Goal: Obtain resource: Obtain resource

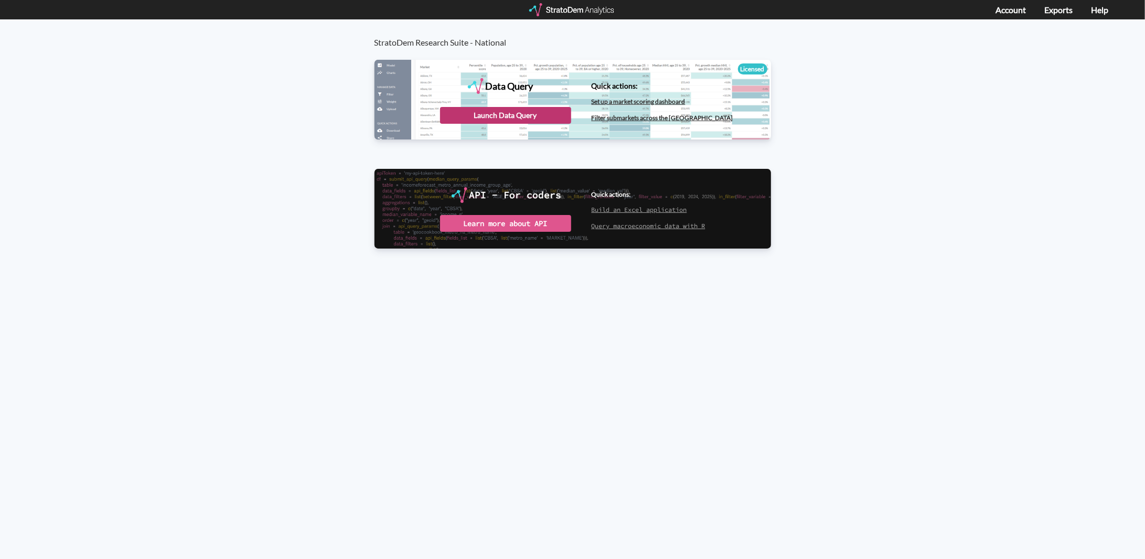
click at [554, 116] on div "Launch Data Query" at bounding box center [505, 115] width 131 height 17
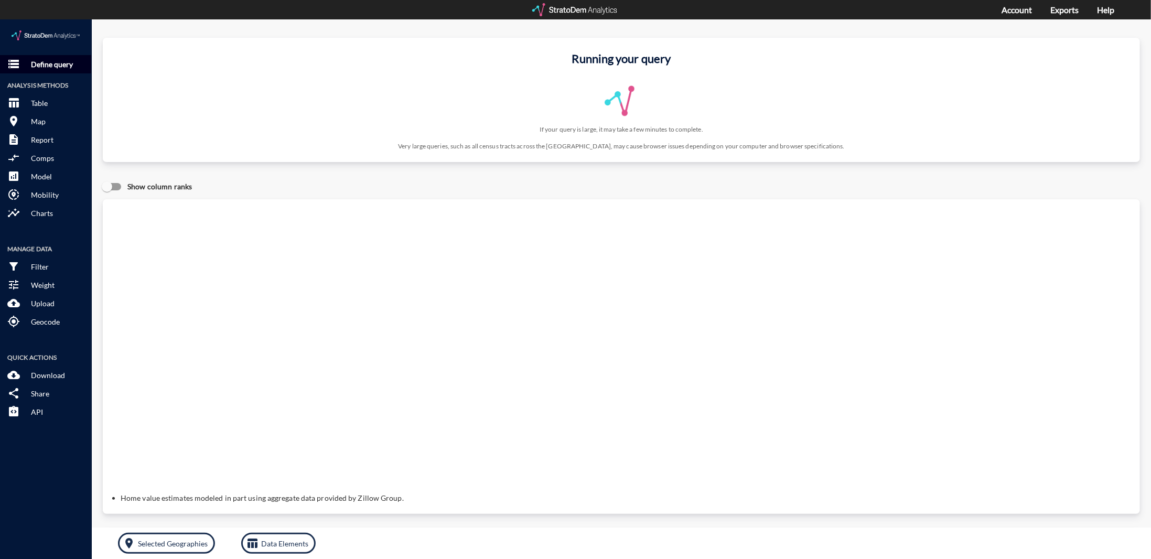
click button "storage Define query"
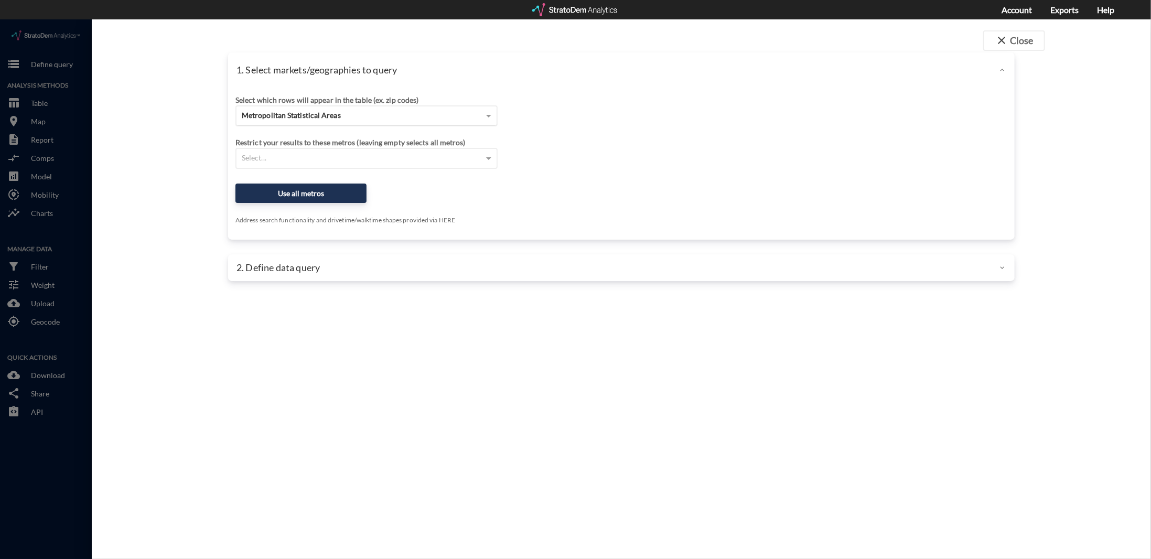
click div "Metropolitan Statistical Areas"
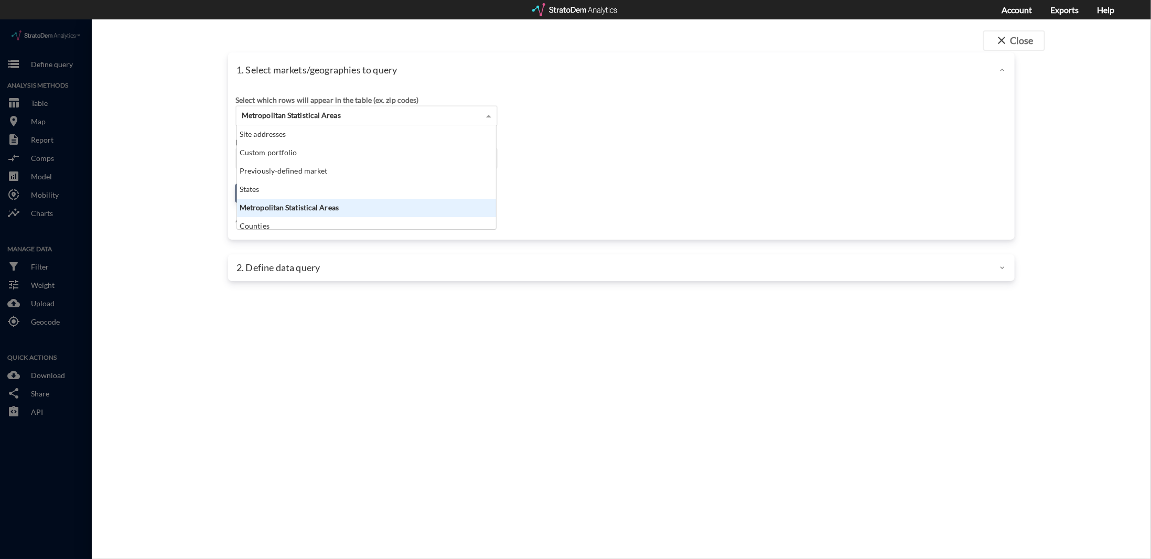
scroll to position [95, 253]
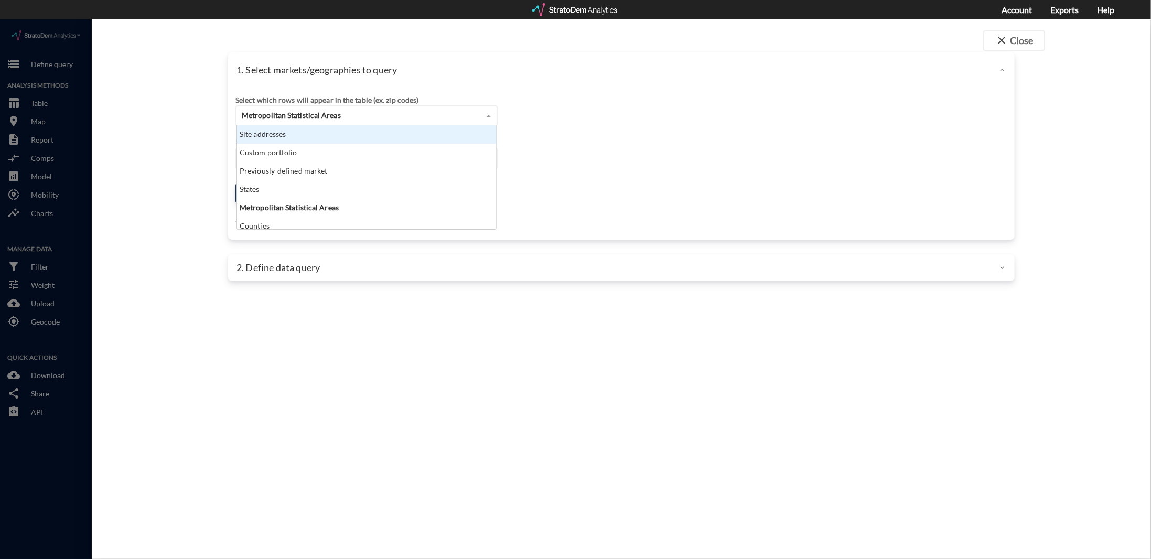
click div "Site addresses"
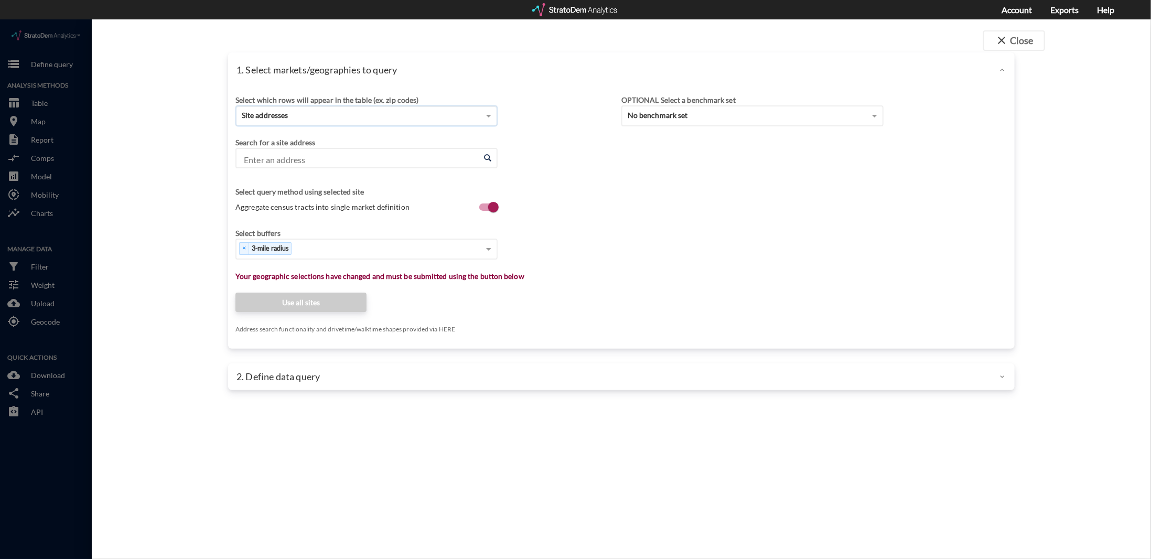
click input "Enter an address"
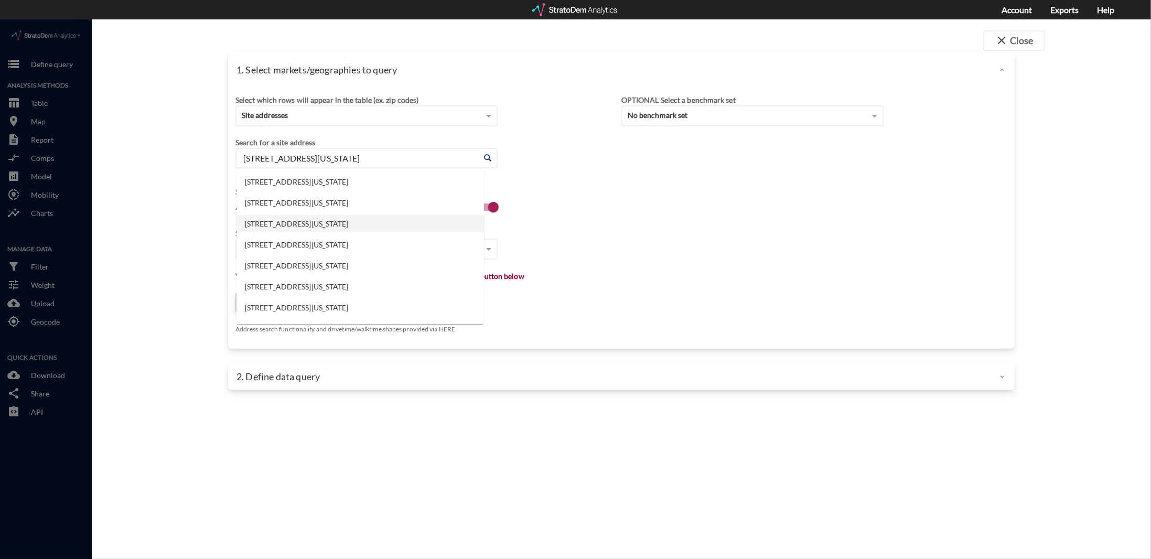
click li "353 Union Ave, Westbury, New York"
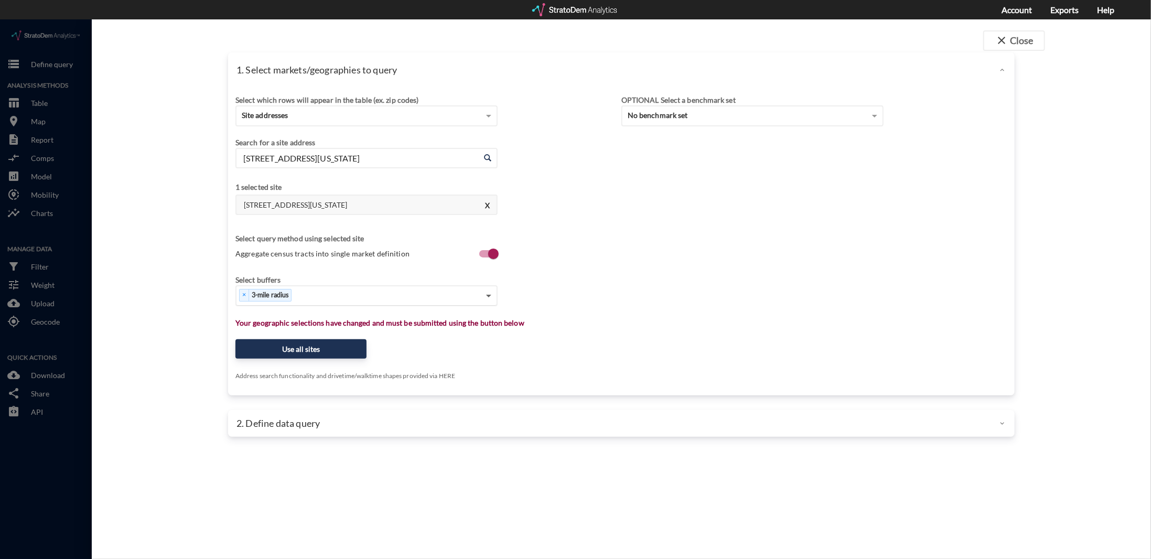
type input "353 Union Ave, Westbury, New York"
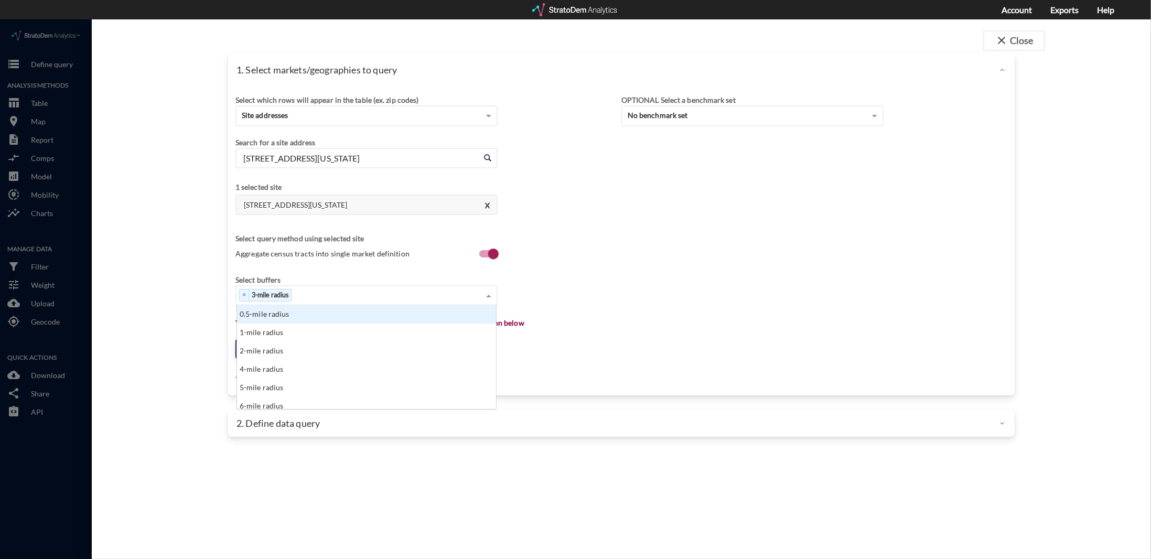
click span
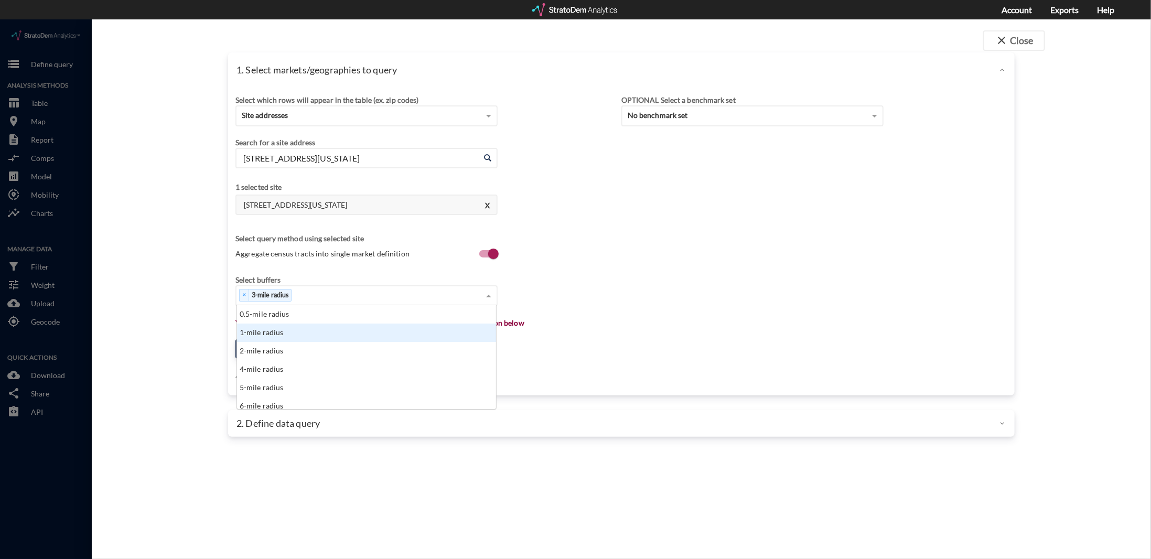
click div "1-mile radius"
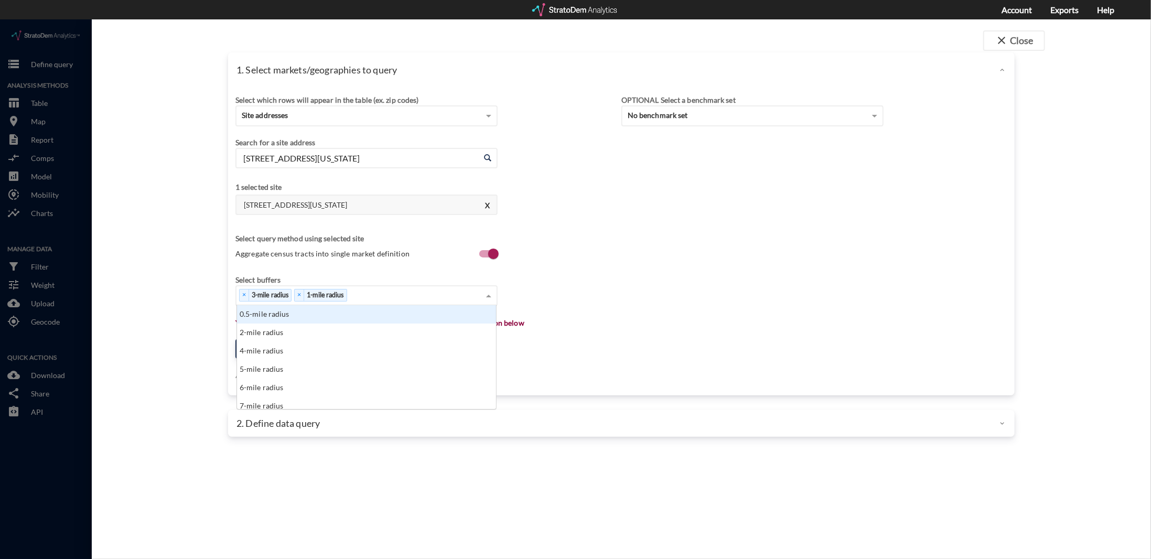
drag, startPoint x: 273, startPoint y: 277, endPoint x: 372, endPoint y: 275, distance: 99.1
click div "× 3-mile radius × 1-mile radius"
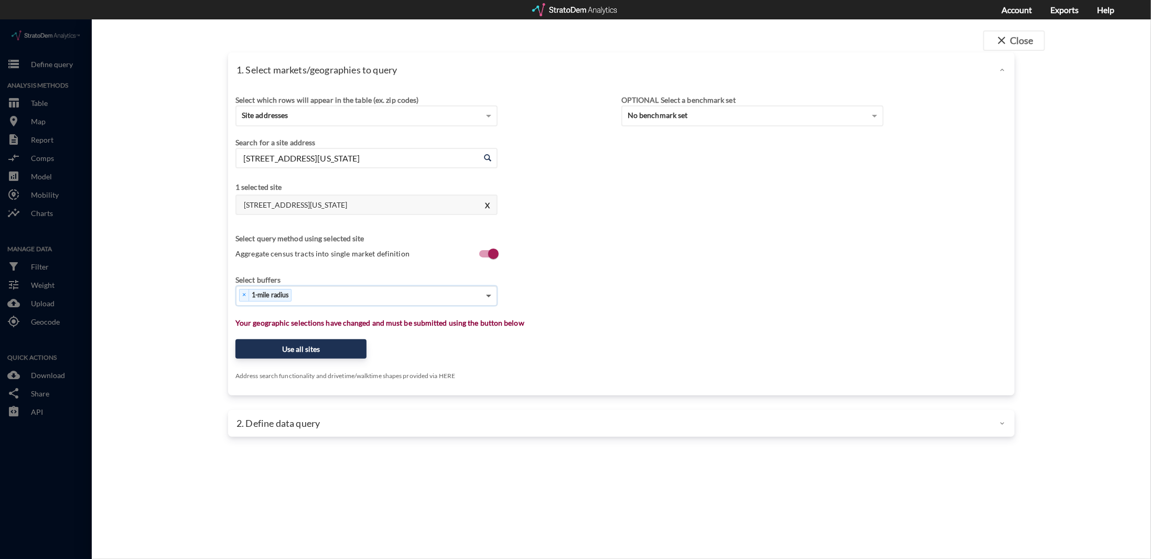
click span
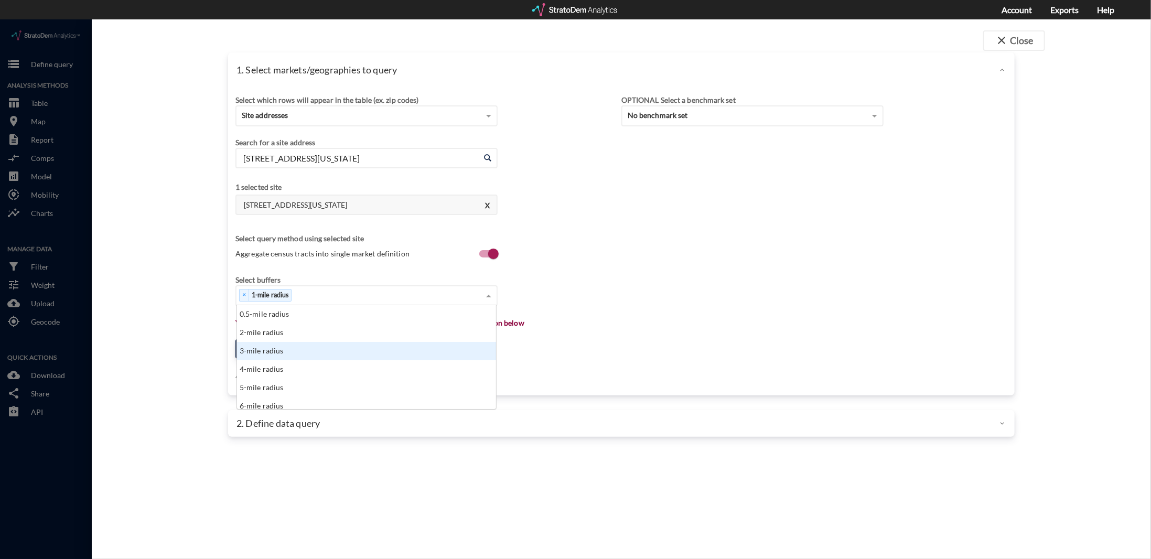
click div "3-mile radius"
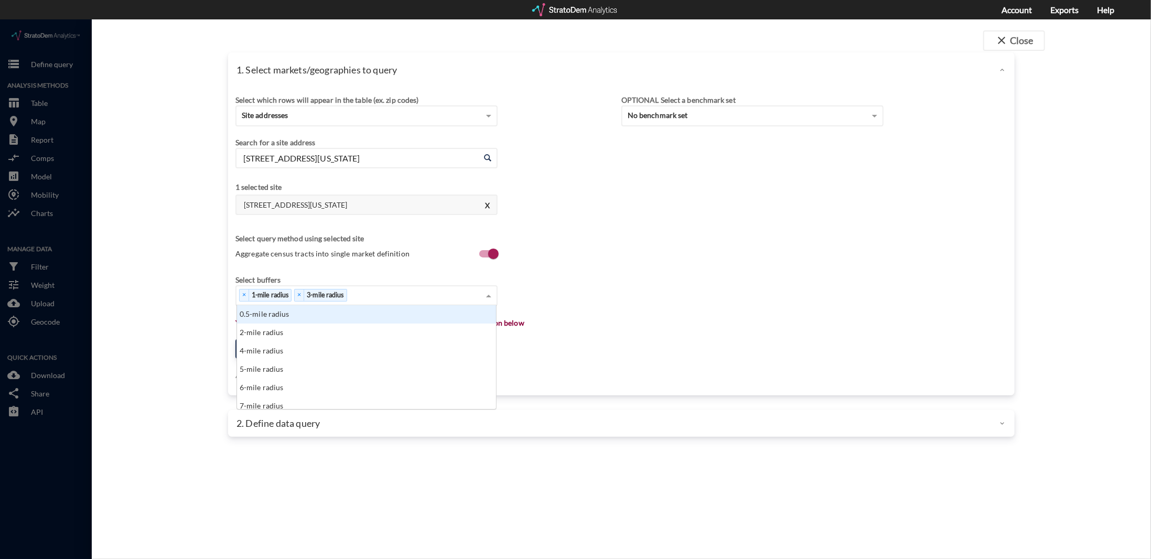
click span
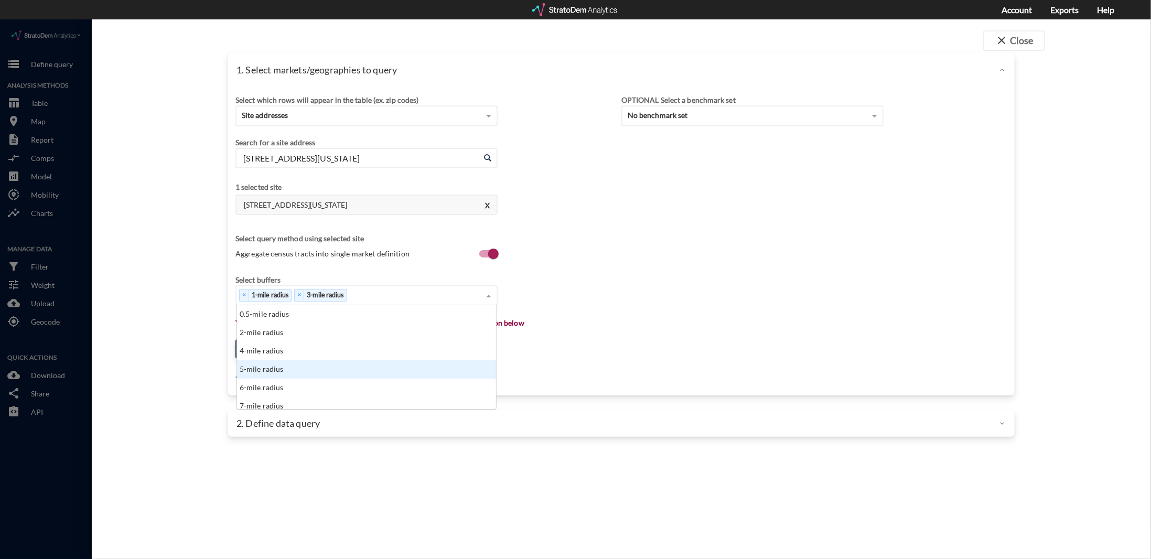
click div "5-mile radius"
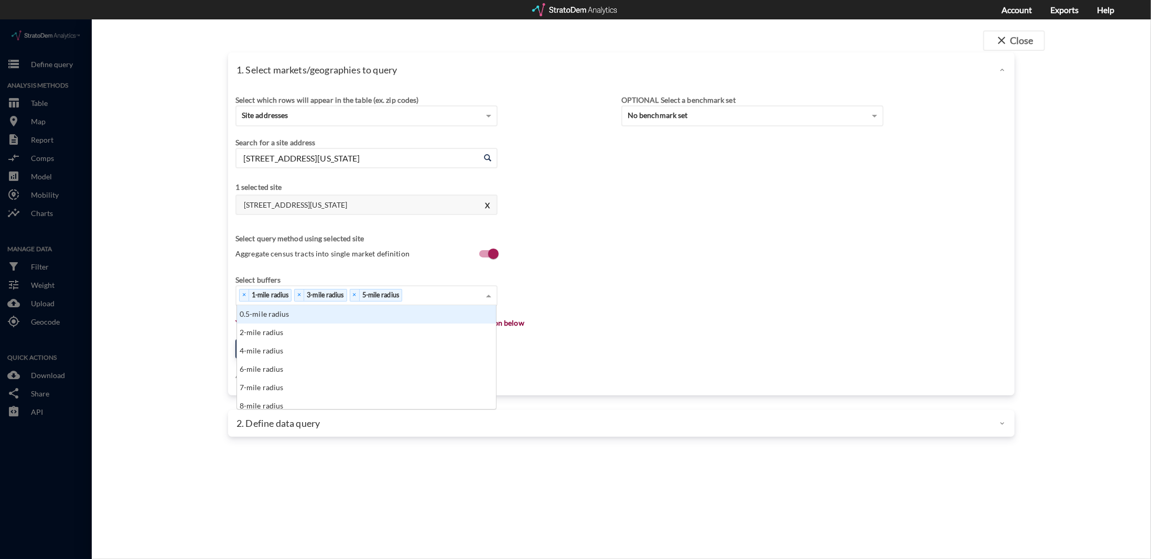
click span
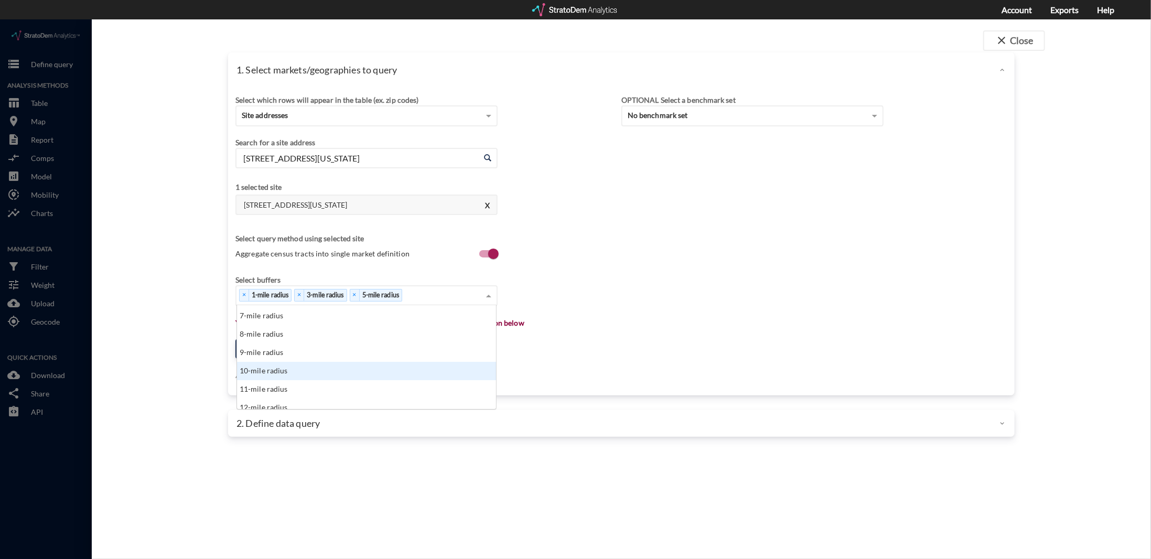
scroll to position [52, 0]
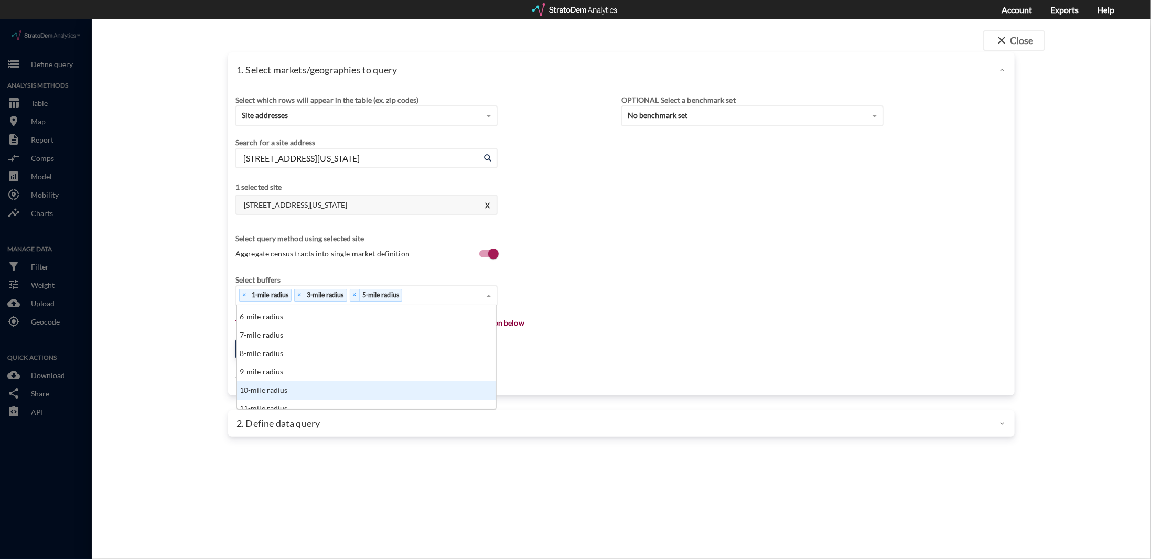
click div "10-mile radius"
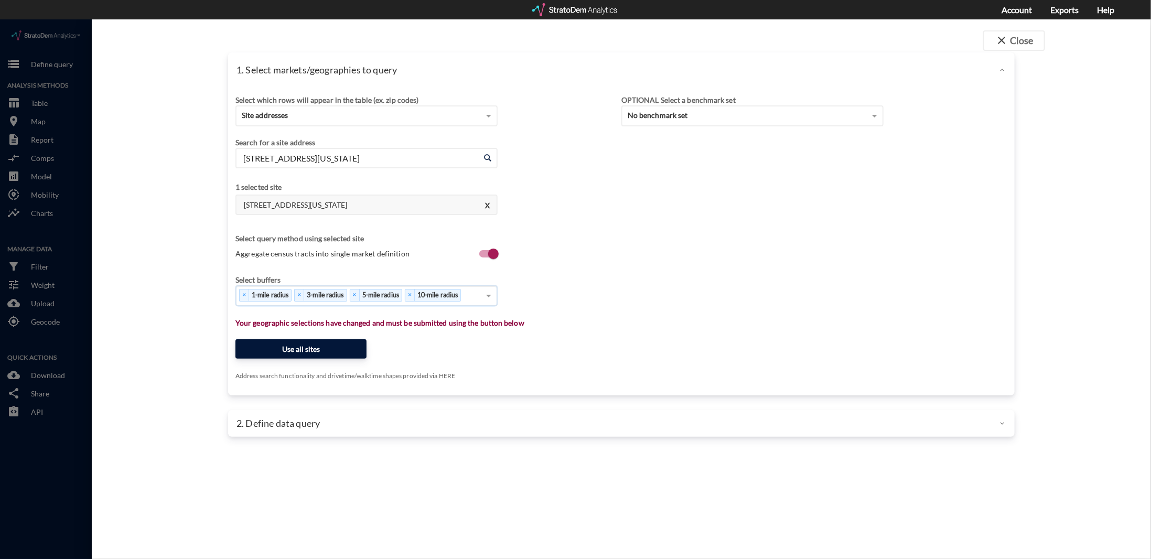
click button "Use all sites"
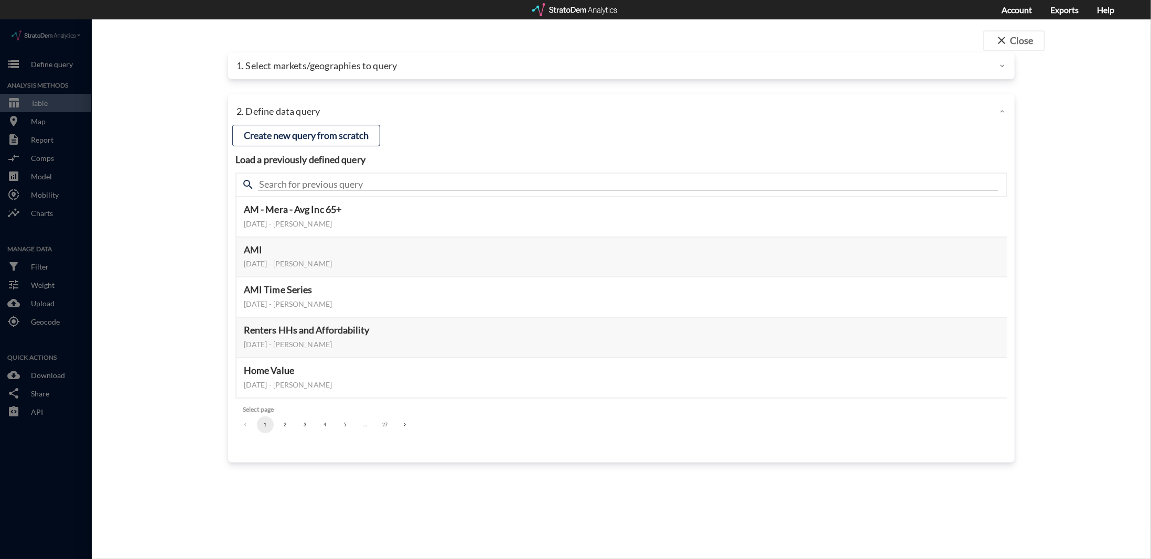
click p "1. Select markets/geographies to query"
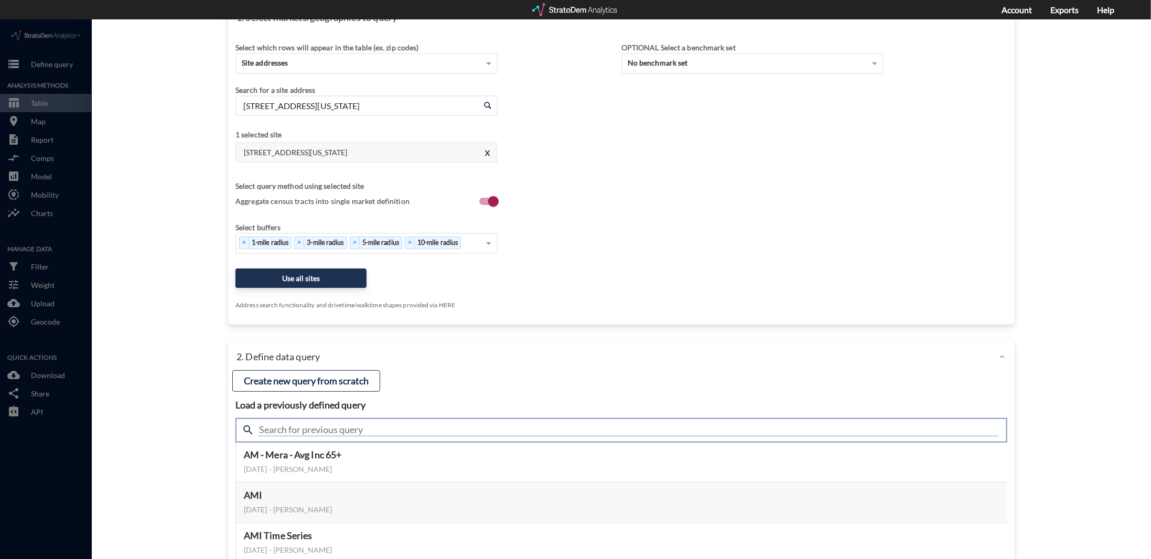
drag, startPoint x: 332, startPoint y: 415, endPoint x: 340, endPoint y: 415, distance: 7.3
click input "text"
type input "Housing demand & meta"
click h5 "Housing Demand & Meta 2025"
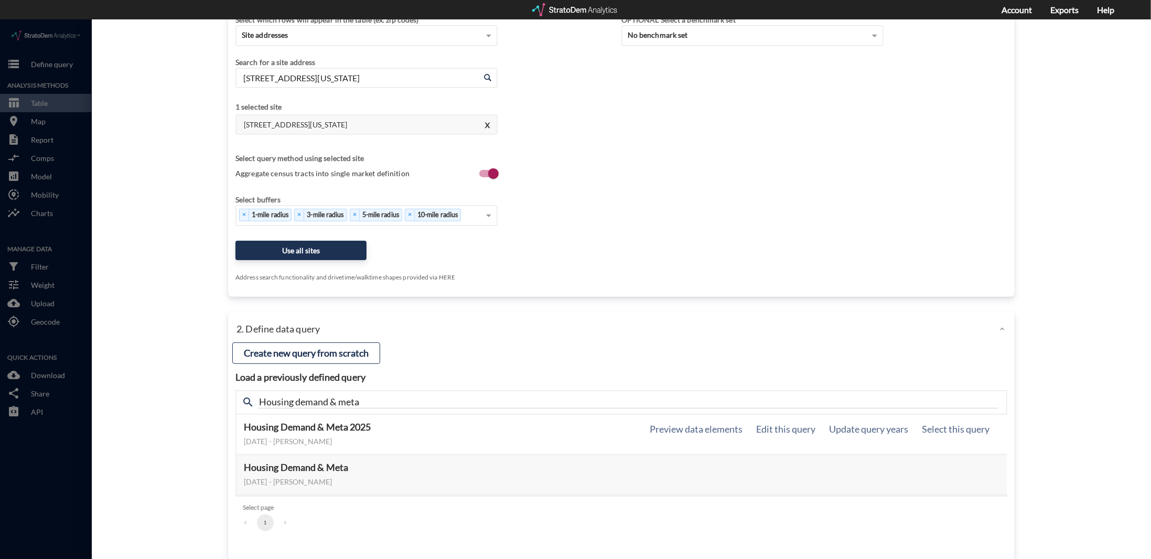
scroll to position [94, 0]
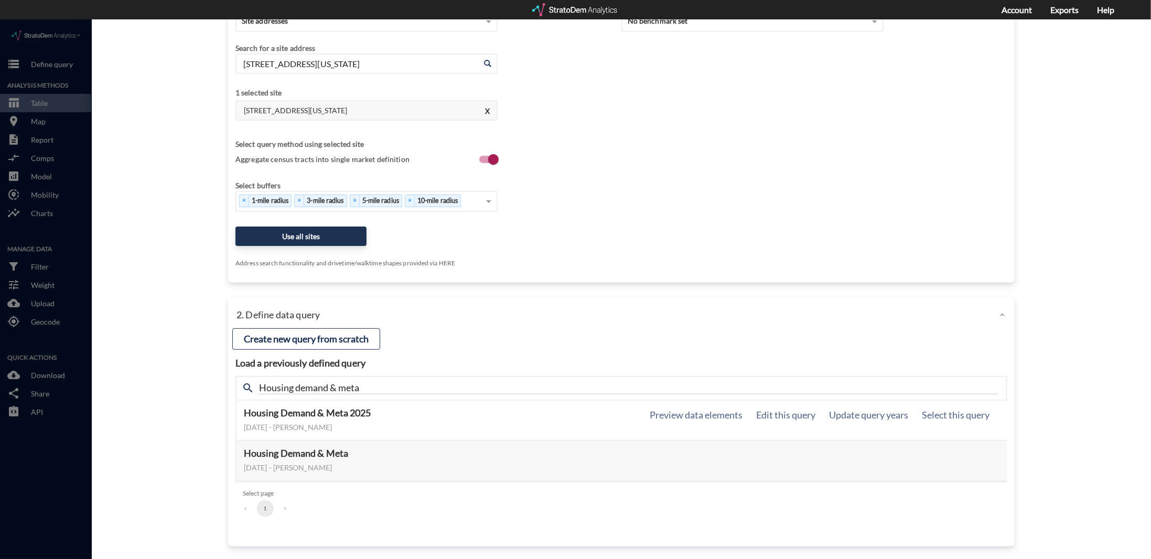
click h5 "Housing Demand & Meta 2025"
click div "January 07, 2025 - Lucas Wratschko"
click button "Select this query"
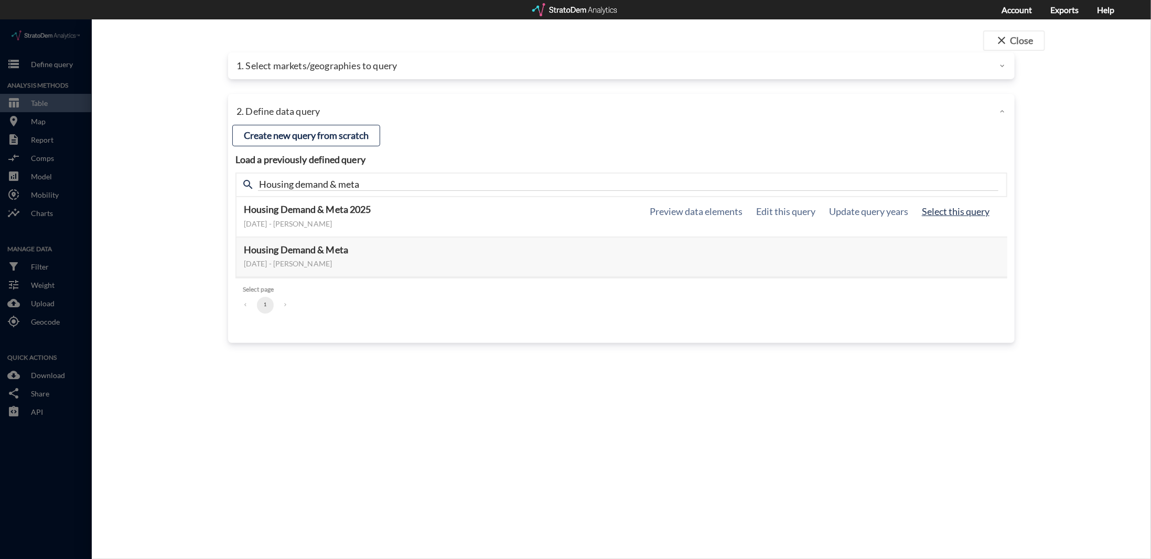
scroll to position [0, 0]
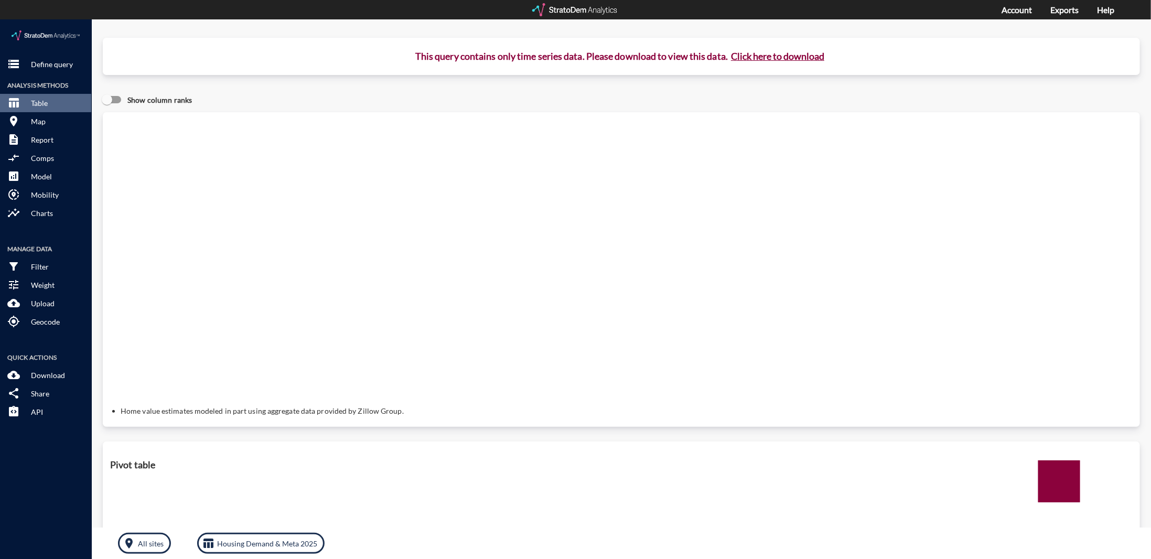
click button "Click here to download"
drag, startPoint x: 487, startPoint y: 250, endPoint x: 559, endPoint y: 10, distance: 251.0
click div "Query progress Home value estimates modeled in part using aggregate data provid…"
click button "Click here to download"
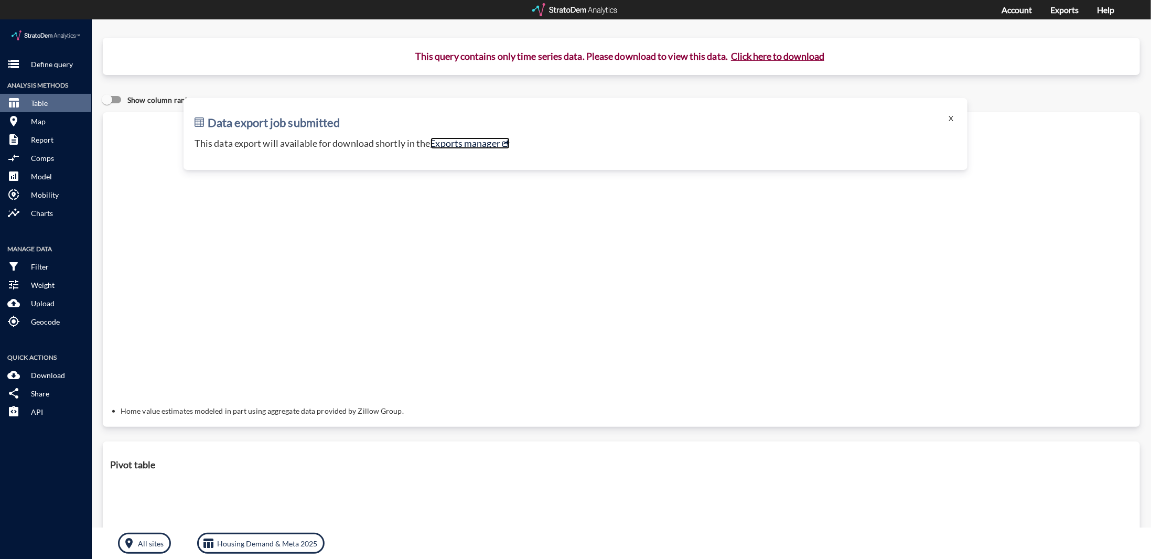
click link "Exports manager"
click button "Click here to download"
click button "X"
click div "Show column ranks"
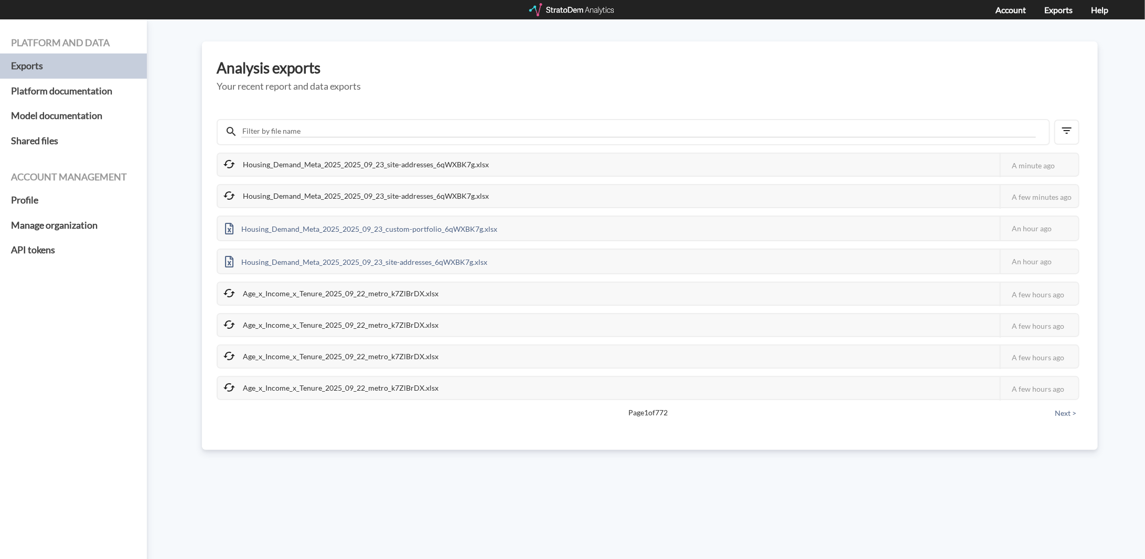
click at [292, 166] on div "Housing_Demand_Meta_2025_2025_09_23_site-addresses_6qWXBK7g.xlsx" at bounding box center [357, 165] width 278 height 22
click at [489, 68] on h3 "Analysis exports" at bounding box center [650, 68] width 866 height 16
click at [350, 388] on div "Age_x_Income_x_Tenure_2025_09_22_metro_k7ZlBrDX.xlsx" at bounding box center [332, 388] width 228 height 22
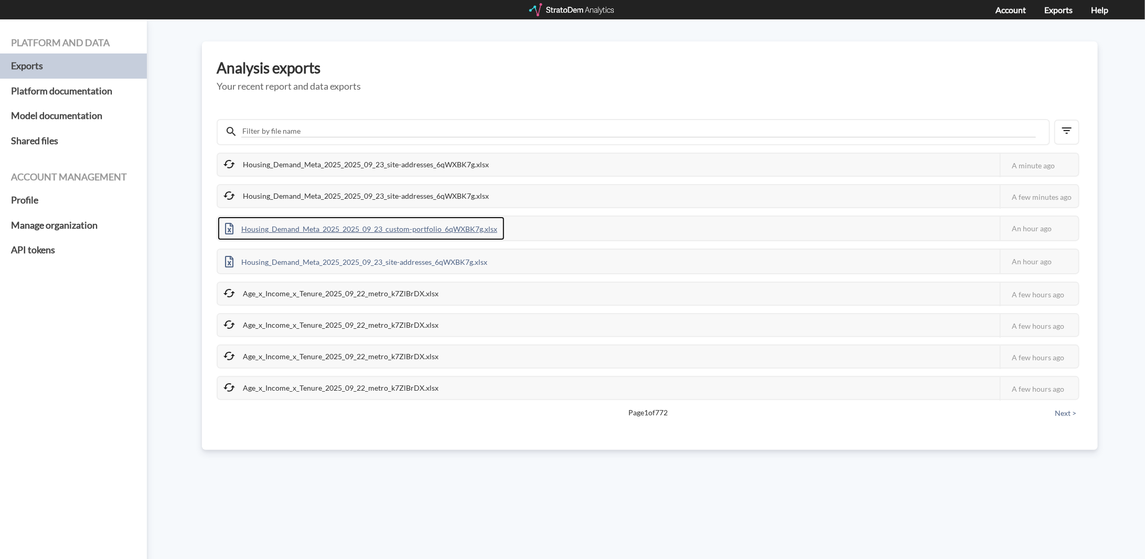
click at [391, 229] on div "Housing_Demand_Meta_2025_2025_09_23_custom-portfolio_6qWXBK7g.xlsx" at bounding box center [361, 229] width 287 height 24
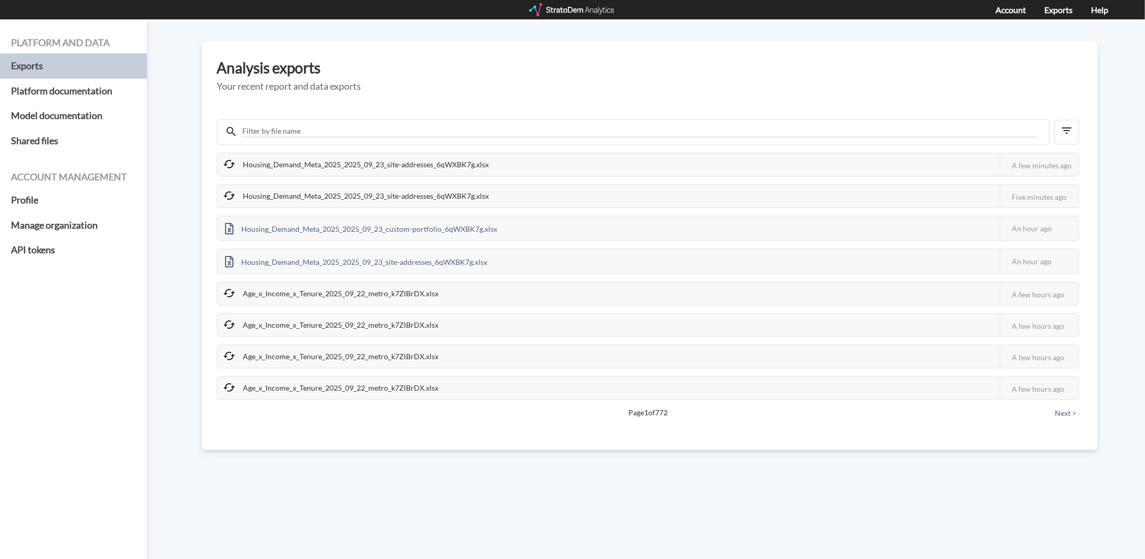
click at [1091, 64] on div "Analysis exports Your recent report and data exports Housing_Demand_Meta_2025_2…" at bounding box center [650, 245] width 896 height 408
click at [681, 44] on div "Analysis exports Your recent report and data exports Housing_Demand_Meta_2025_2…" at bounding box center [650, 245] width 896 height 408
click at [403, 165] on div "Housing_Demand_Meta_2025_2025_09_23_site-addresses_6qWXBK7g.xlsx" at bounding box center [357, 165] width 278 height 22
drag, startPoint x: 470, startPoint y: 164, endPoint x: 489, endPoint y: 164, distance: 18.9
click at [474, 164] on div "Housing_Demand_Meta_2025_2025_09_23_site-addresses_6qWXBK7g.xlsx" at bounding box center [357, 165] width 278 height 22
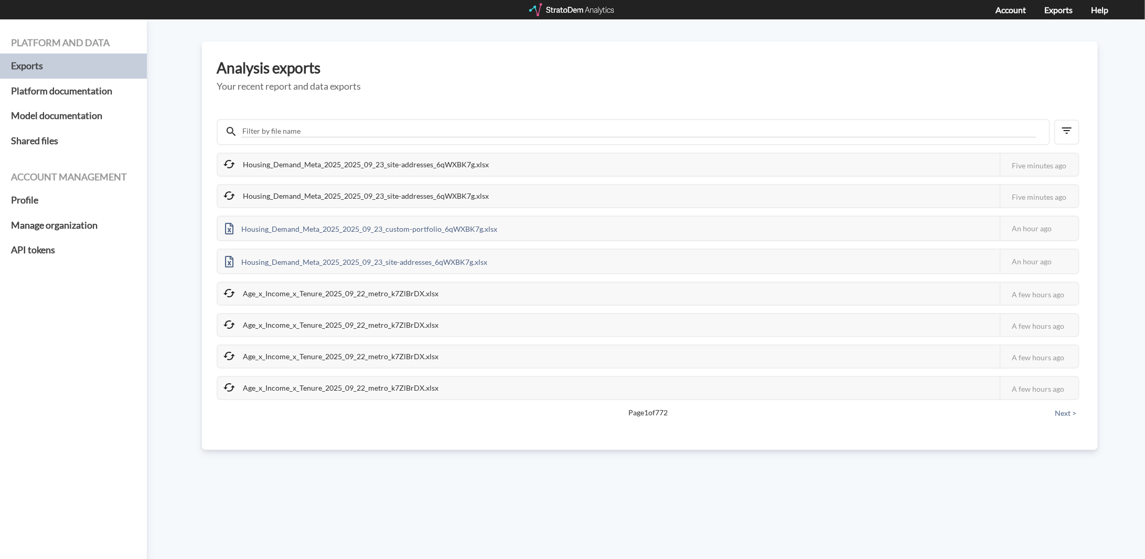
drag, startPoint x: 489, startPoint y: 164, endPoint x: 500, endPoint y: 164, distance: 10.5
click at [500, 164] on div "Housing_Demand_Meta_2025_2025_09_23_site-addresses_6qWXBK7g.xlsx This job faile…" at bounding box center [648, 165] width 863 height 24
click at [864, 480] on div "Platform and data Exports Platform documentation Model documentation Shared fil…" at bounding box center [572, 289] width 1145 height 540
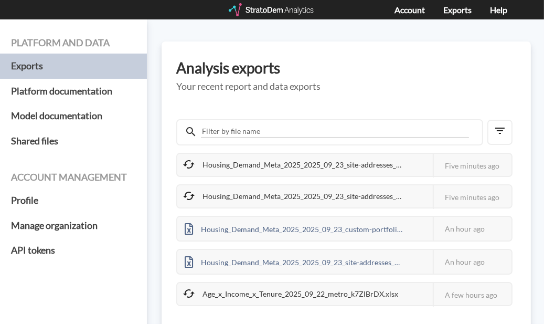
click at [378, 70] on h3 "Analysis exports" at bounding box center [346, 68] width 340 height 16
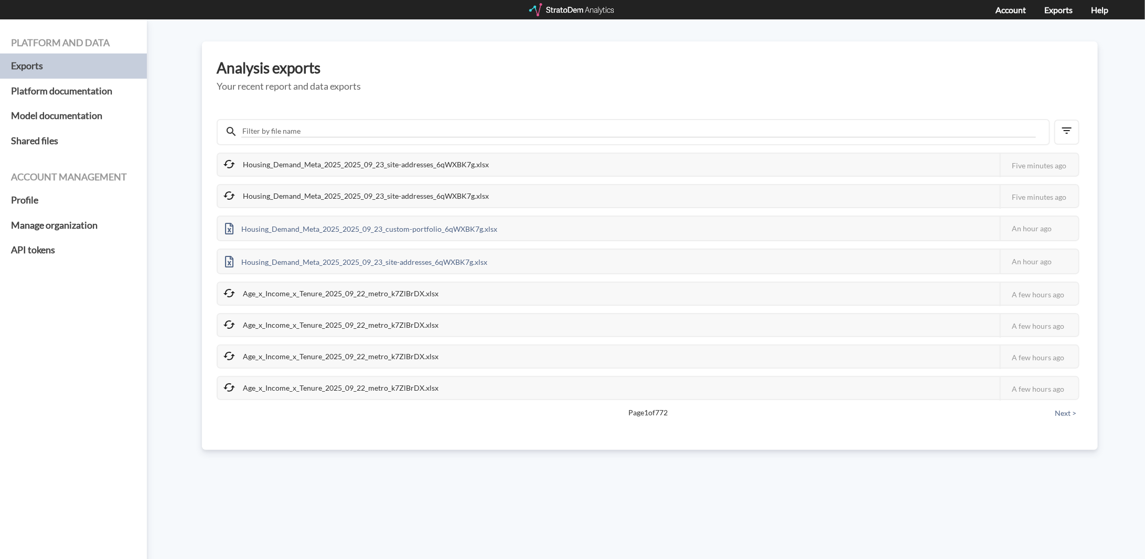
click at [427, 181] on div "Housing_Demand_Meta_2025_2025_09_23_site-addresses_6qWXBK7g.xlsx This job faile…" at bounding box center [648, 277] width 863 height 248
drag, startPoint x: 370, startPoint y: 157, endPoint x: 338, endPoint y: 158, distance: 32.0
click at [369, 157] on div "Housing_Demand_Meta_2025_2025_09_23_site-addresses_6qWXBK7g.xlsx" at bounding box center [357, 165] width 278 height 22
drag, startPoint x: 290, startPoint y: 159, endPoint x: 248, endPoint y: 166, distance: 43.0
click at [288, 160] on div "Housing_Demand_Meta_2025_2025_09_23_site-addresses_6qWXBK7g.xlsx" at bounding box center [357, 165] width 278 height 22
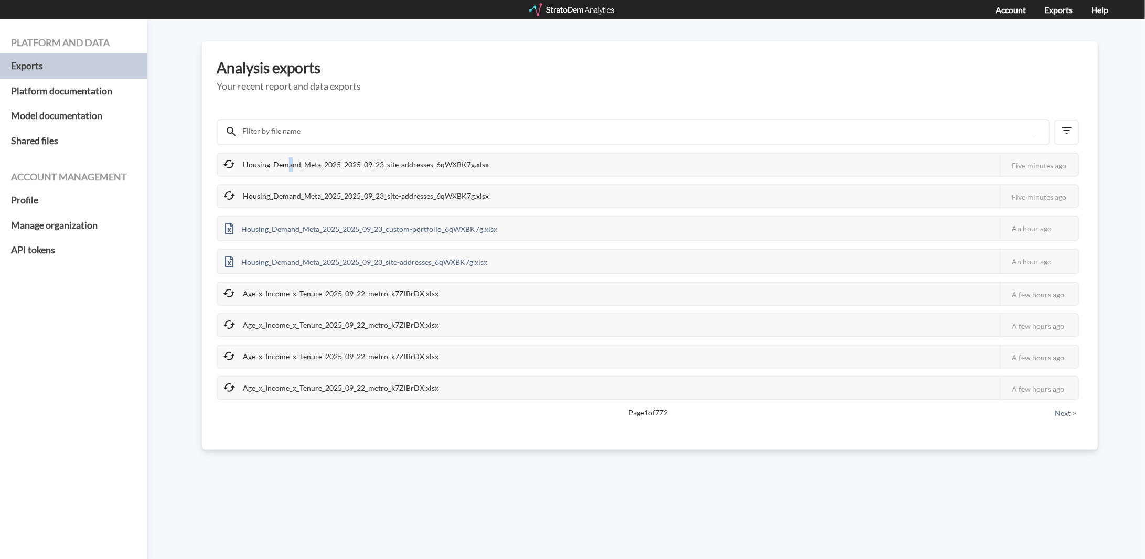
click at [228, 165] on icon at bounding box center [229, 164] width 13 height 13
click at [228, 164] on icon at bounding box center [229, 164] width 13 height 13
click at [229, 190] on icon at bounding box center [229, 195] width 13 height 13
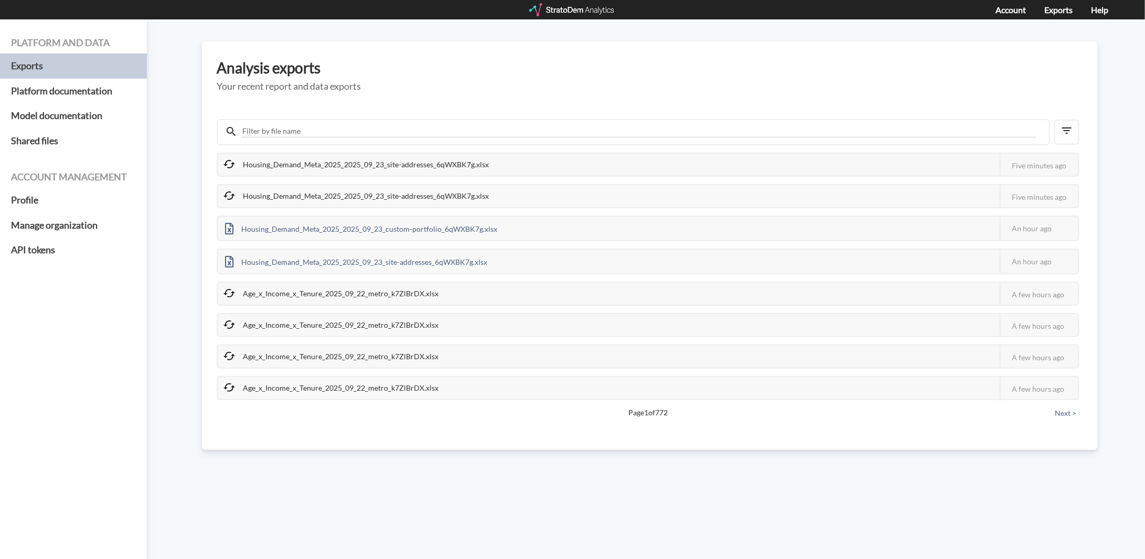
click at [654, 85] on h5 "Your recent report and data exports" at bounding box center [650, 86] width 866 height 10
click at [655, 83] on h5 "Your recent report and data exports" at bounding box center [650, 86] width 866 height 10
click at [405, 165] on div "Housing_Demand_Meta_2025_2025_09_23_site-addresses_6qWXBK7g.xlsx" at bounding box center [357, 165] width 278 height 22
click at [233, 170] on div at bounding box center [229, 165] width 13 height 14
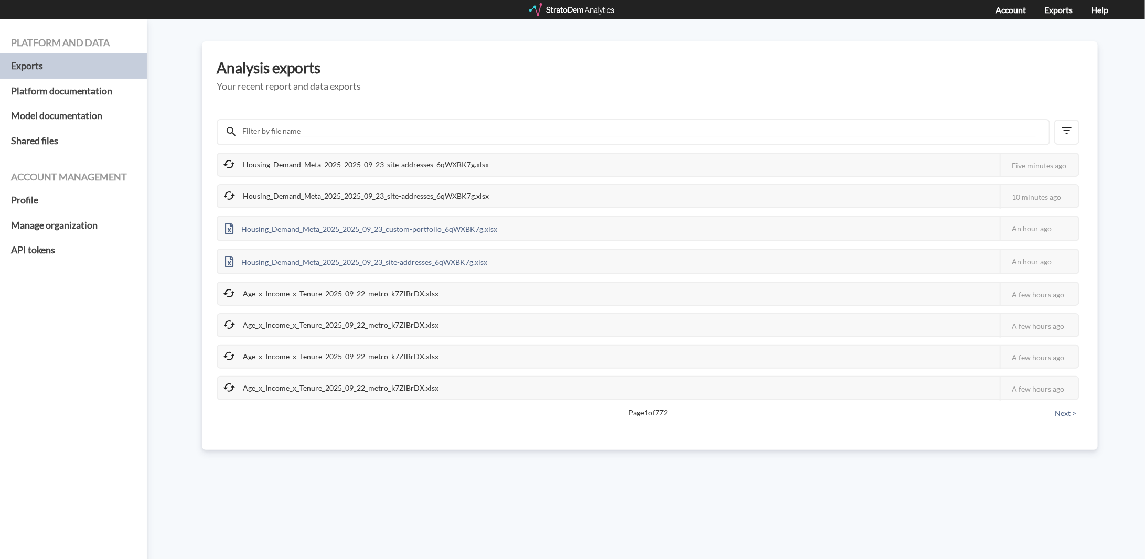
click at [232, 166] on icon at bounding box center [229, 164] width 13 height 13
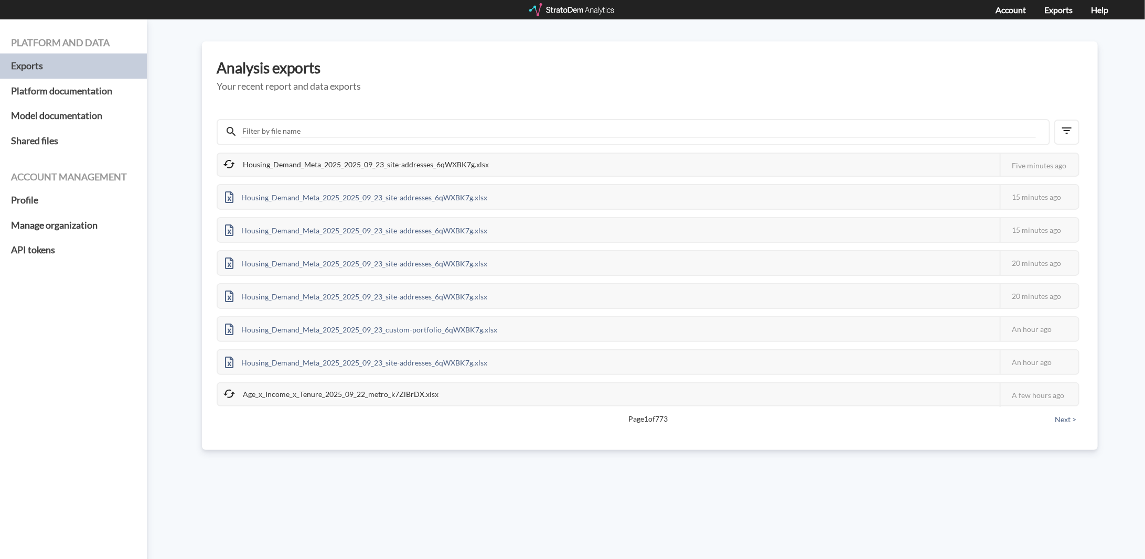
click at [563, 6] on div at bounding box center [572, 9] width 87 height 13
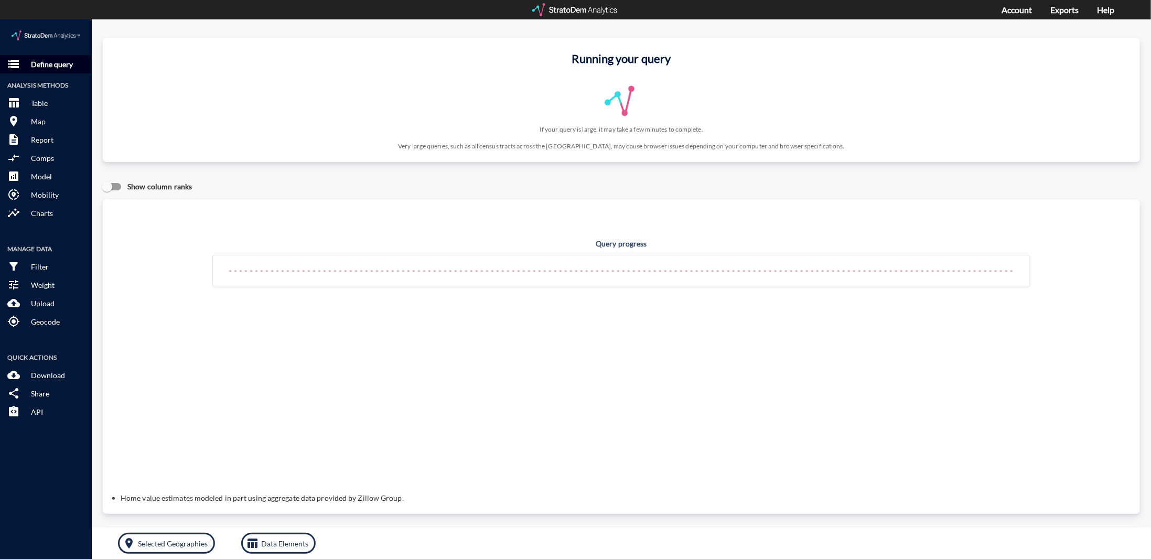
click button "storage Define query"
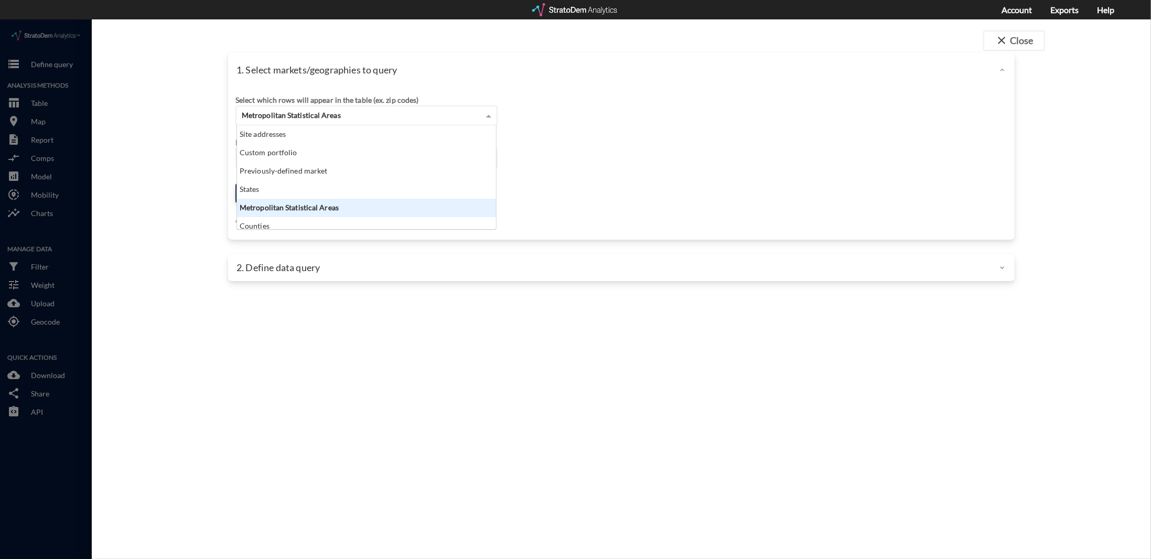
click div "Metropolitan Statistical Areas"
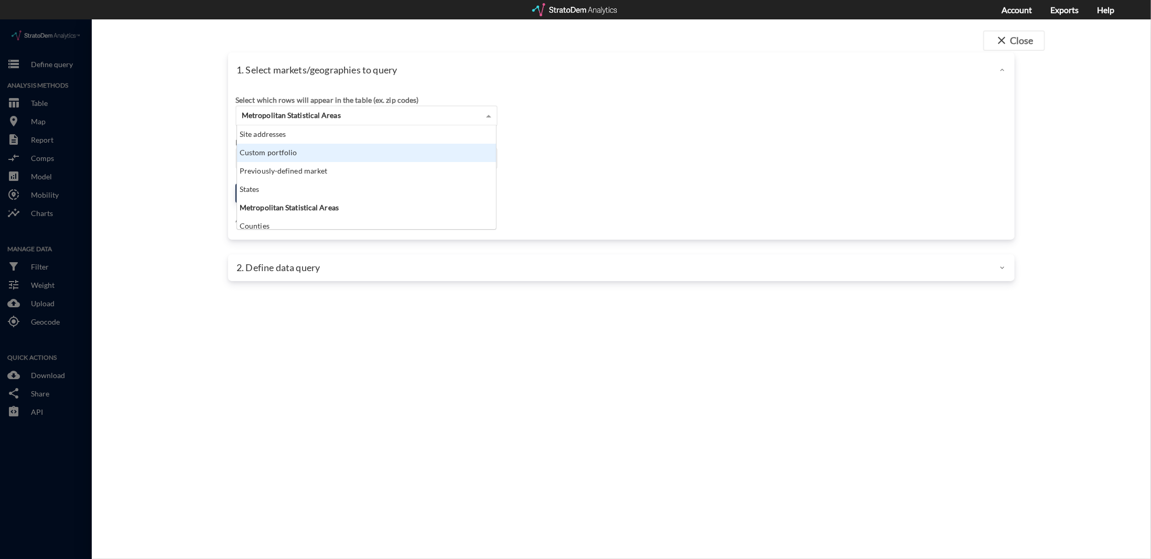
click div "Site addresses"
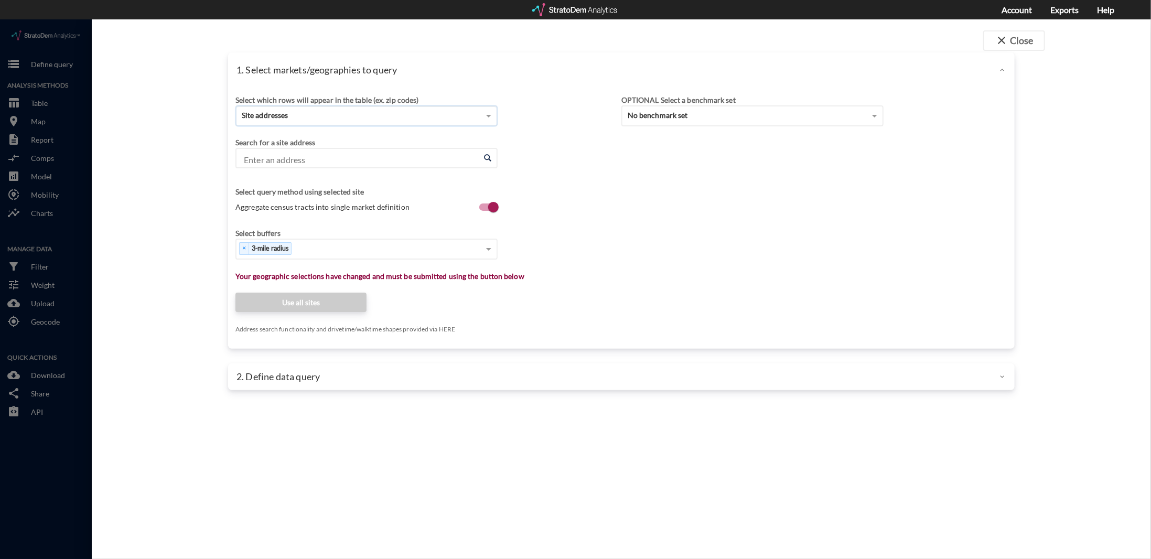
click input "Enter an address"
click li "353 Union Ave, Westbury, New York"
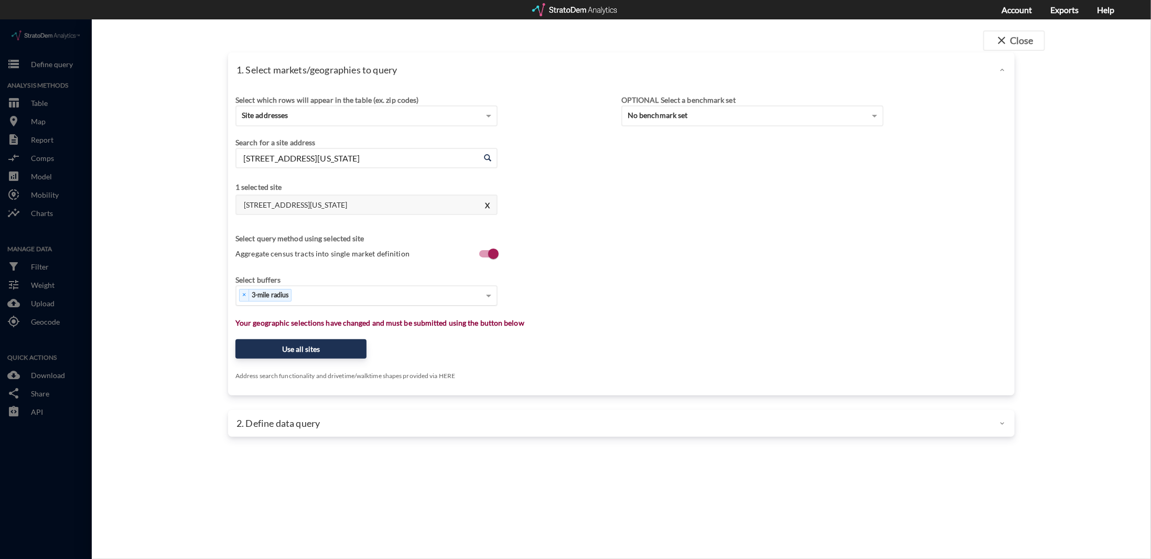
type input "353 Union Ave, Westbury, New York"
click div "× 3-mile radius"
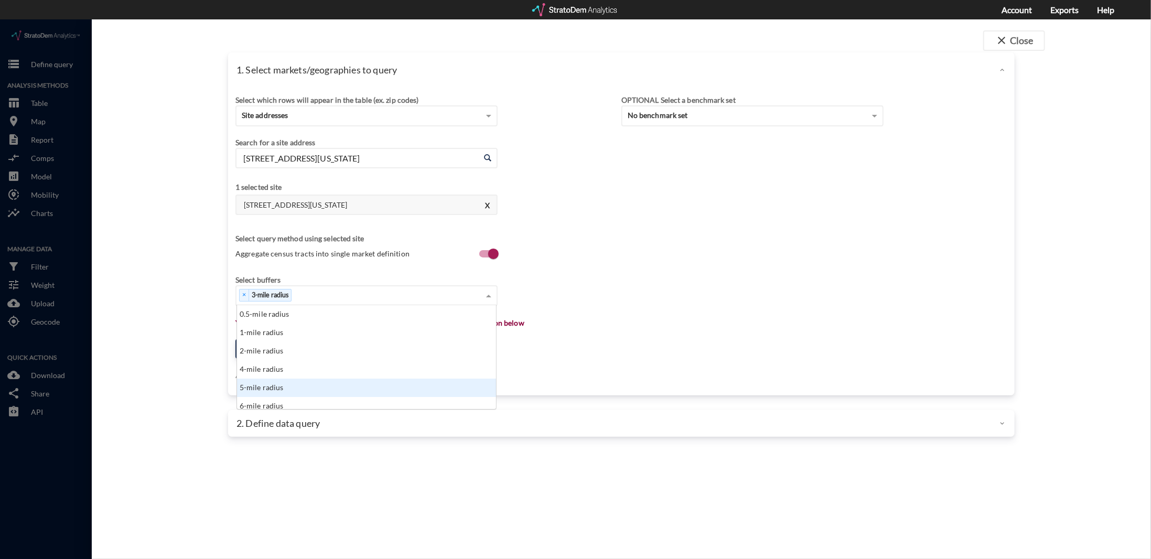
click div "5-mile radius"
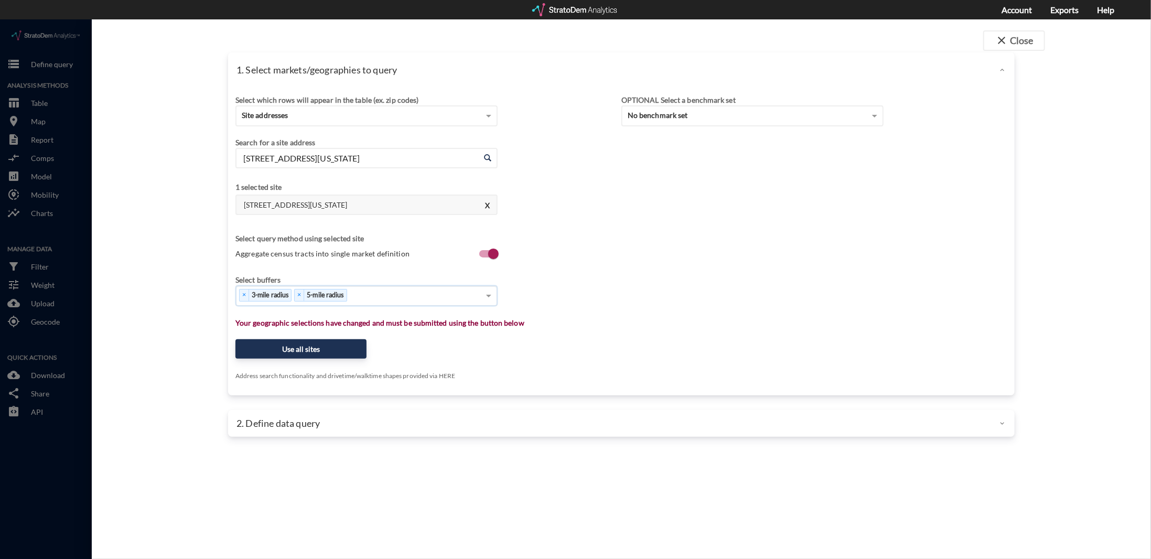
drag, startPoint x: 462, startPoint y: 272, endPoint x: 476, endPoint y: 272, distance: 13.1
click div "× 3-mile radius × 5-mile radius"
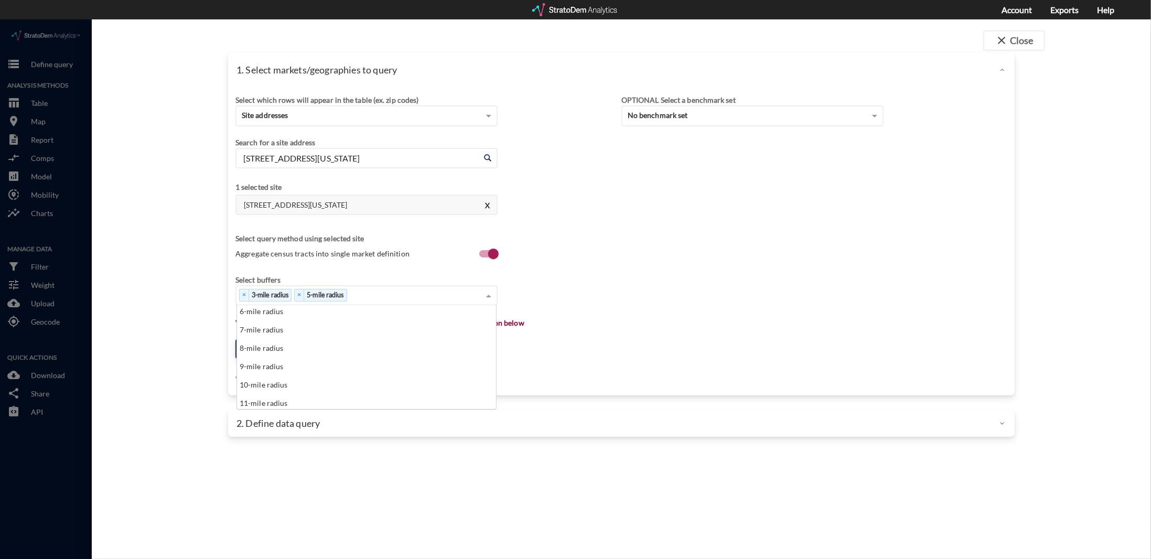
scroll to position [105, 0]
click div "10-mile radius"
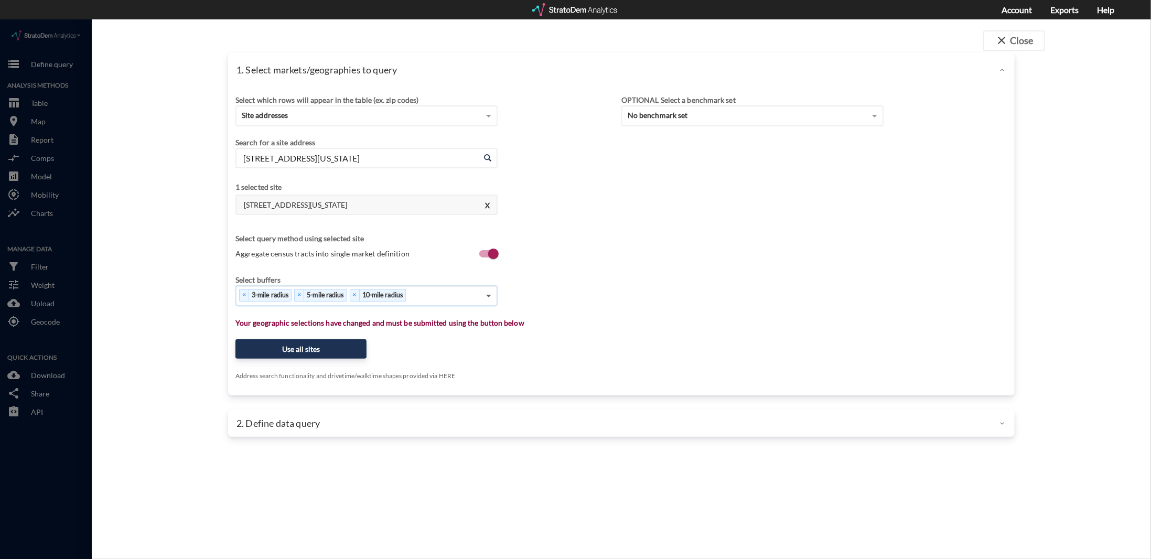
click span
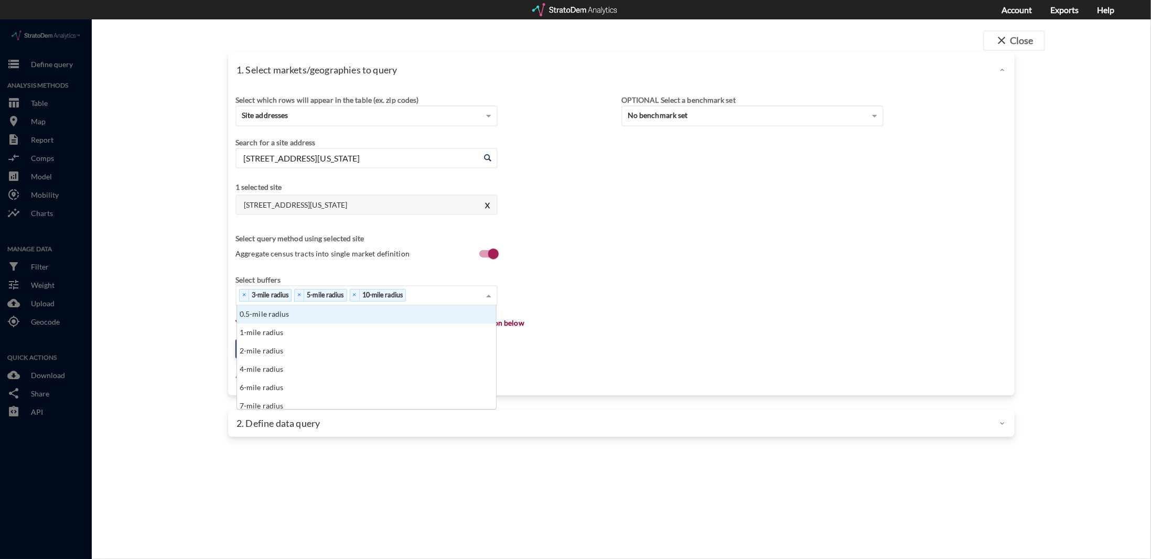
scroll to position [95, 253]
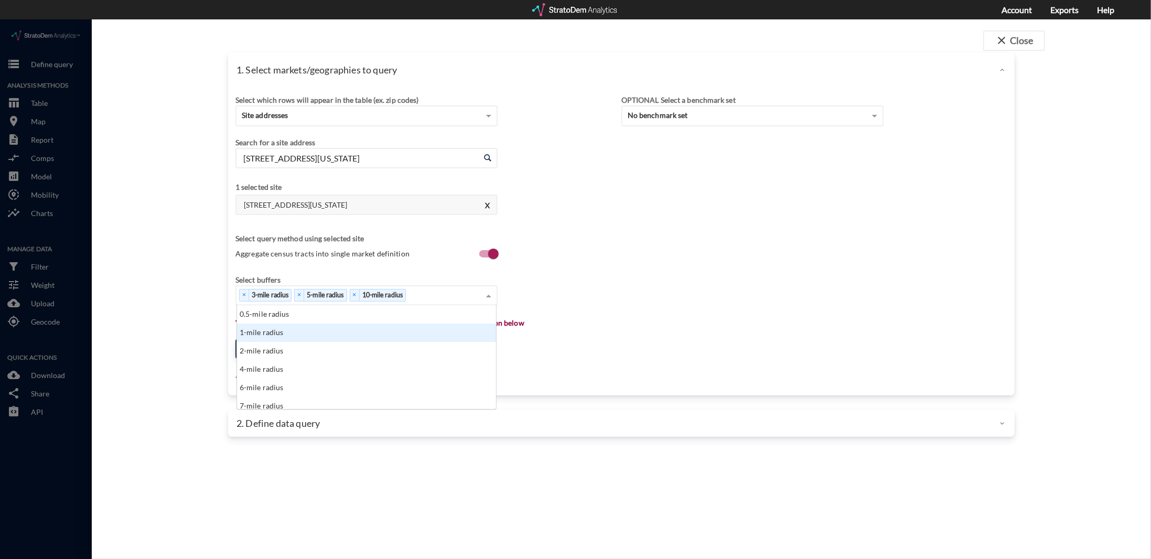
click div "1-mile radius"
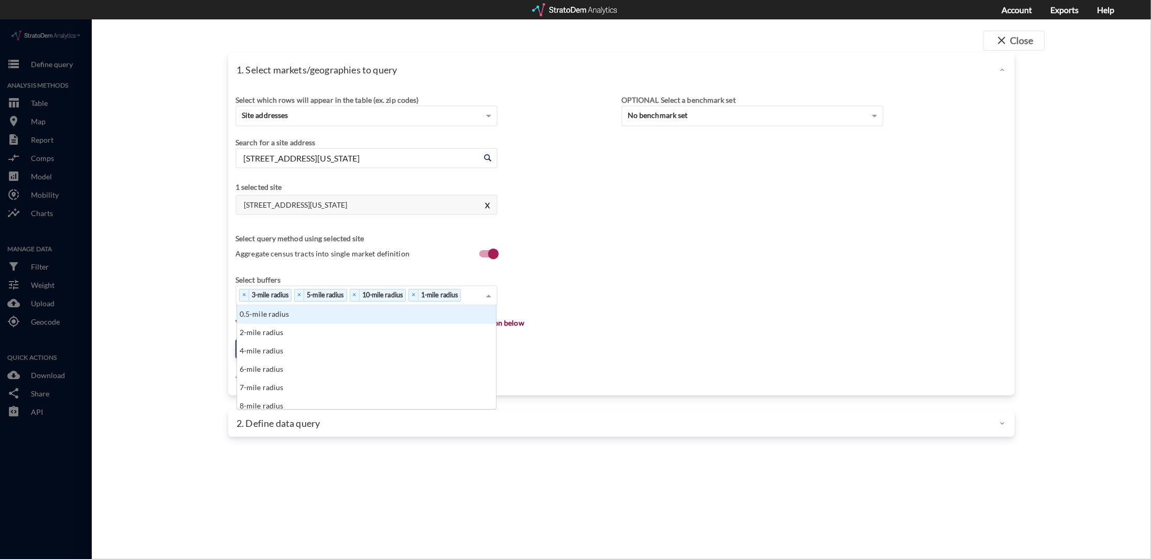
drag, startPoint x: 433, startPoint y: 275, endPoint x: 252, endPoint y: 283, distance: 180.6
click div "× 3-mile radius × 5-mile radius × 10-mile radius × 1-mile radius 0.5-mile radiu…"
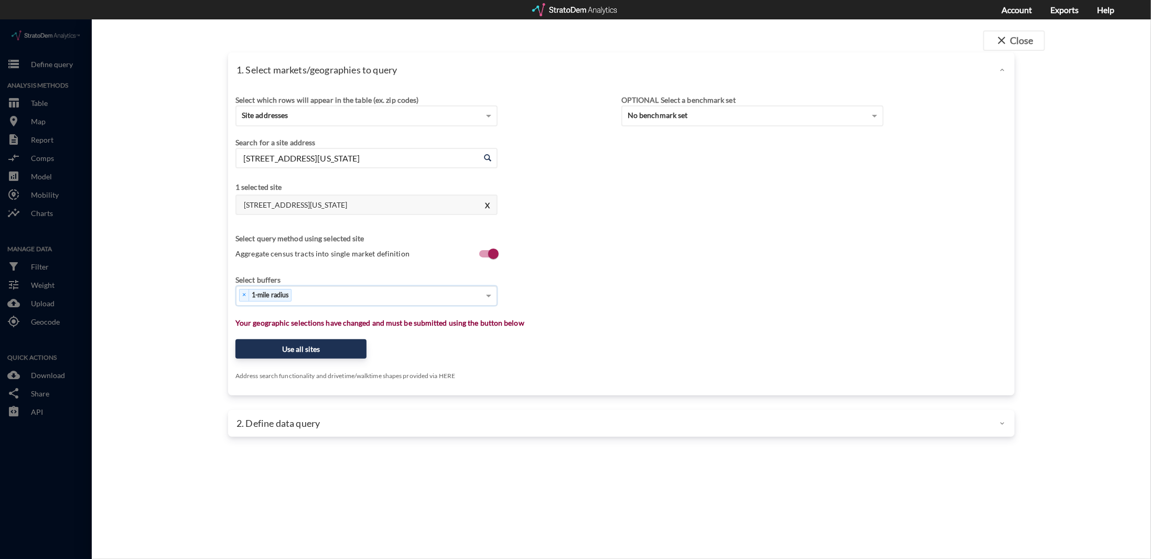
click div "× 1-mile radius"
click span
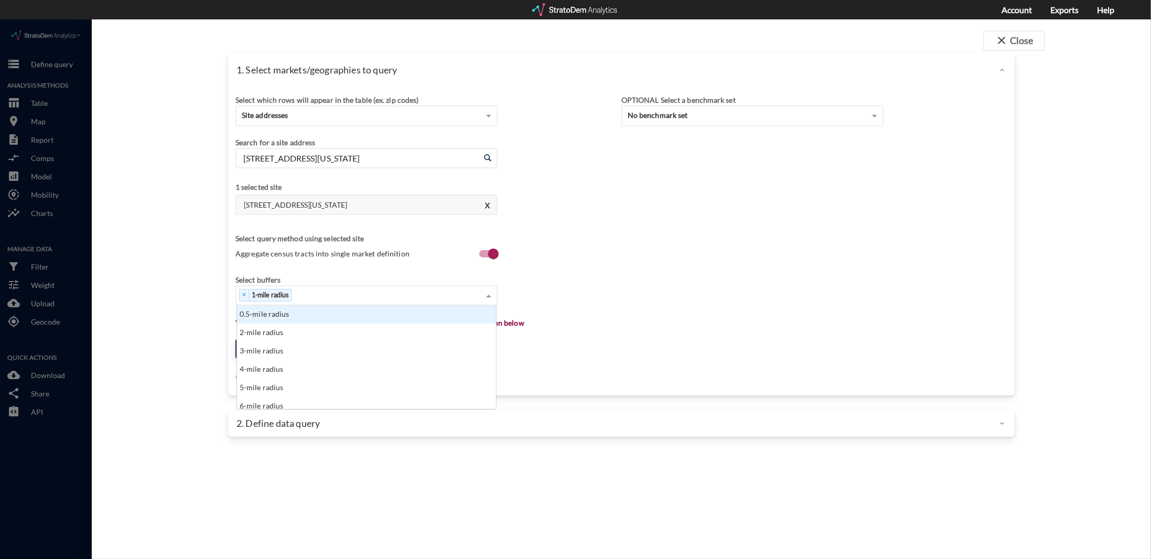
click span
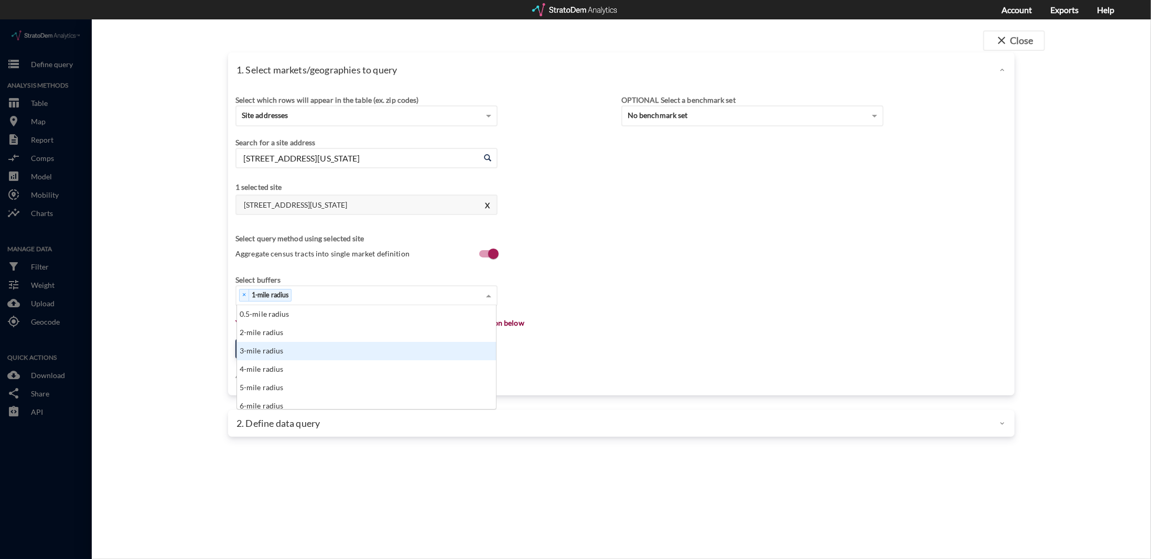
drag, startPoint x: 308, startPoint y: 327, endPoint x: 364, endPoint y: 306, distance: 59.2
click div "3-mile radius"
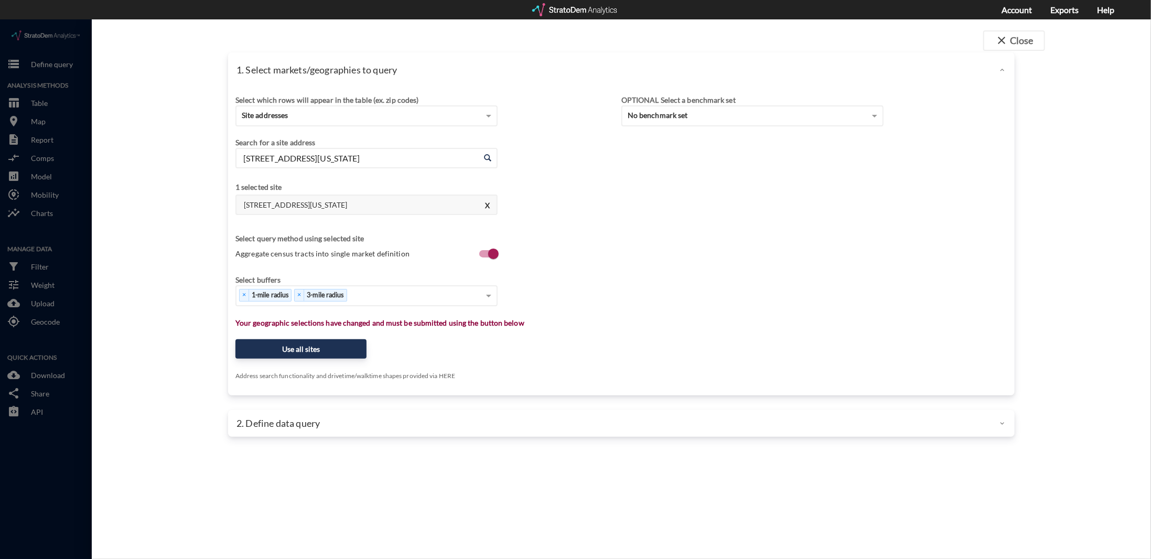
click div "Select buffers × 1-mile radius × 3-mile radius"
click span
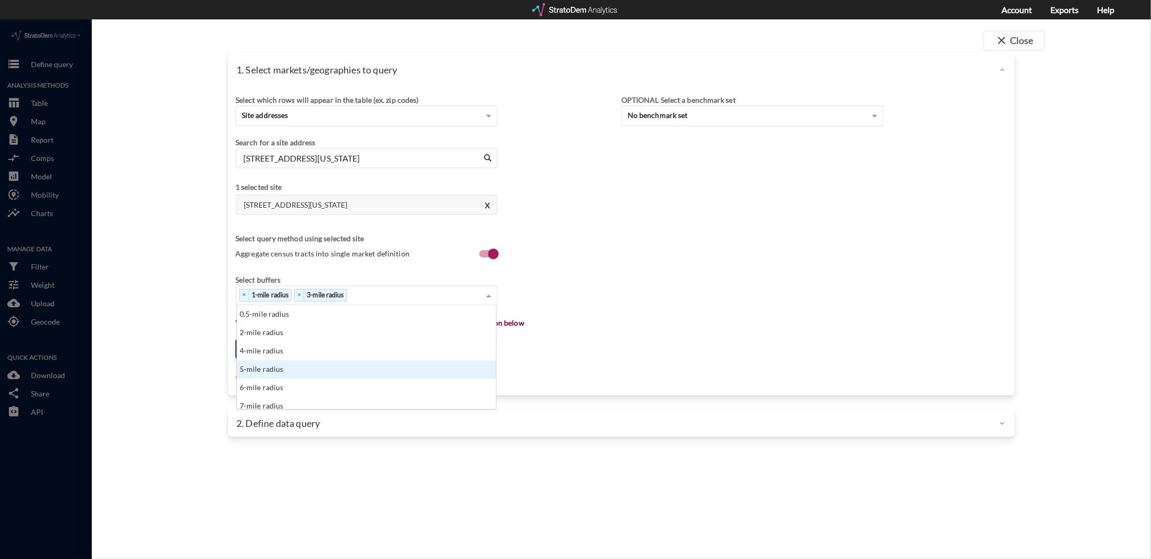
click div "5-mile radius"
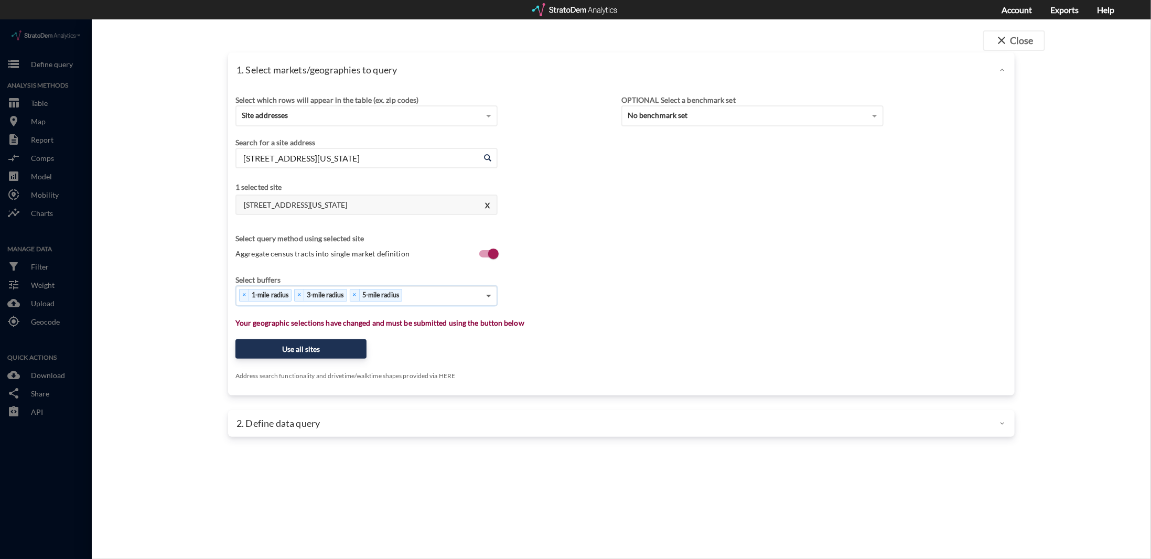
click span
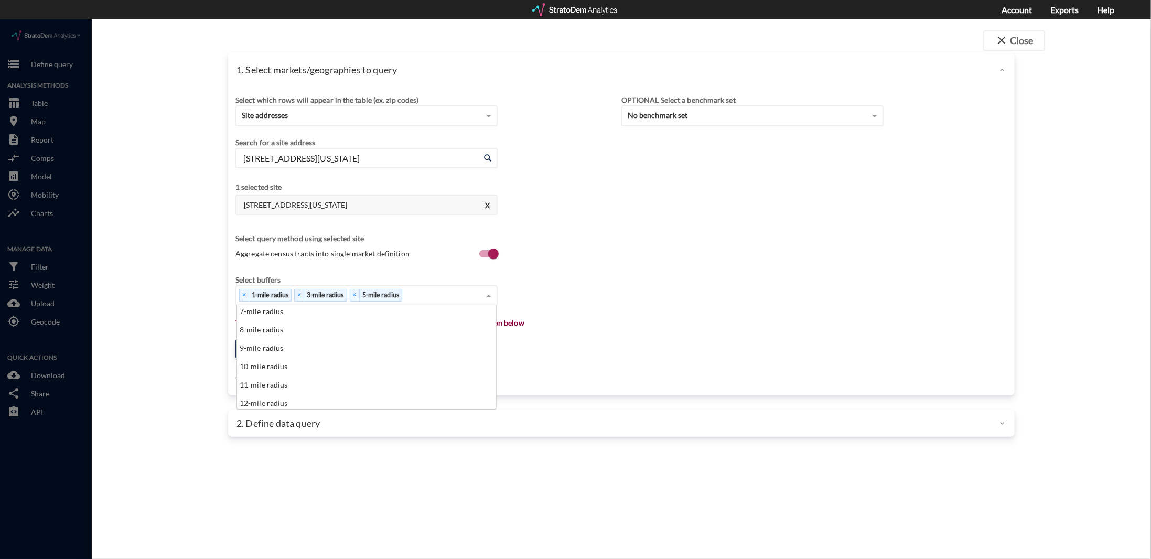
scroll to position [105, 0]
click div "10-mile radius"
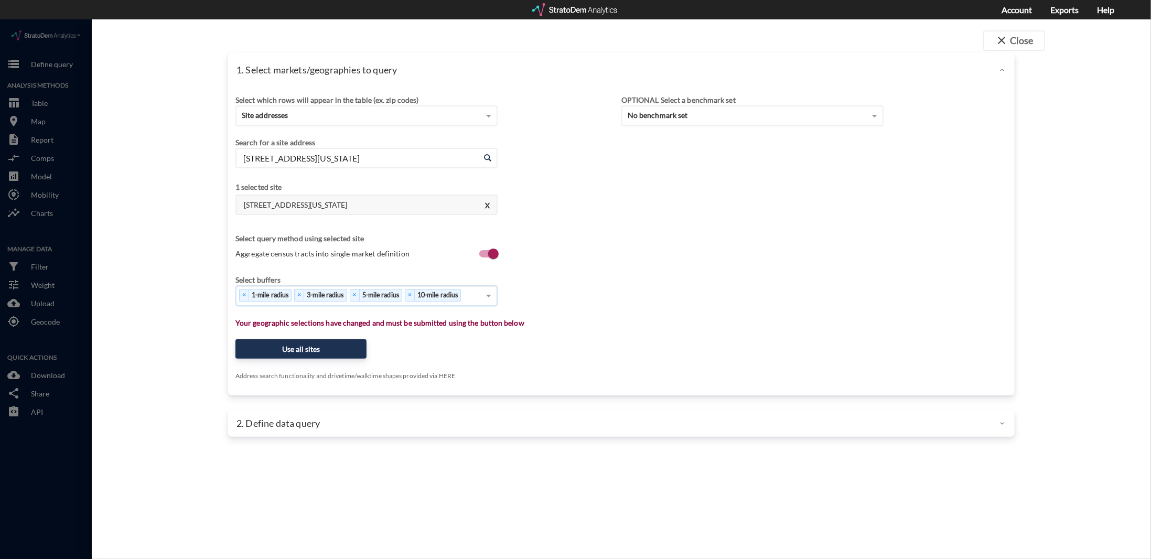
click div "1. Select markets/geographies to query Select which rows will appear in the tab…"
click button "Use all sites"
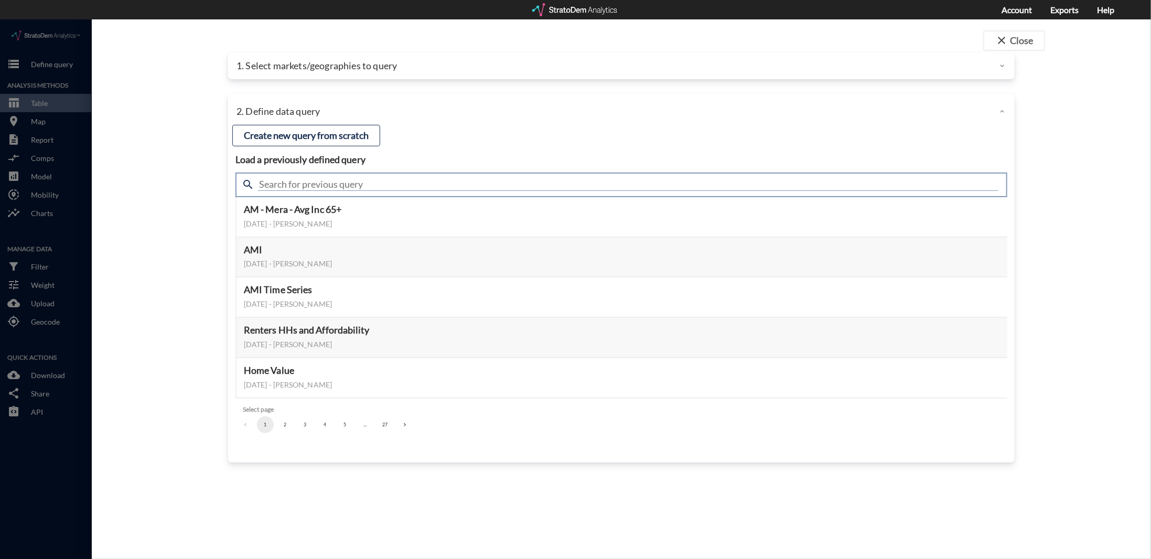
click input "text"
type input "Housing demand & meta"
click div "search Housing demand & meta"
click input "Housing demand & meta"
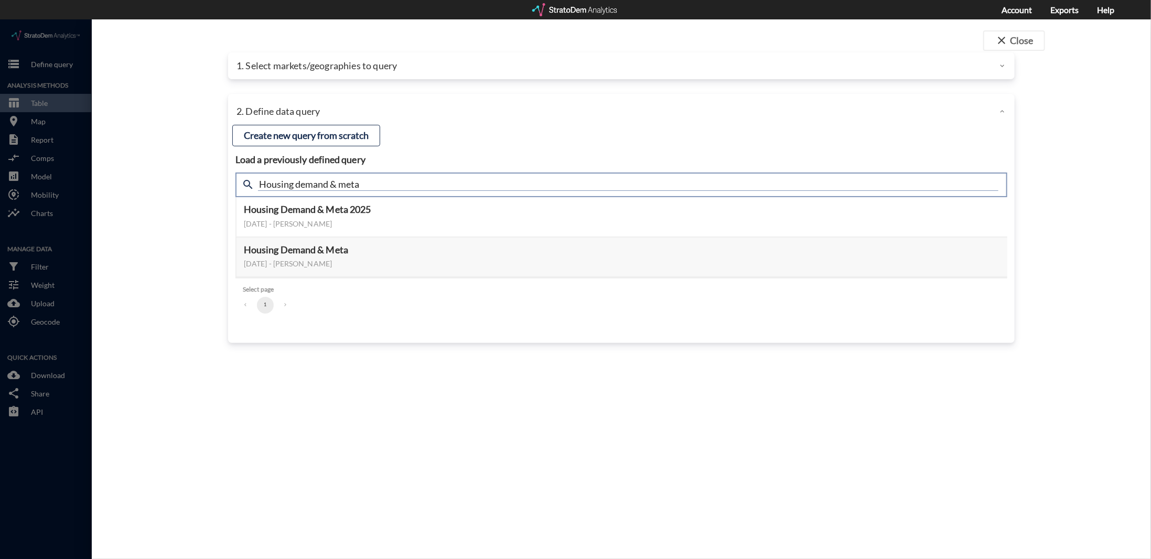
click input "Housing demand & meta"
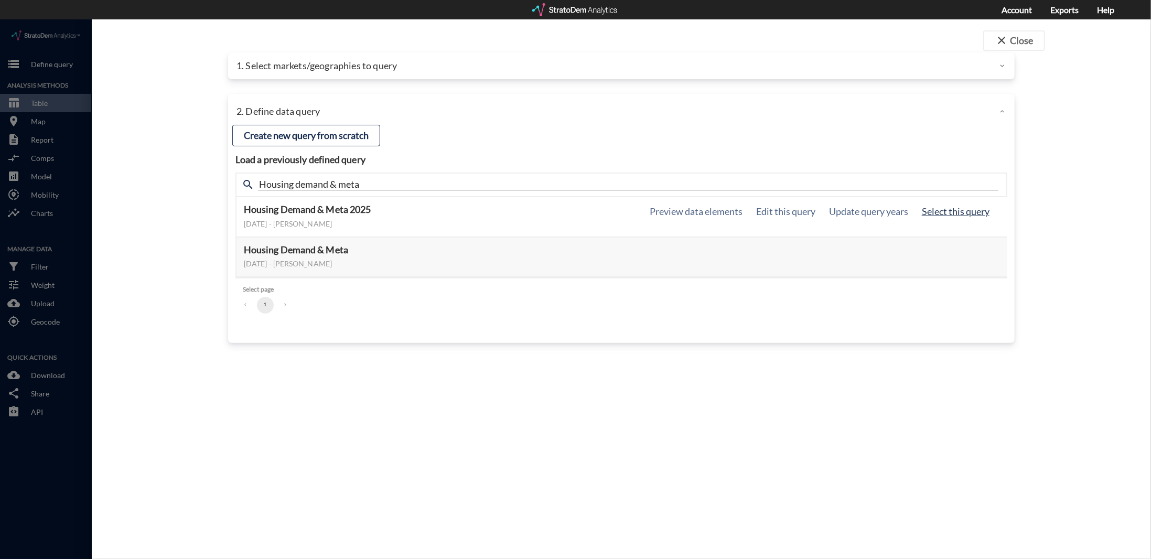
click button "Select this query"
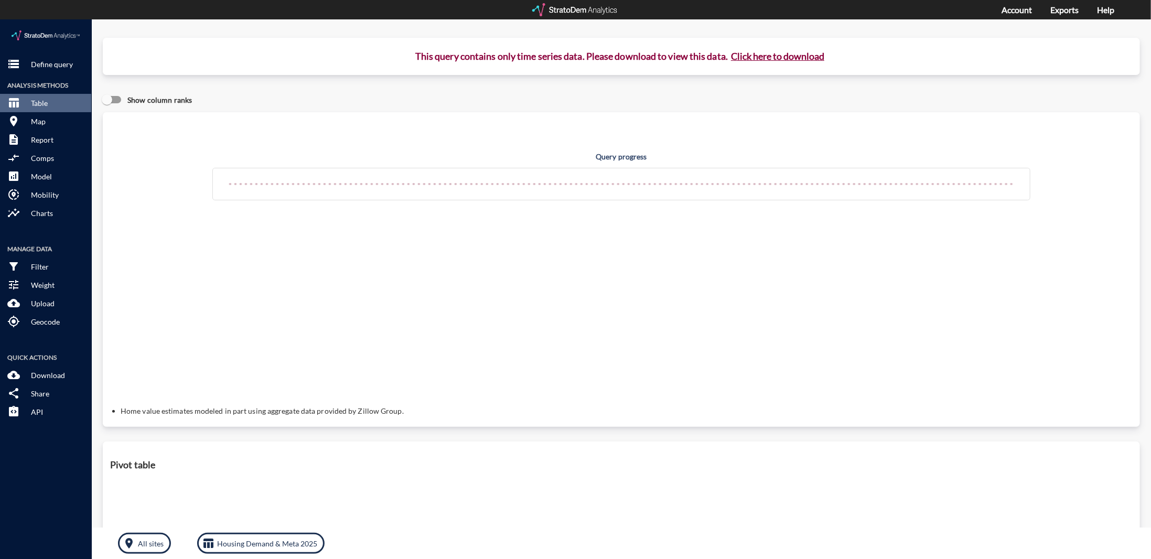
click button "Click here to download"
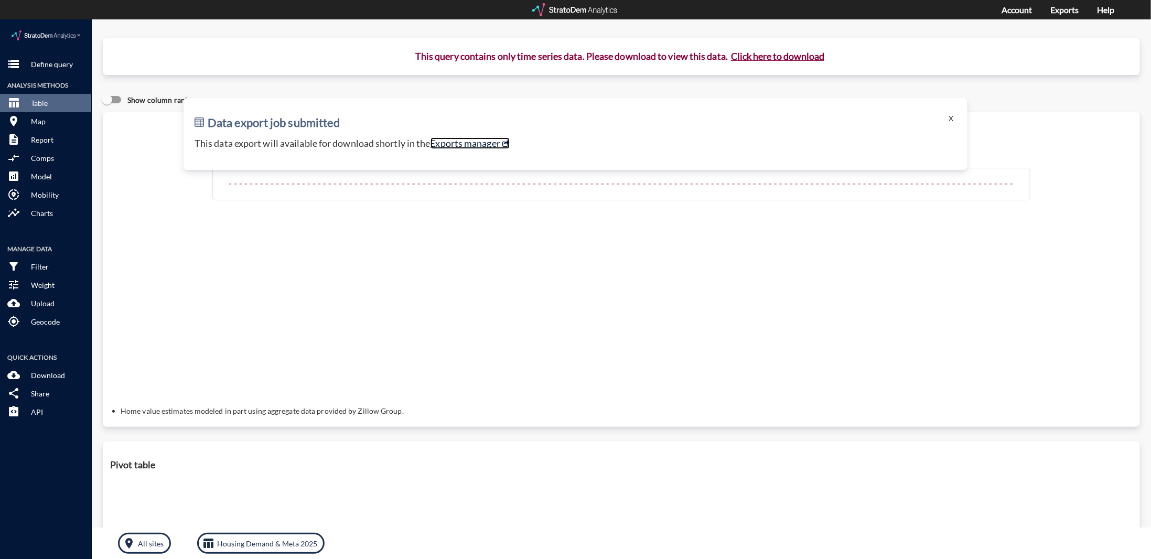
click link "Exports manager"
click p "Define query"
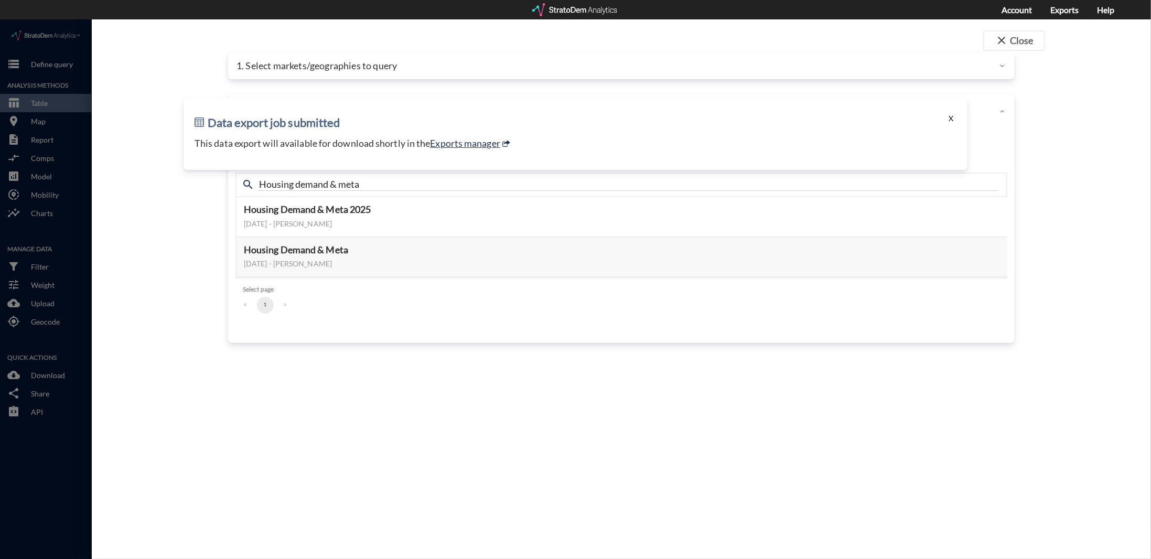
click button "X"
click div "close Close 1. Select markets/geographies to query Select which rows will appea…"
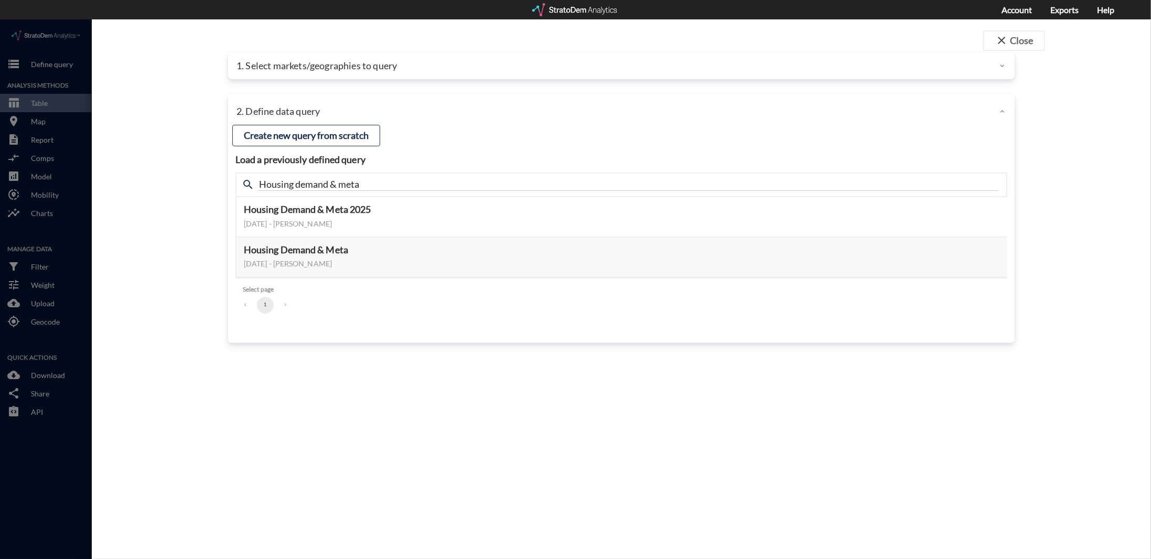
click div "2. Define data query"
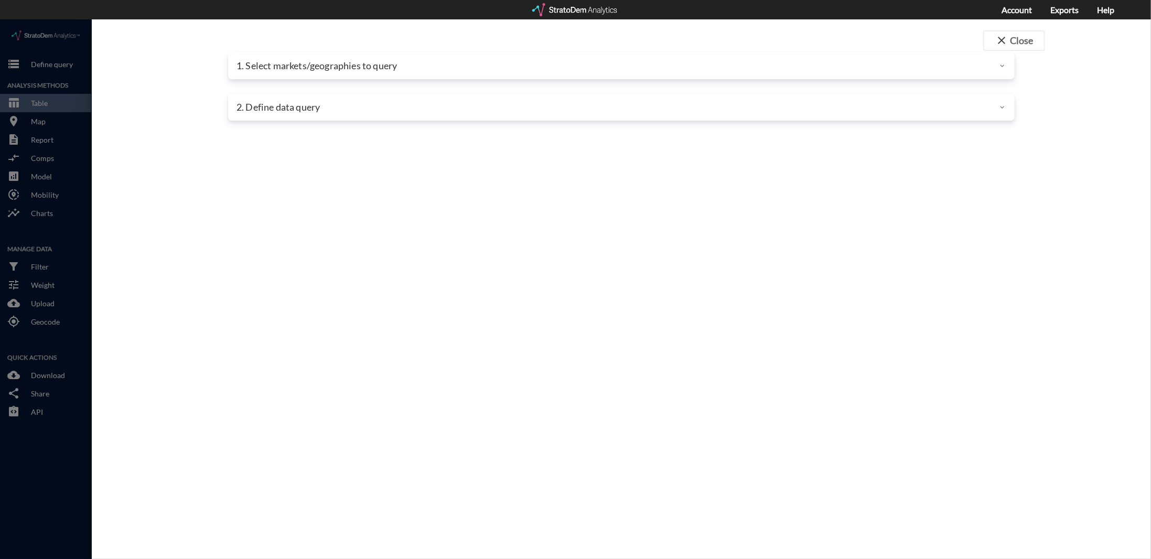
click div "close Close 1. Select markets/geographies to query Select which rows will appea…"
click div "1. Select markets/geographies to query"
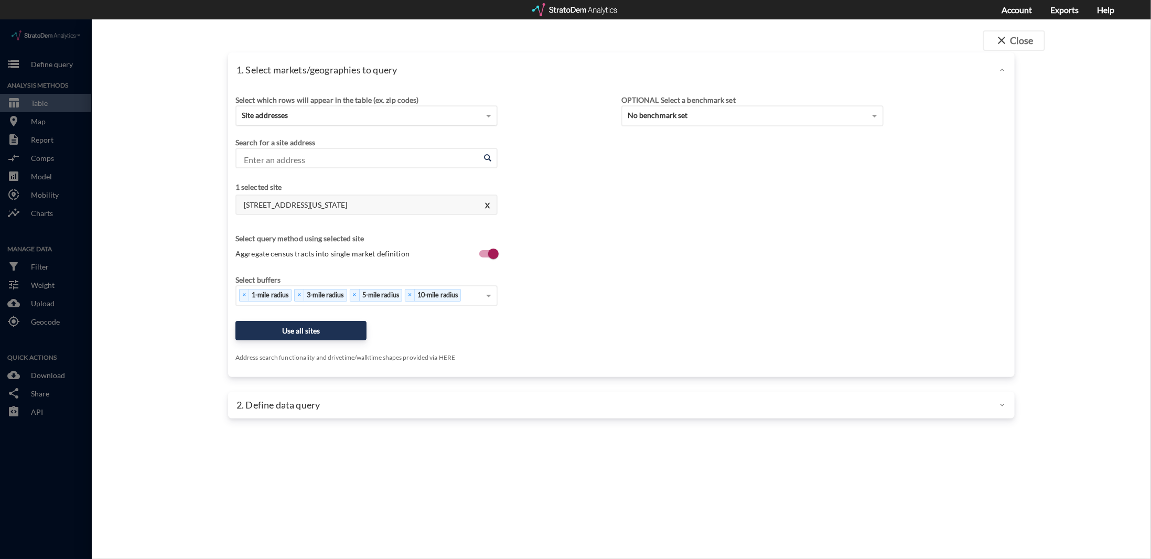
click div "Site addresses"
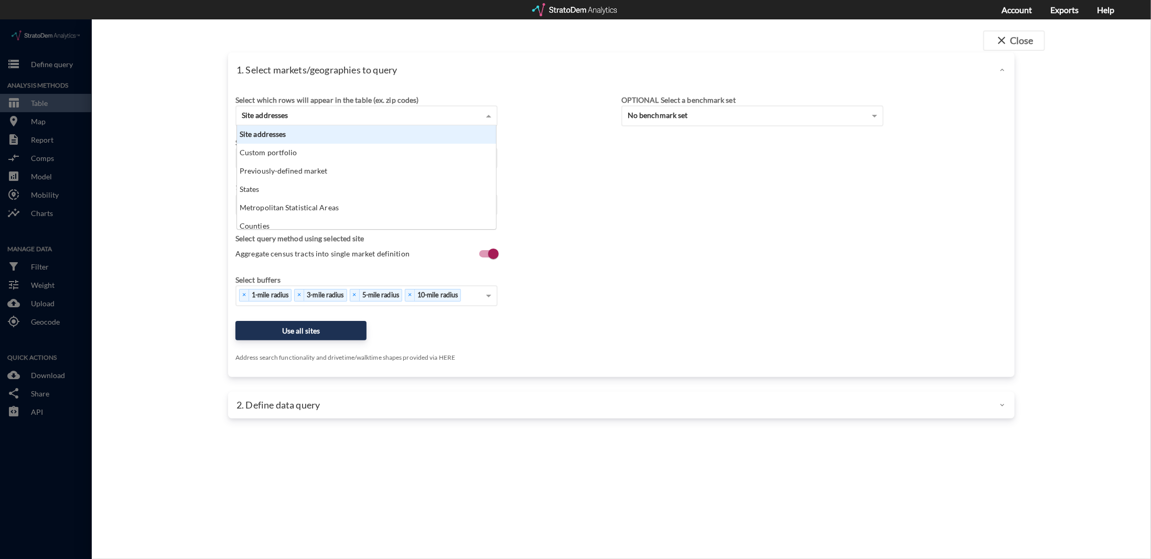
scroll to position [95, 253]
click div "Site addresses"
click div "Search for a site address Enter an address Enter an address"
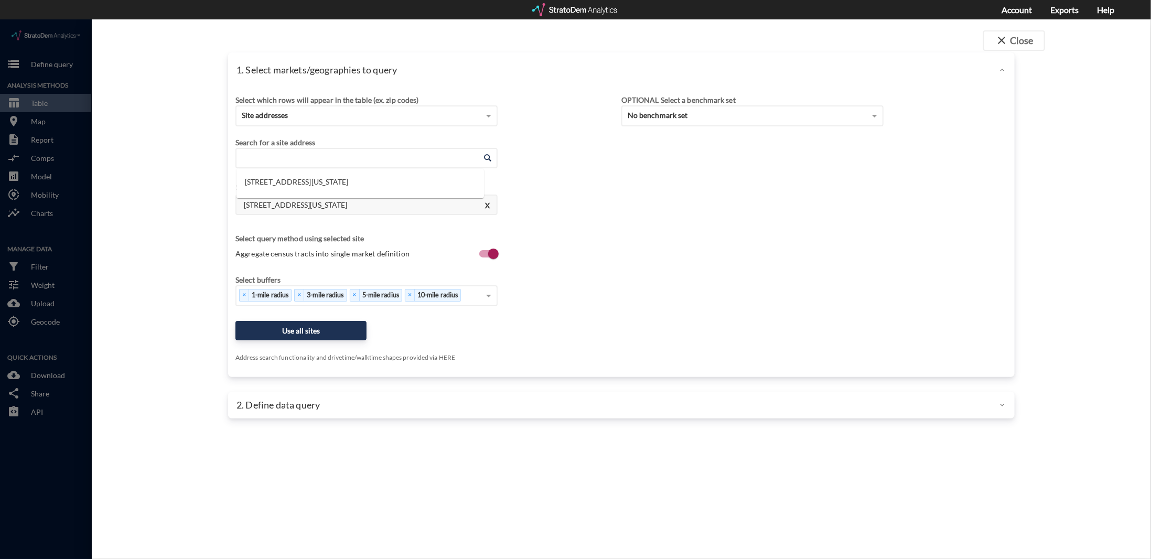
click input "Enter an address"
click li "353 Union Ave, Westbury, New York"
type input "353 Union Ave, Westbury, New York"
click h4 "353 Union Ave, Westbury, New York"
click div "1. Select markets/geographies to query Select which rows will appear in the tab…"
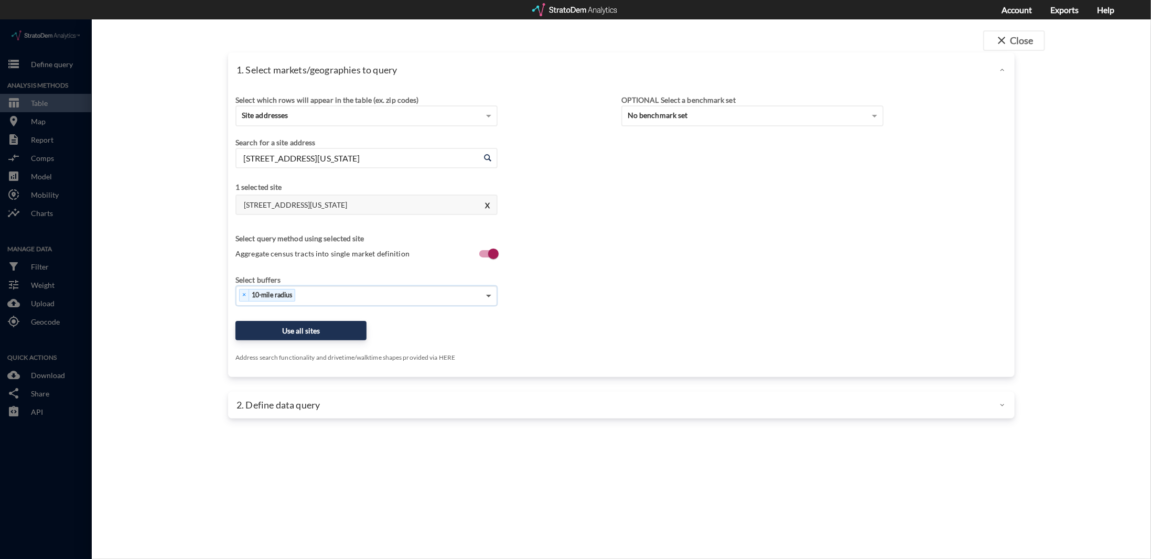
click span
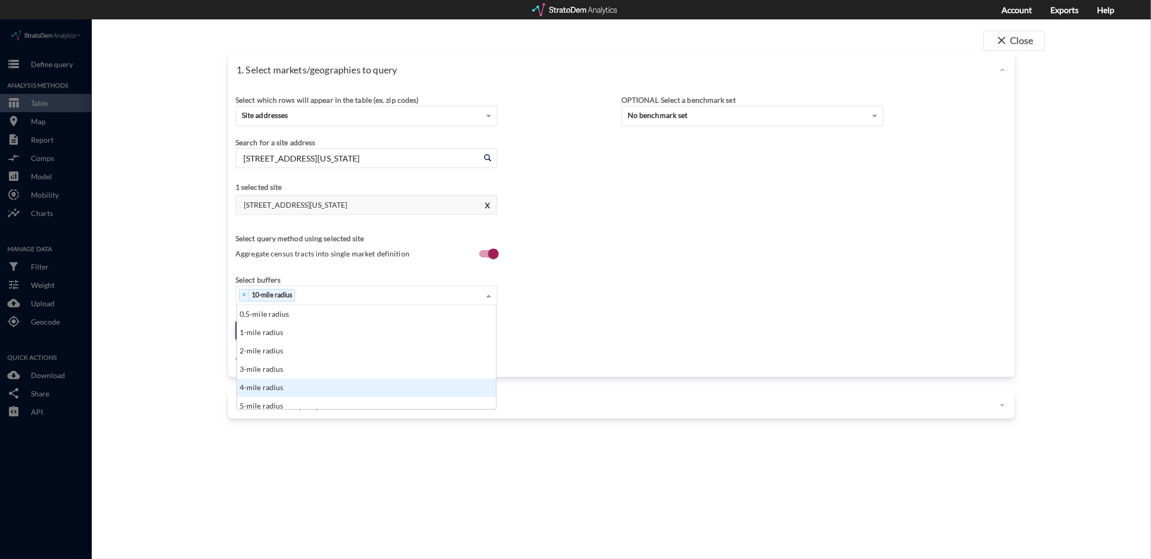
click div "4-mile radius"
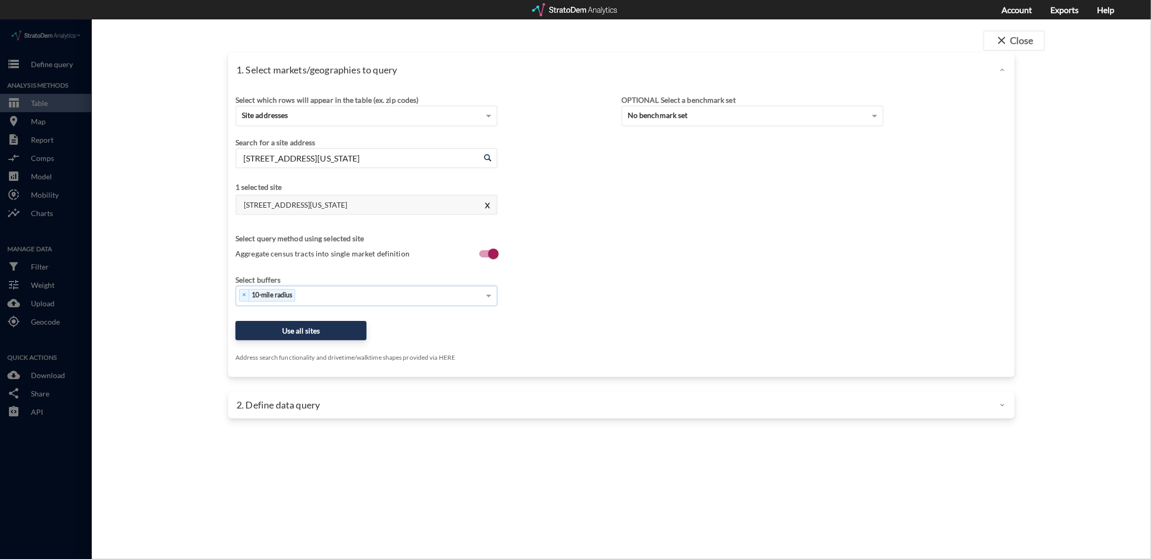
drag, startPoint x: 302, startPoint y: 277, endPoint x: 308, endPoint y: 277, distance: 6.3
click span
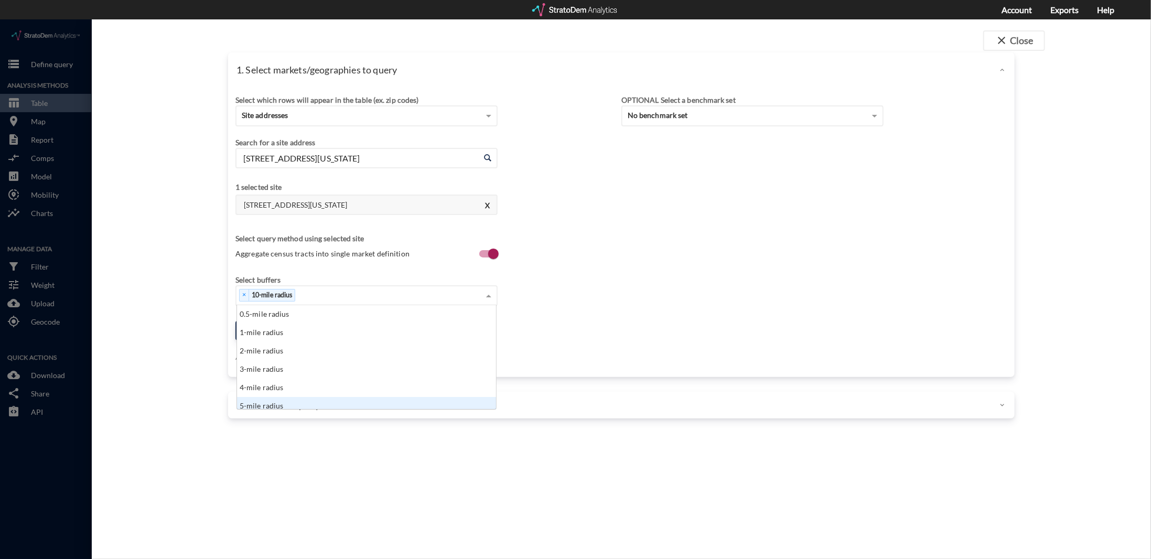
scroll to position [5, 0]
click div "5-mile radius"
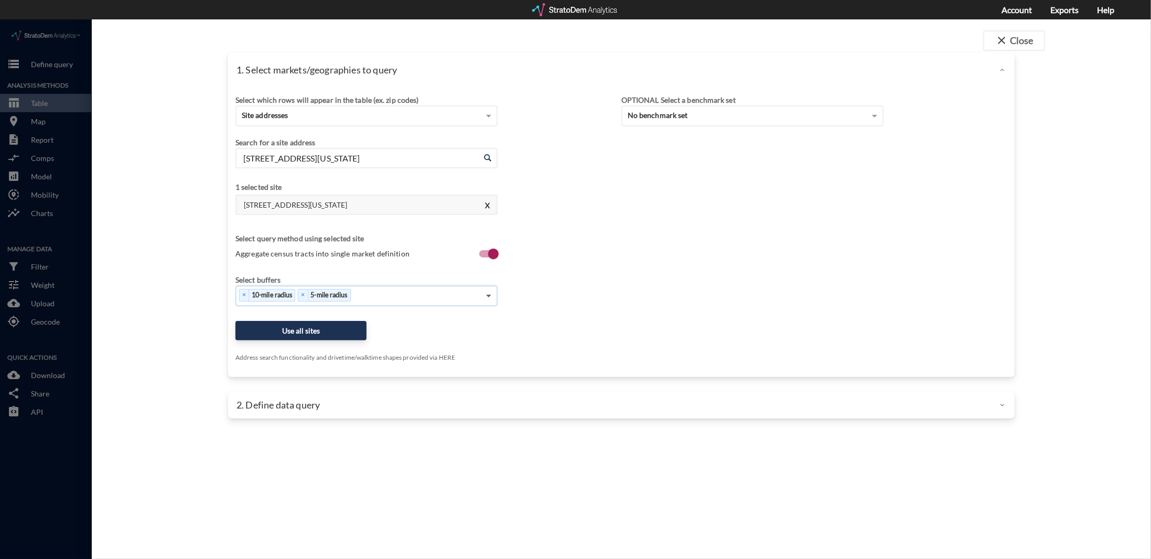
click span
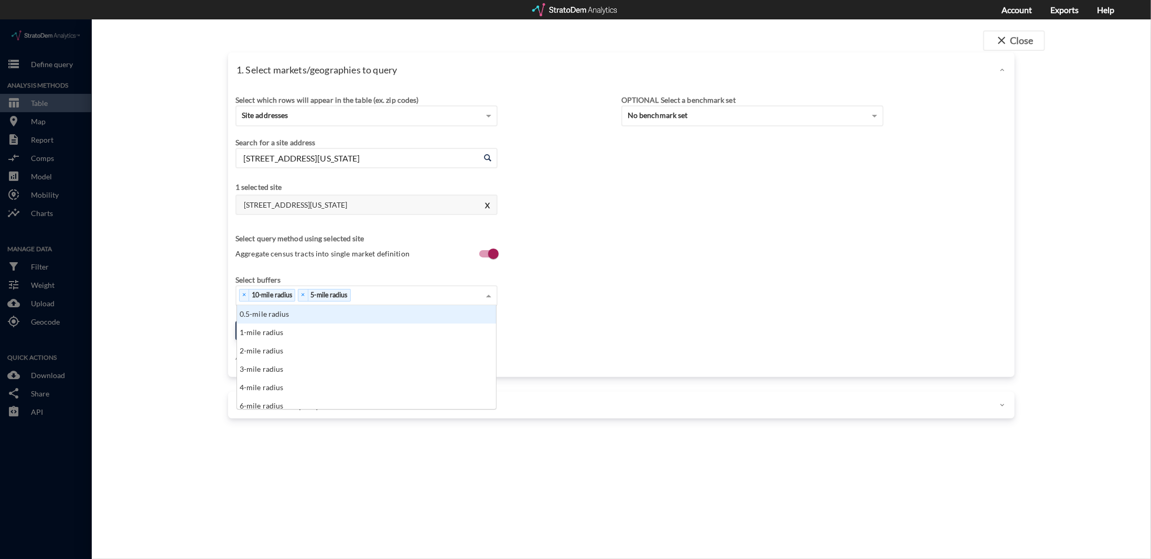
scroll to position [95, 253]
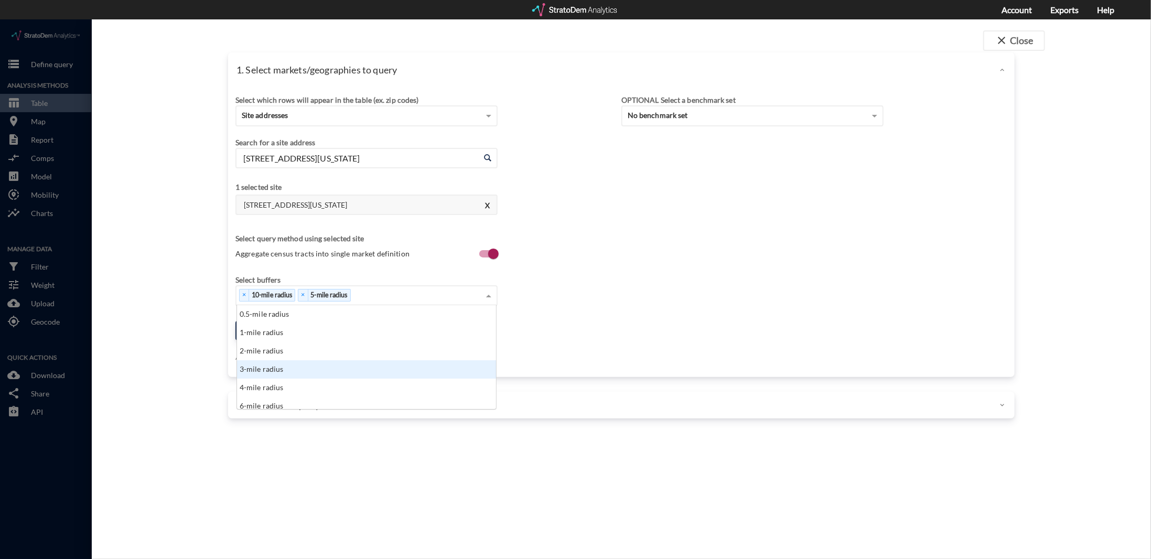
click div "3-mile radius"
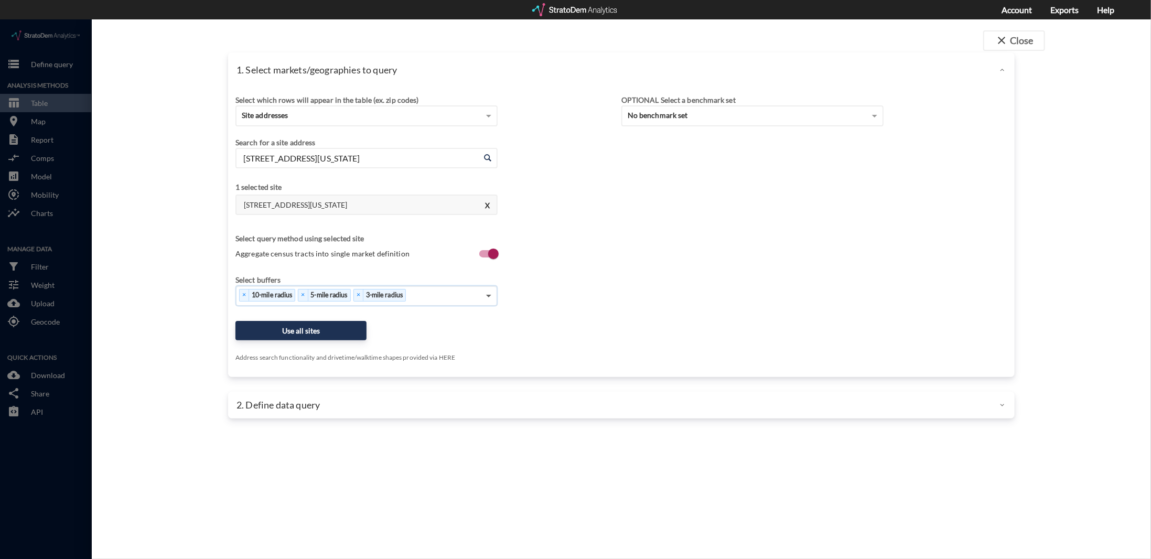
click span
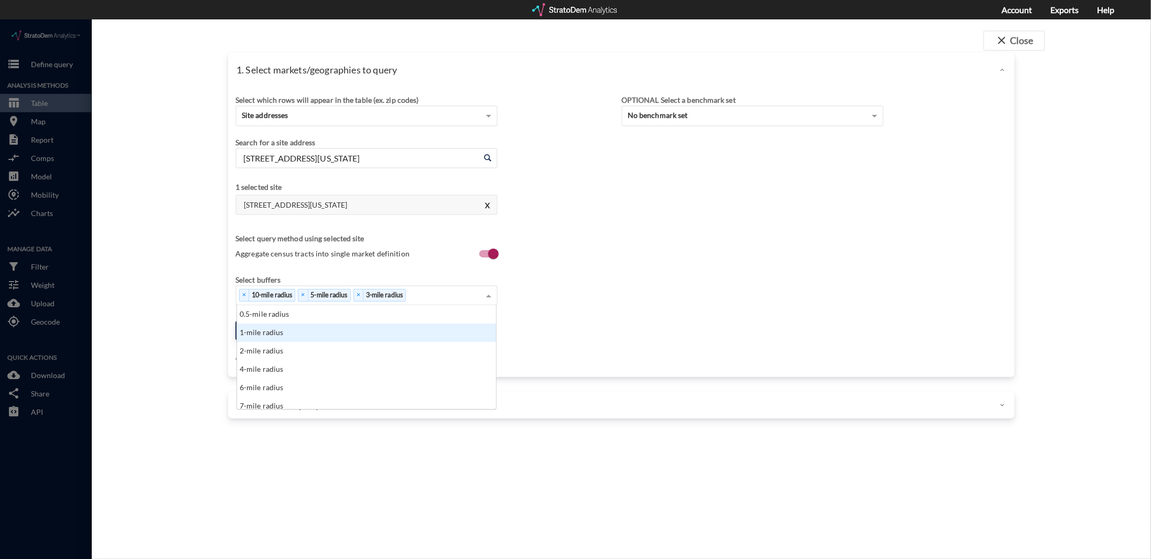
click div "1-mile radius"
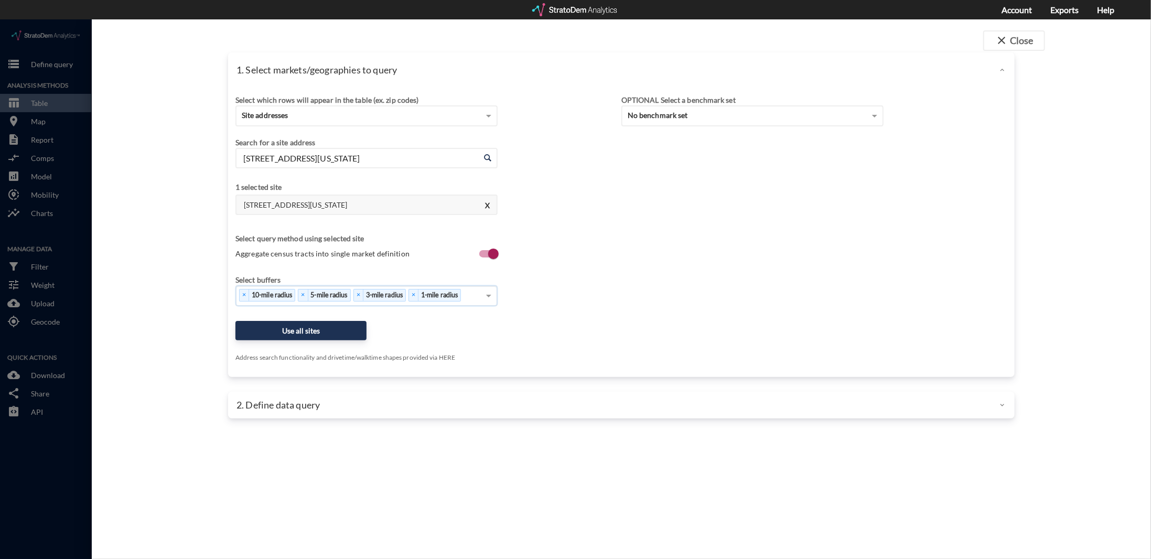
click div "Select which rows will appear in the table (ex. zip codes) Site addresses Selec…"
click button "Use all sites"
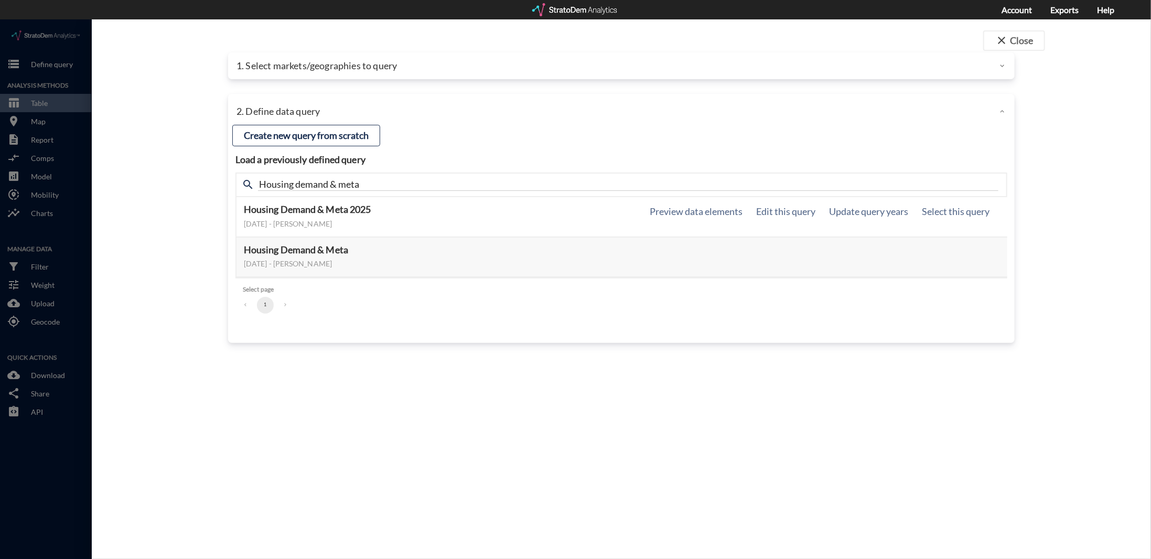
click div "January 07, 2025 - Lucas Wratschko"
click button "Select this query"
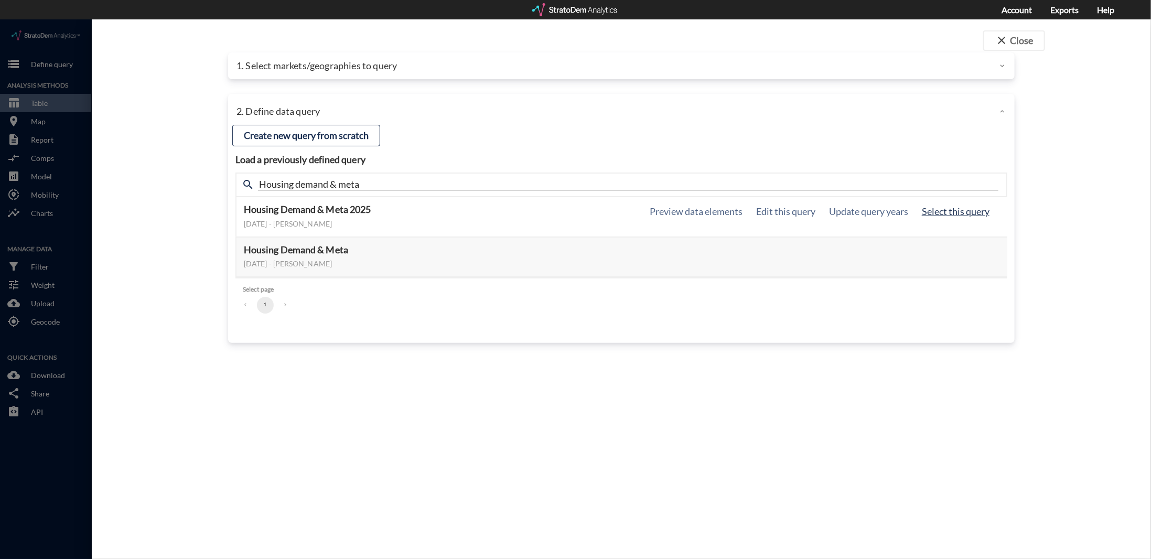
click button "Select this query"
click div "close Close 1. Select markets/geographies to query Select which rows will appea…"
click div "January 07, 2025 - Lucas Wratschko"
drag, startPoint x: 331, startPoint y: 199, endPoint x: 821, endPoint y: 199, distance: 489.8
click div "January 07, 2025 - Lucas Wratschko"
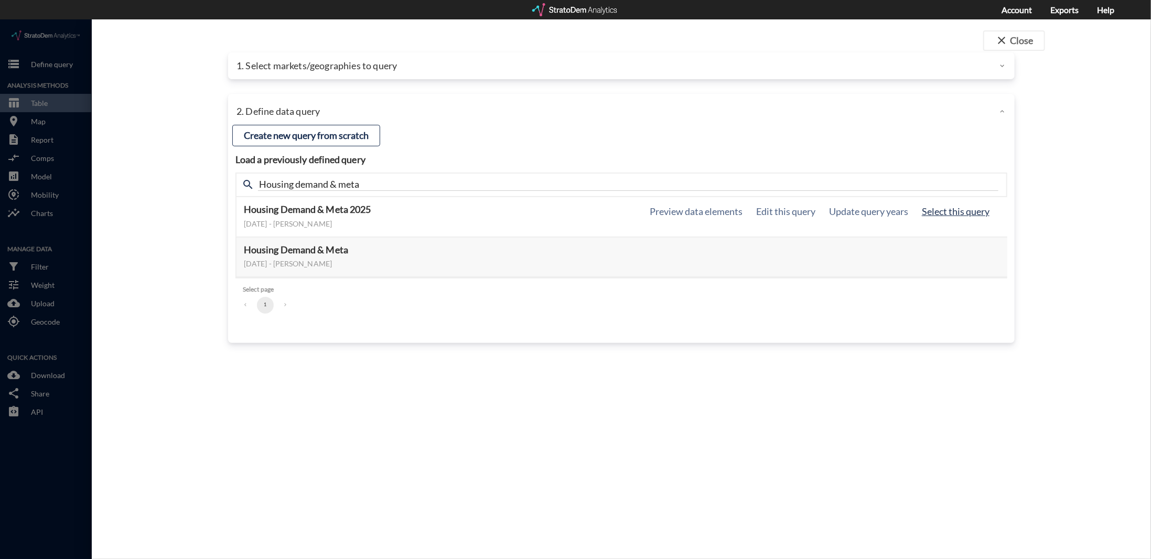
click button "Select this query"
click div "close Close 1. Select markets/geographies to query Select which rows will appea…"
click p "1. Select markets/geographies to query"
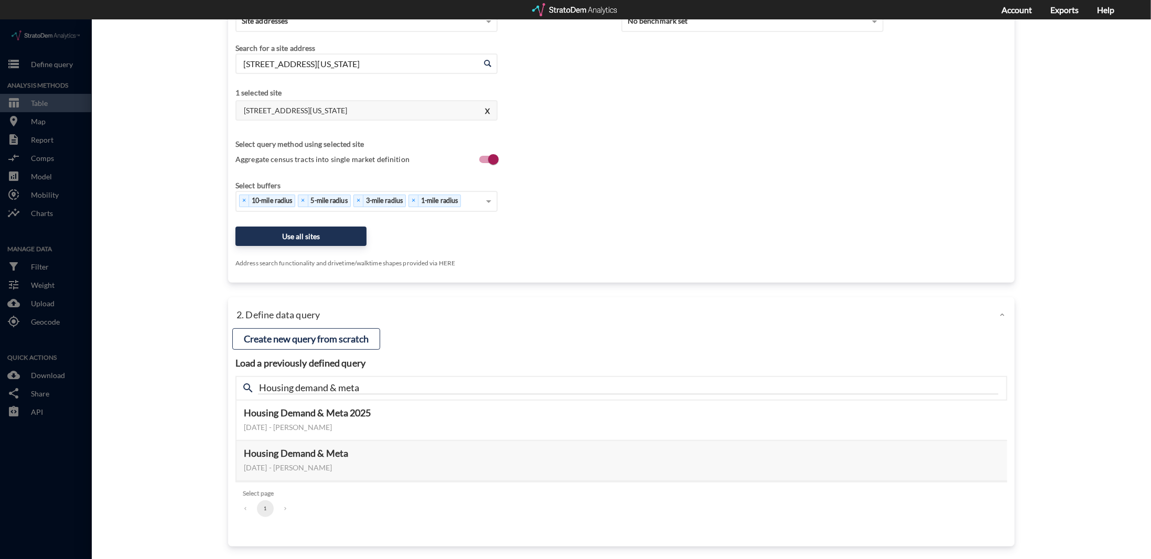
scroll to position [0, 0]
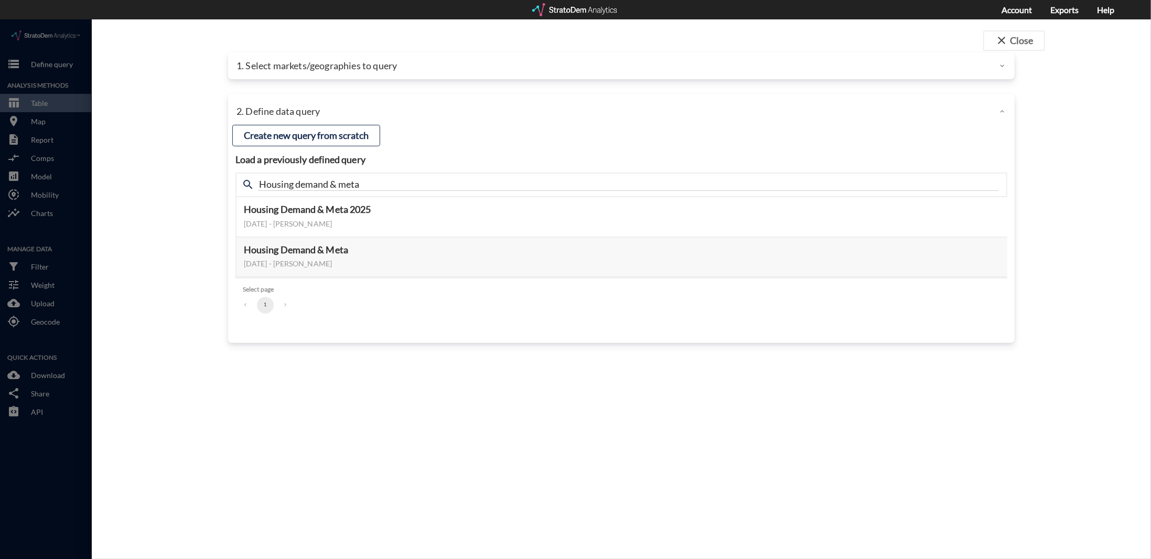
click div "1. Select markets/geographies to query"
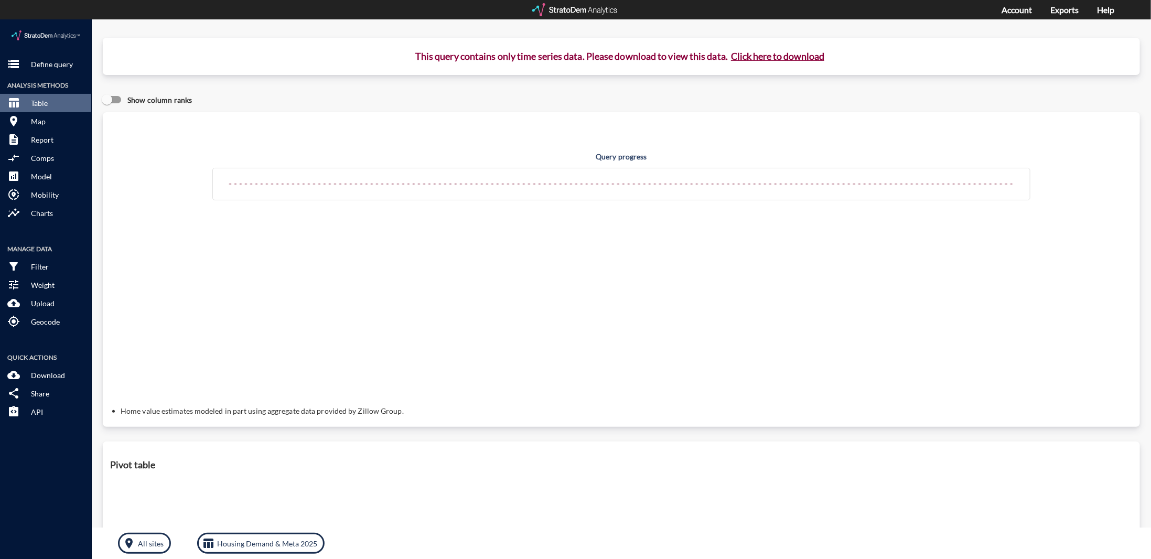
click button "Click here to download"
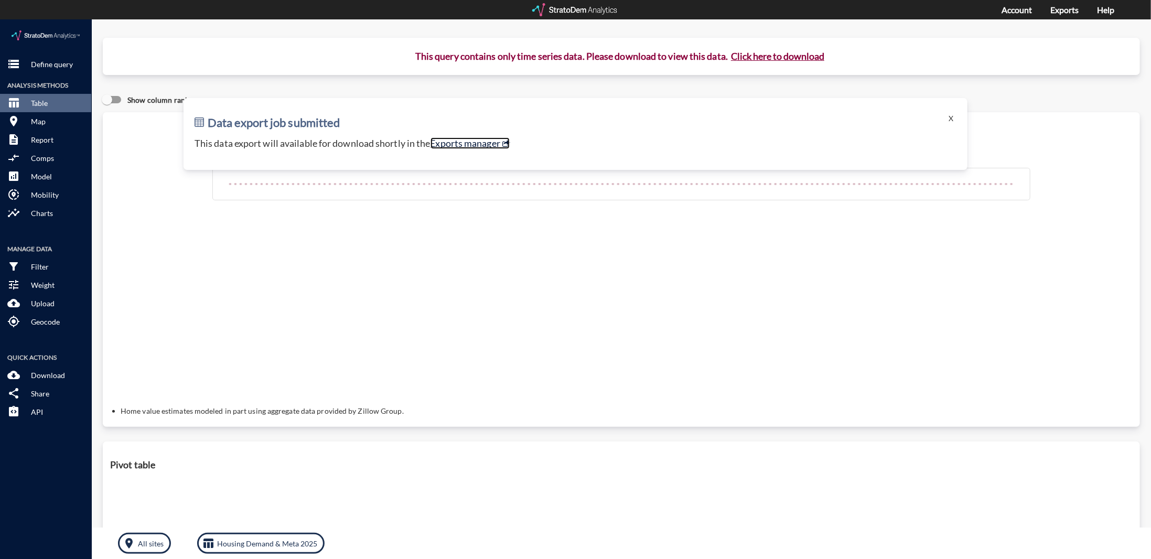
click link "Exports manager"
click button "storage Define query"
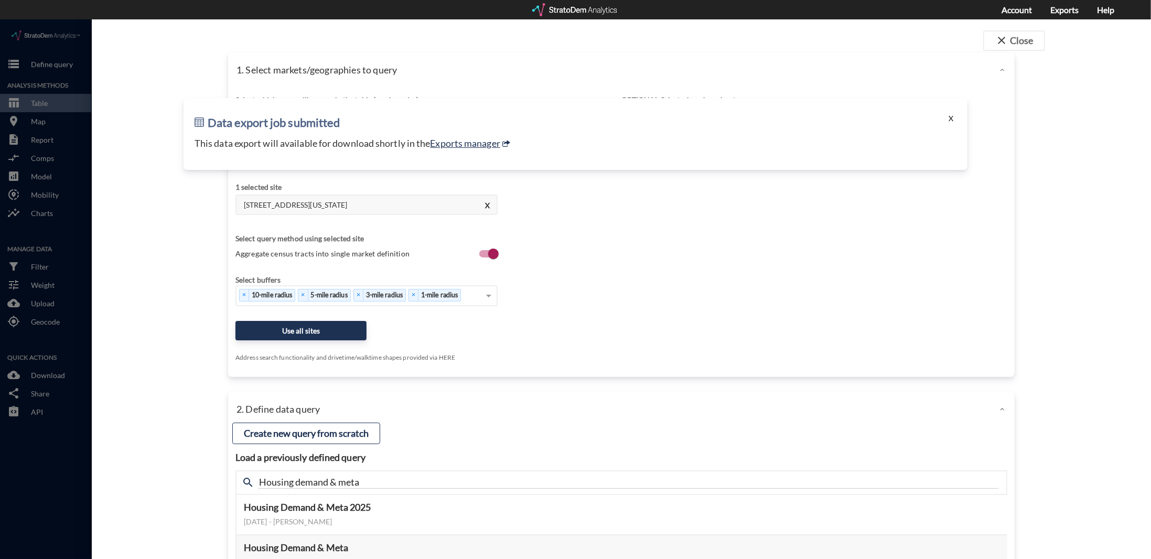
click button "X"
click div "1. Select markets/geographies to query Select which rows will appear in the tab…"
click button "X"
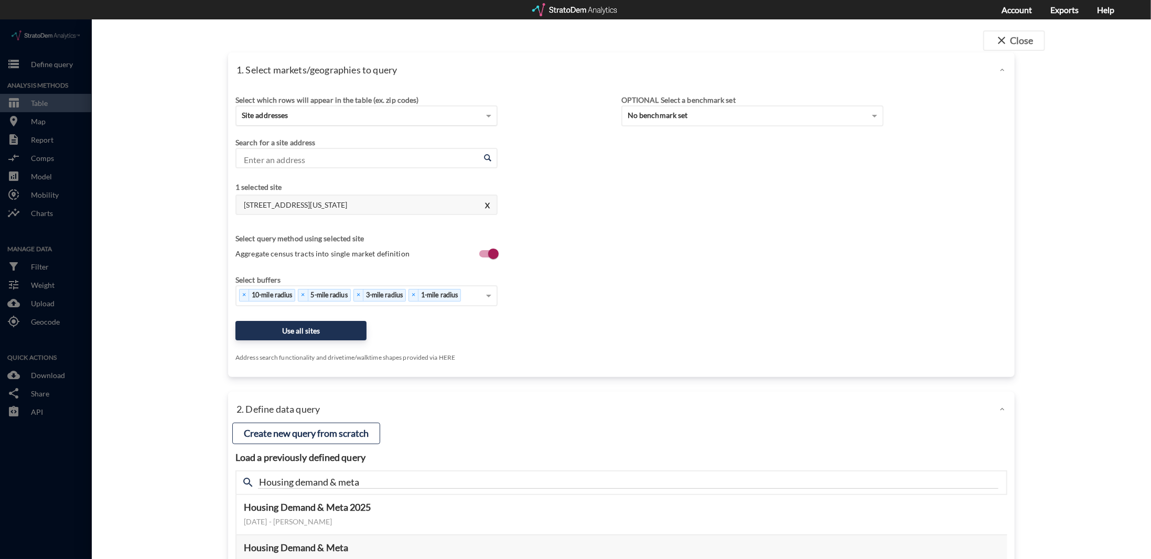
click div "Site addresses"
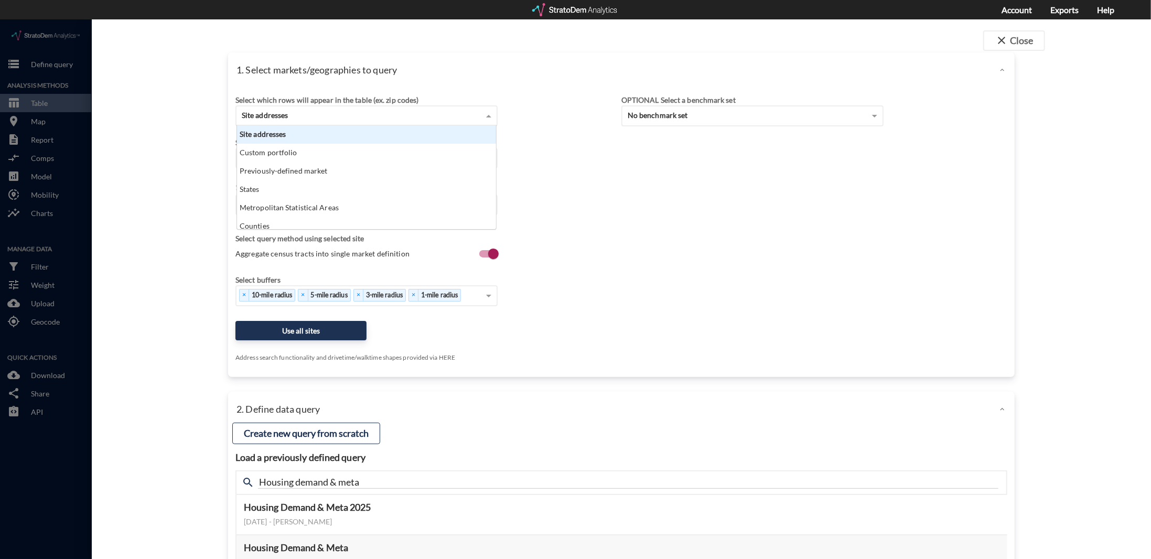
scroll to position [95, 253]
click span
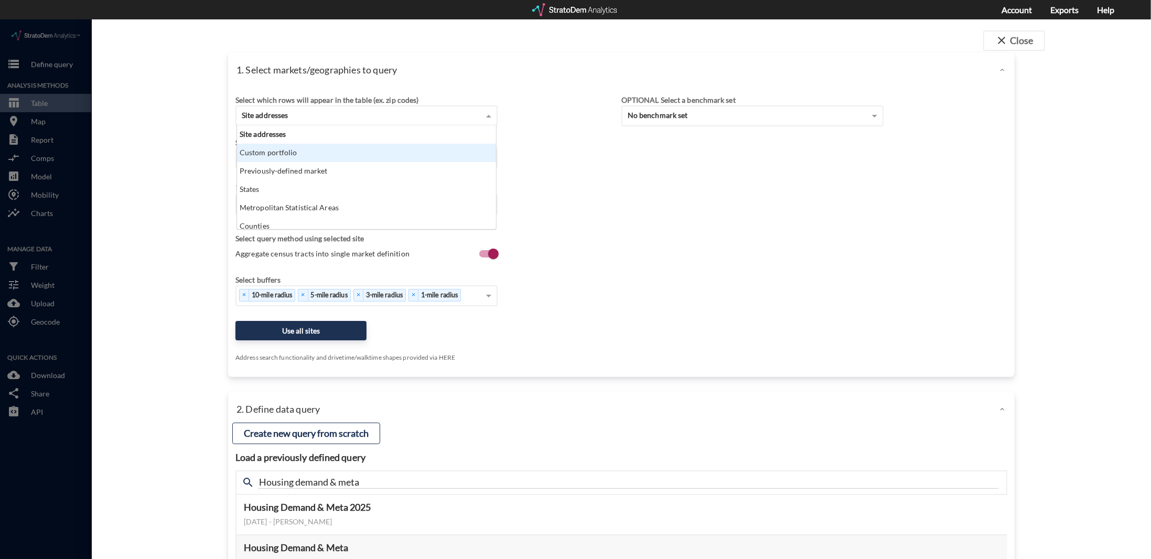
click div "Custom portfolio"
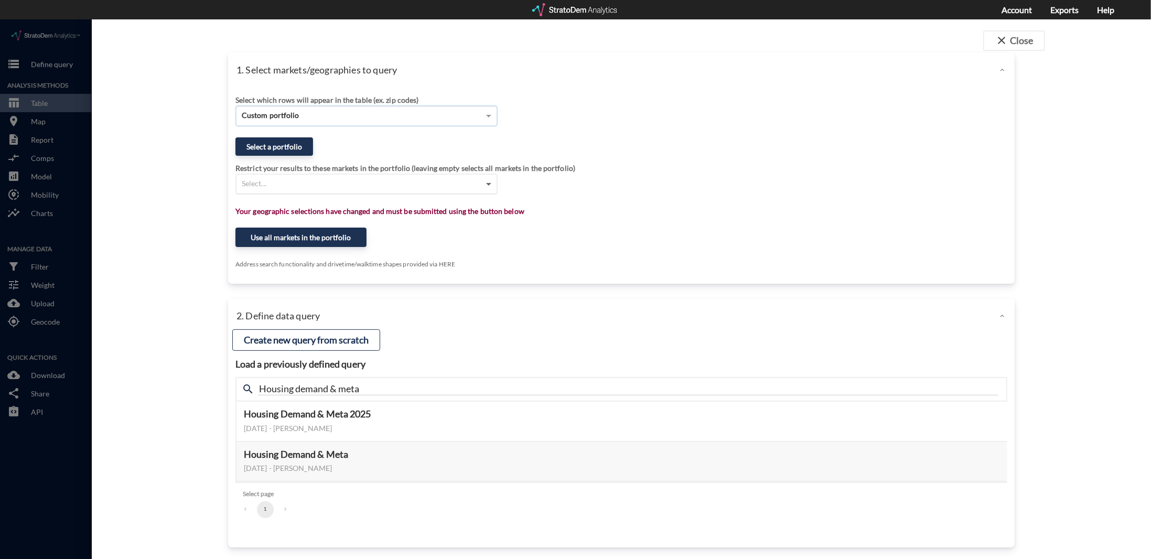
click span
type input "westbury"
click div "1. Select markets/geographies to query Select which rows will appear in the tab…"
click div "Restrict your results to these markets in the portfolio (leaving empty selects …"
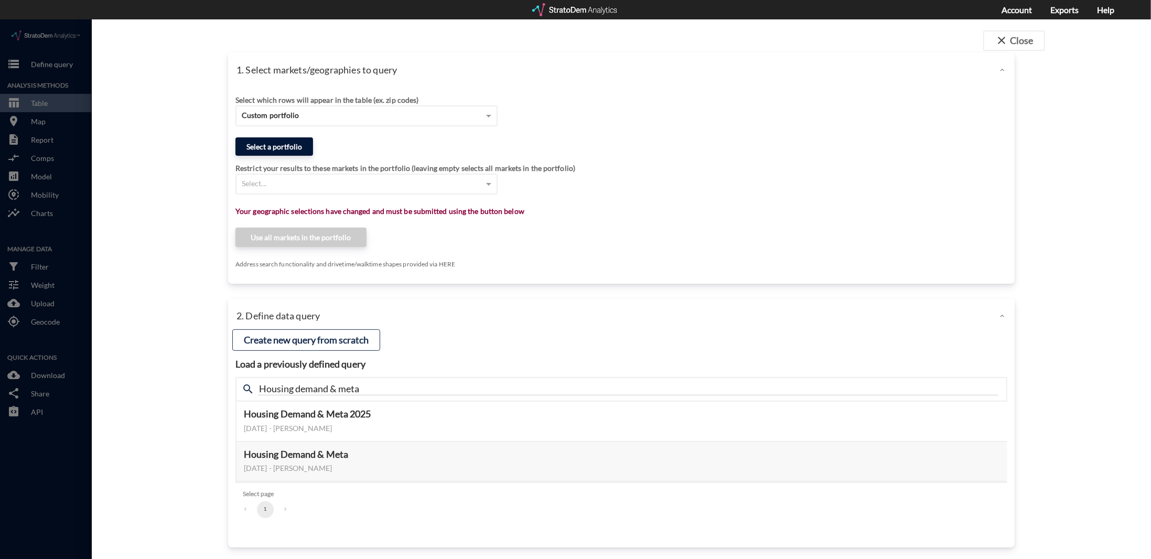
click button "Select a portfolio"
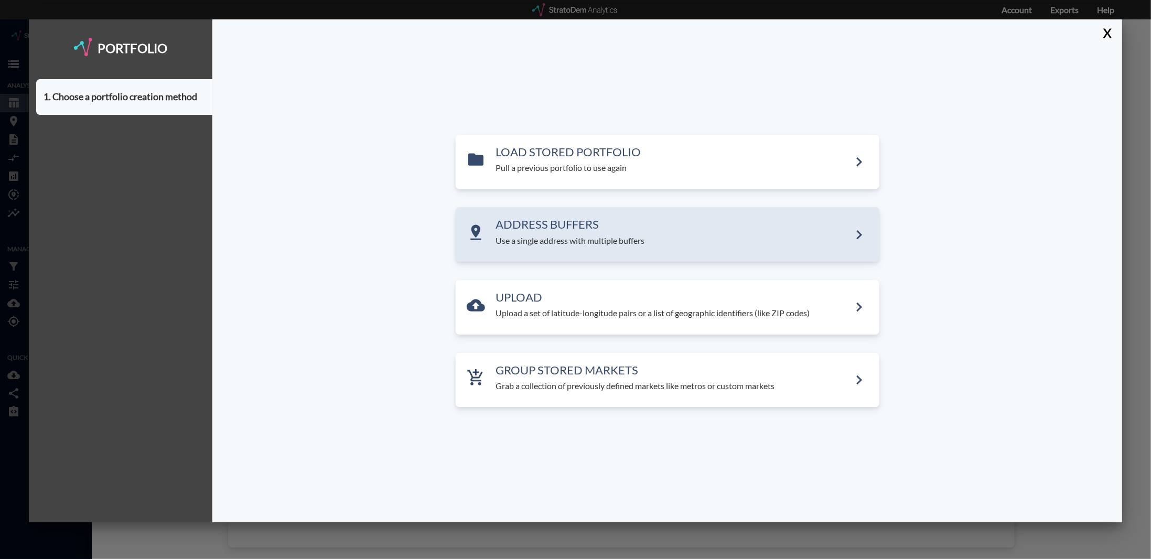
click at [693, 238] on p "Use a single address with multiple buffers" at bounding box center [673, 241] width 354 height 12
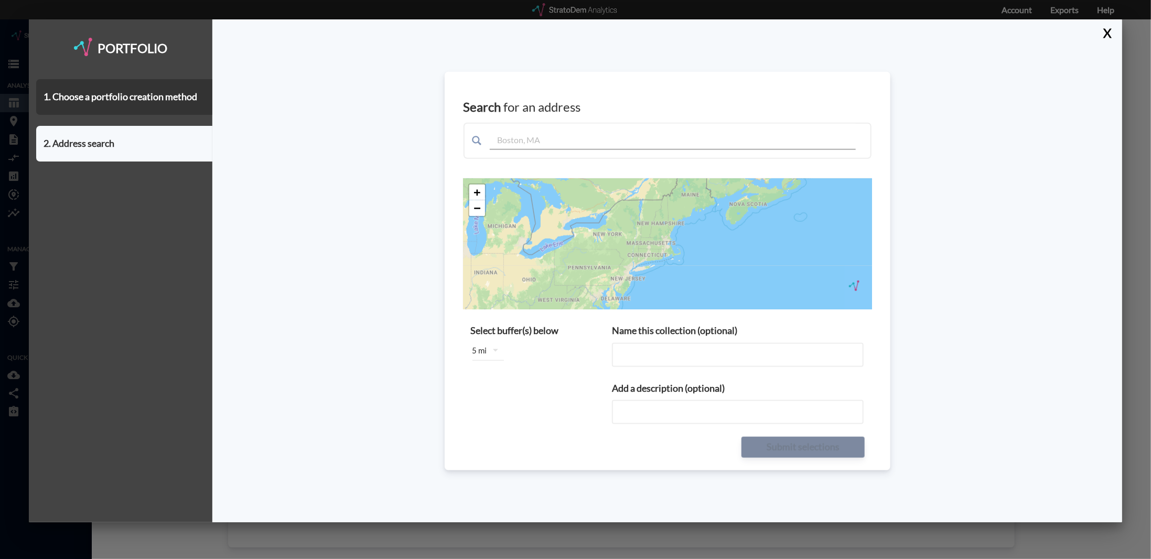
click at [544, 138] on input "text" at bounding box center [673, 137] width 366 height 26
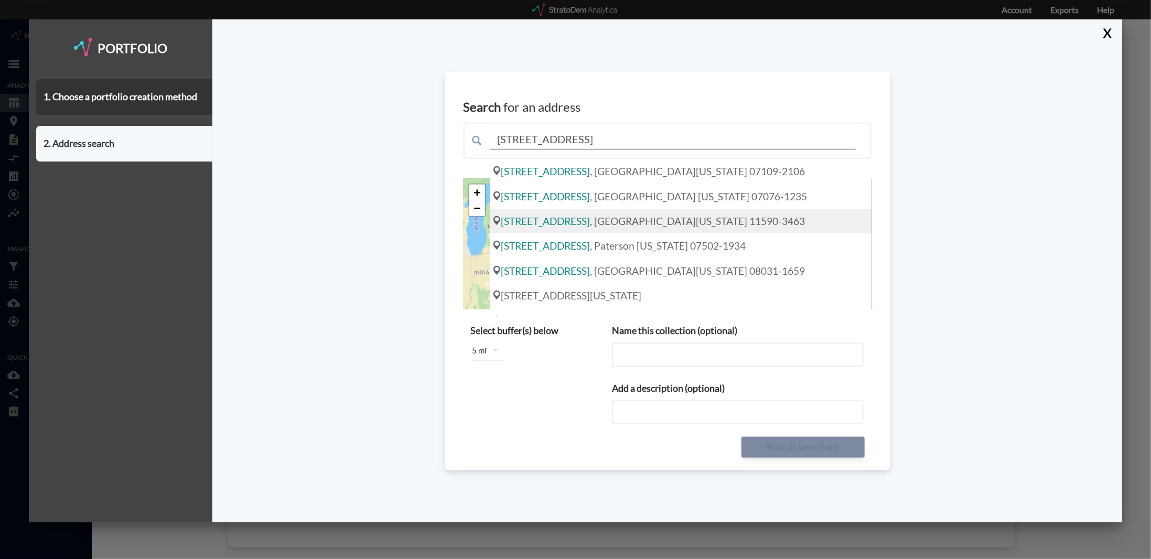
click at [605, 231] on div "353 Union Ave , Westbury New York 11590-3463" at bounding box center [681, 221] width 382 height 25
type input "353 Union Ave, Westbury New York 11590-3463"
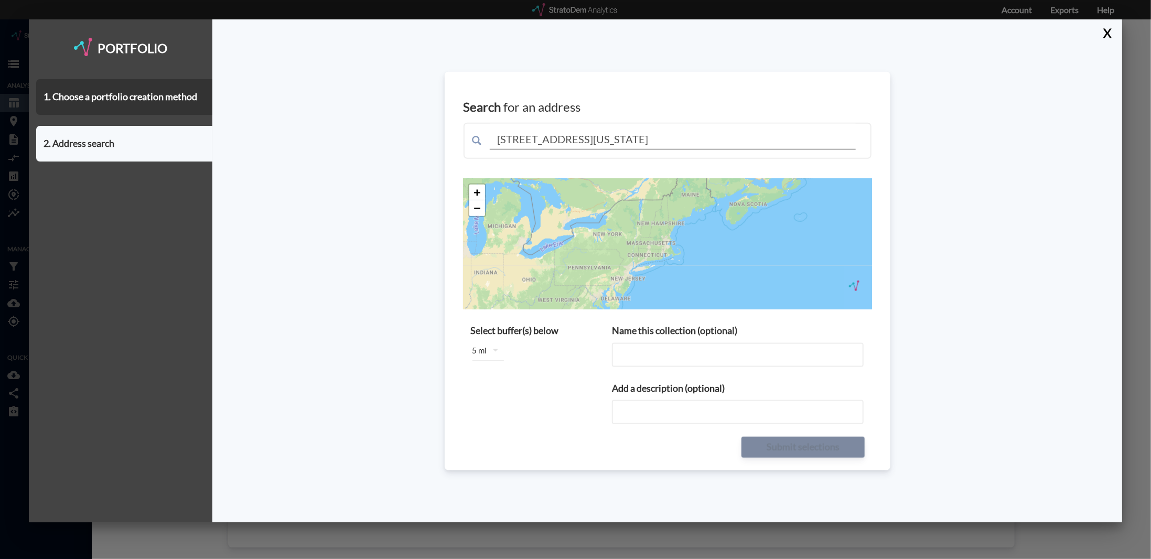
type input "353 Union Ave, Westbury New York 11590-3463"
type input "353 Union Ave, Westbury New York 11590-3463 buffers"
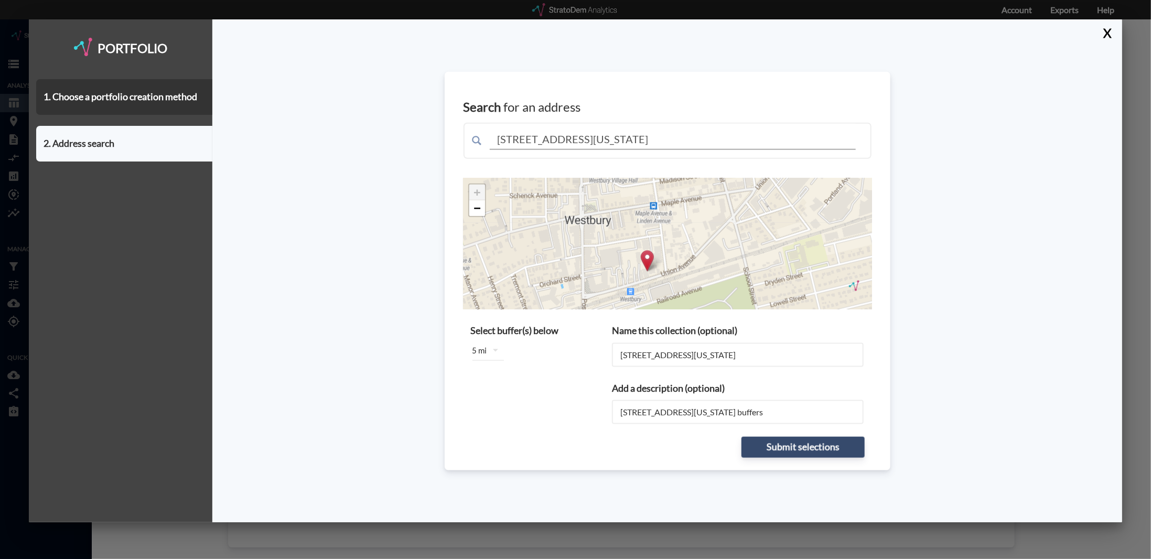
drag, startPoint x: 664, startPoint y: 256, endPoint x: 713, endPoint y: 220, distance: 61.1
click at [714, 220] on div "+ − © StratoDem Analytics, LLC. All rights reserved. Leaflet | OpenStreetMap Le…" at bounding box center [667, 243] width 409 height 131
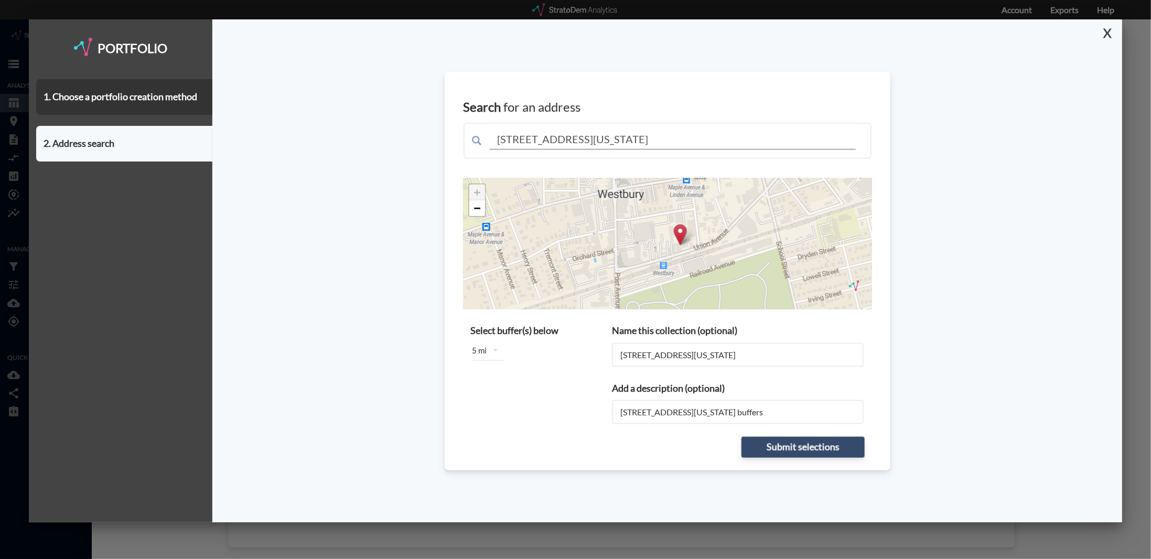
click at [1106, 34] on button "X" at bounding box center [1105, 32] width 18 height 27
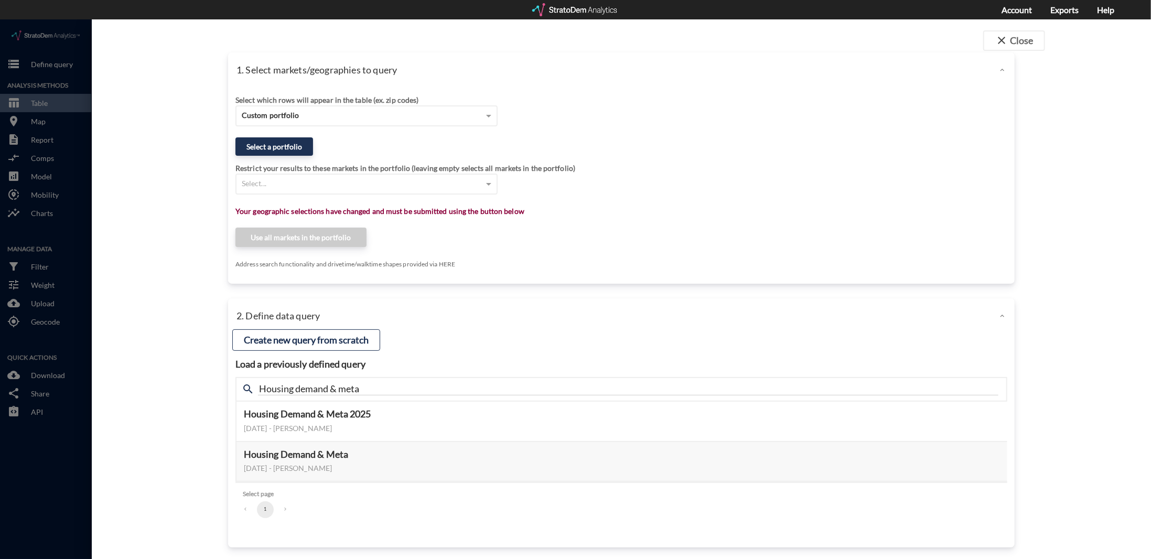
click div "close Close 1. Select markets/geographies to query Select which rows will appea…"
click button "Select a portfolio"
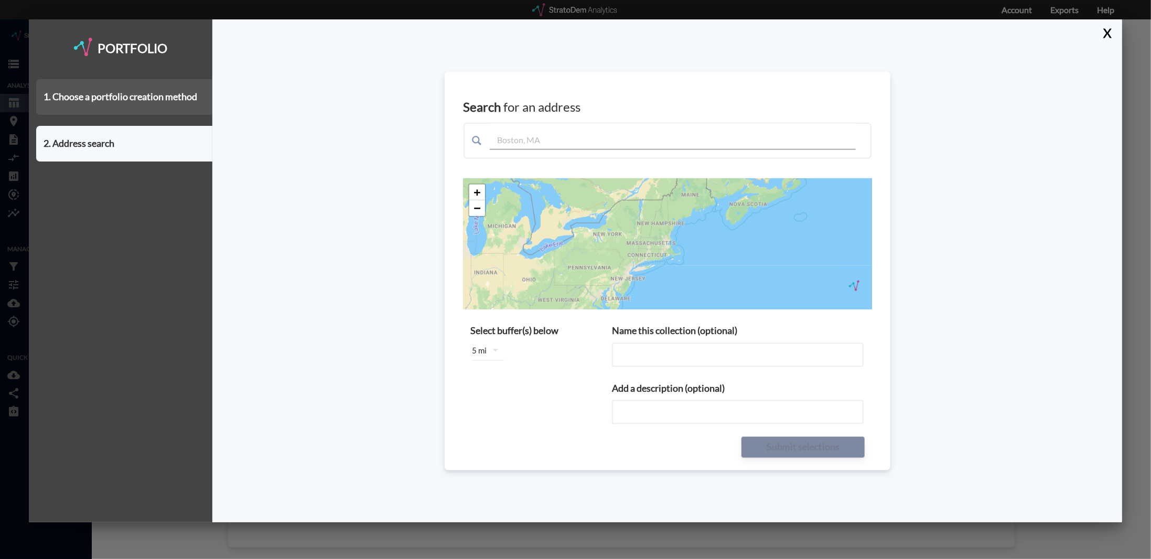
click at [175, 104] on div "1. Choose a portfolio creation method" at bounding box center [124, 97] width 176 height 36
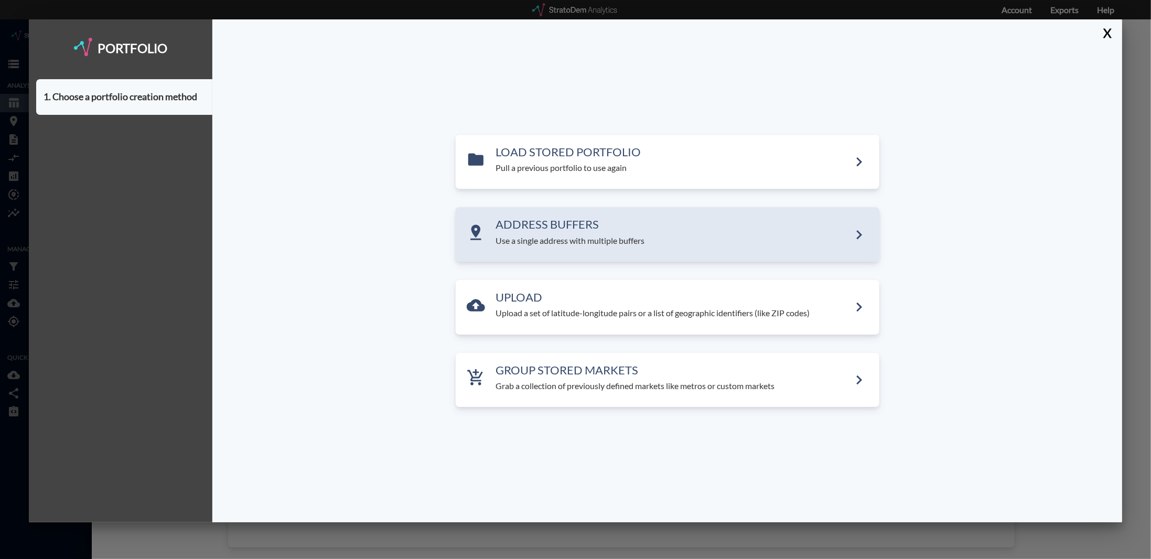
click at [651, 251] on div "ADDRESS BUFFERS Use a single address with multiple buffers" at bounding box center [668, 235] width 424 height 55
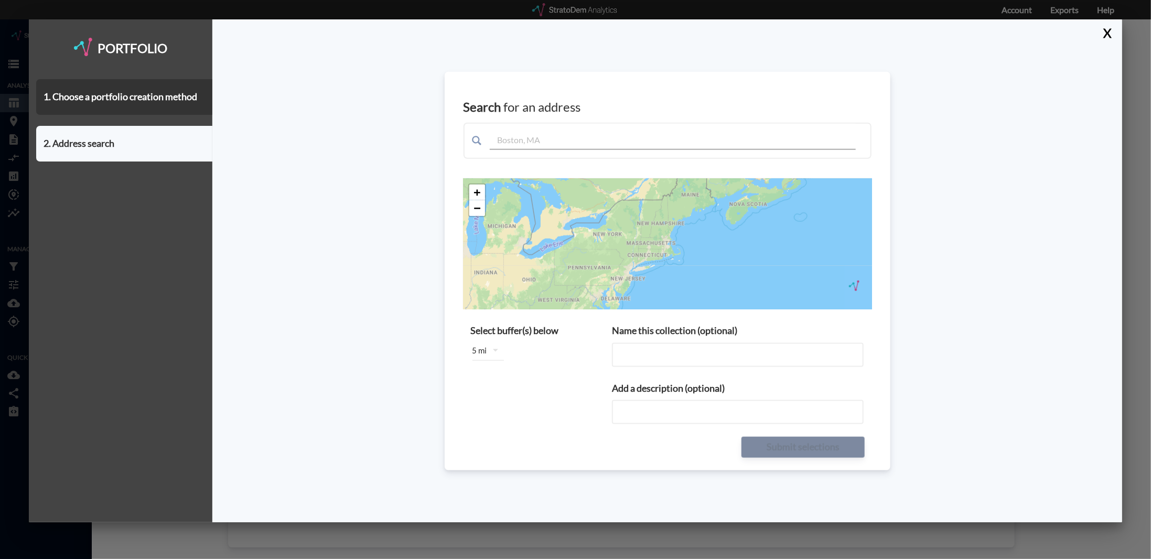
click at [577, 145] on input "text" at bounding box center [673, 137] width 366 height 26
click at [1115, 34] on div "X" at bounding box center [1109, 32] width 26 height 26
click at [1111, 31] on button "X" at bounding box center [1105, 32] width 18 height 27
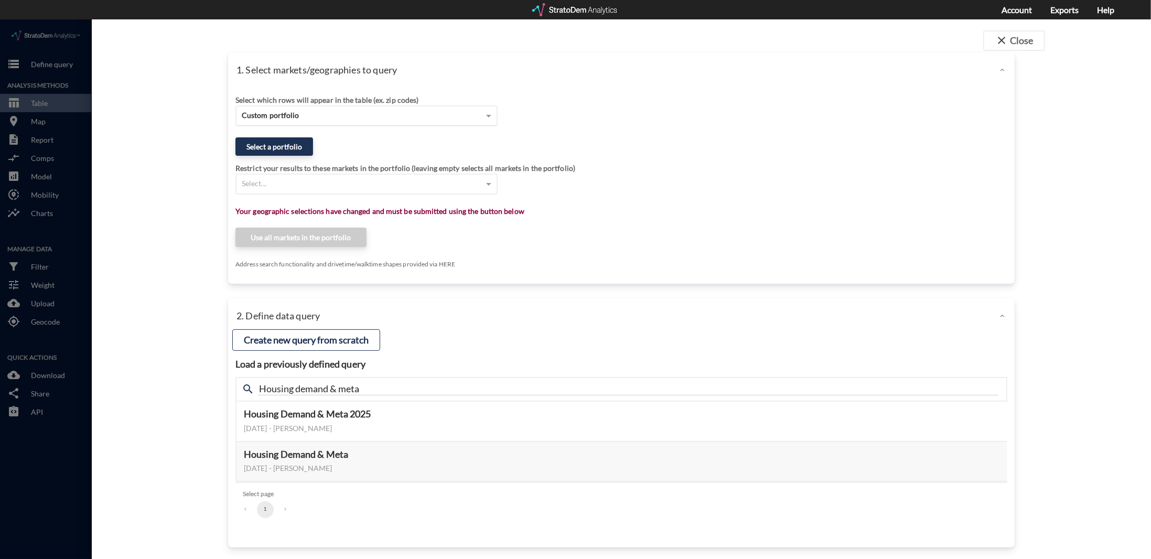
click div "Custom portfolio"
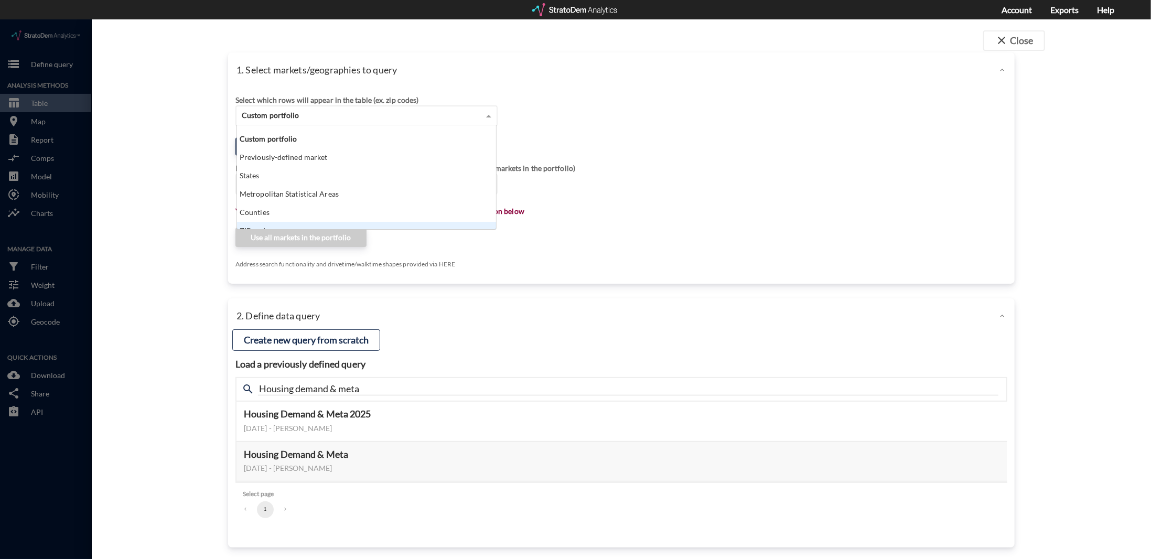
scroll to position [0, 0]
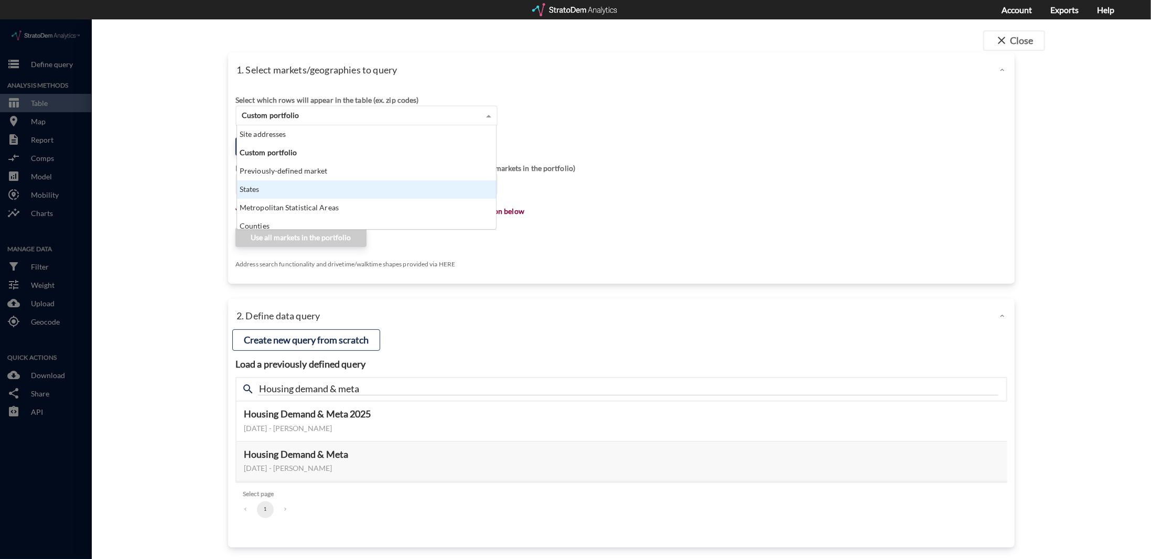
click div "1. Select markets/geographies to query Select which rows will appear in the tab…"
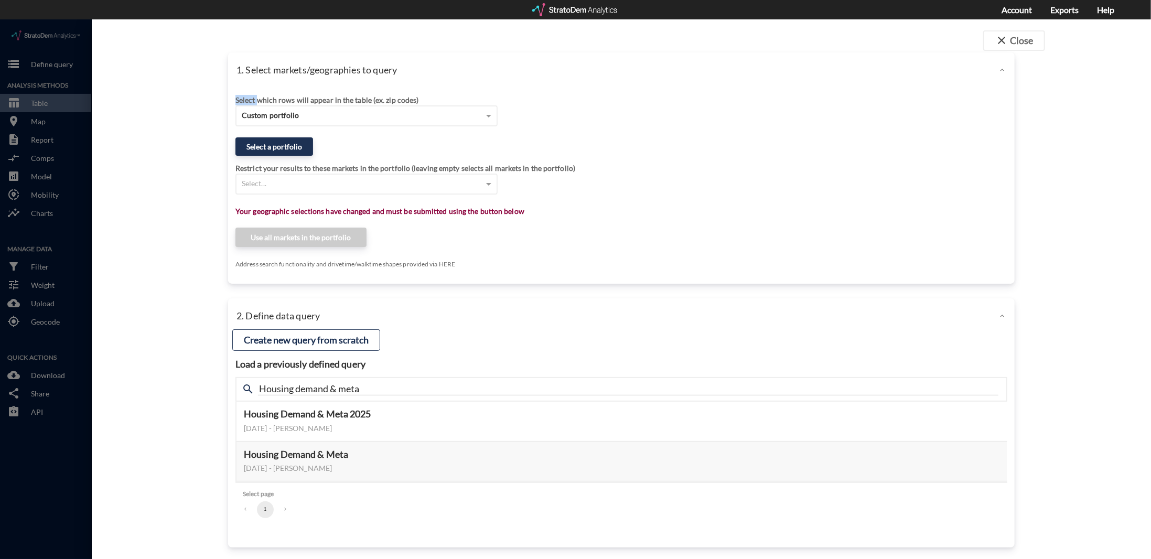
click div "1. Select markets/geographies to query Select which rows will appear in the tab…"
click div
click div "1. Select markets/geographies to query Select which rows will appear in the tab…"
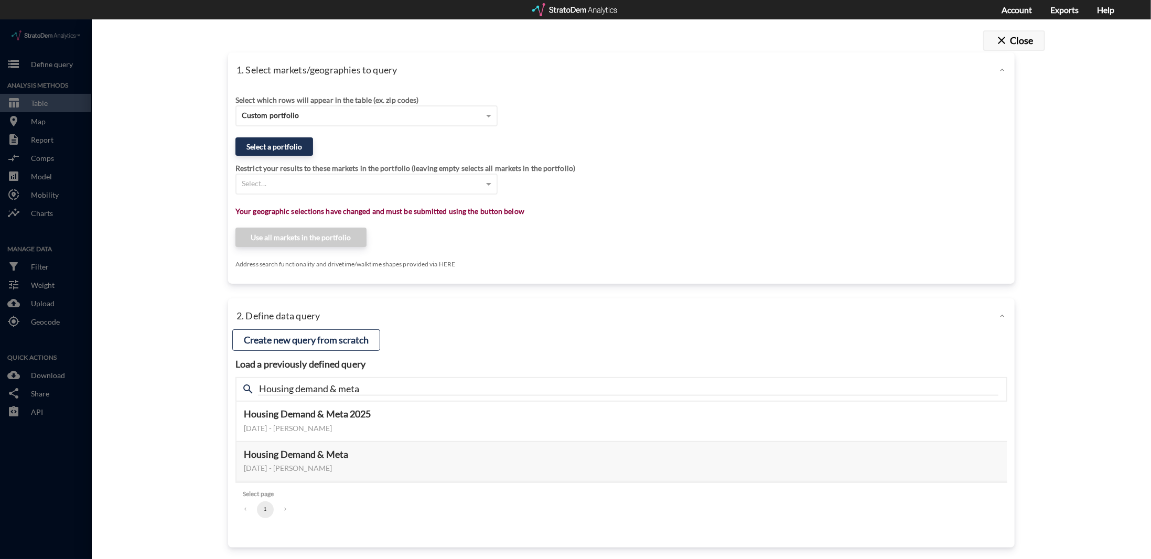
click button "close Close"
click div "1. Select markets/geographies to query Select which rows will appear in the tab…"
click button "close Close"
drag, startPoint x: 1060, startPoint y: 93, endPoint x: 1074, endPoint y: 111, distance: 22.8
click div "1. Select markets/geographies to query Select which rows will appear in the tab…"
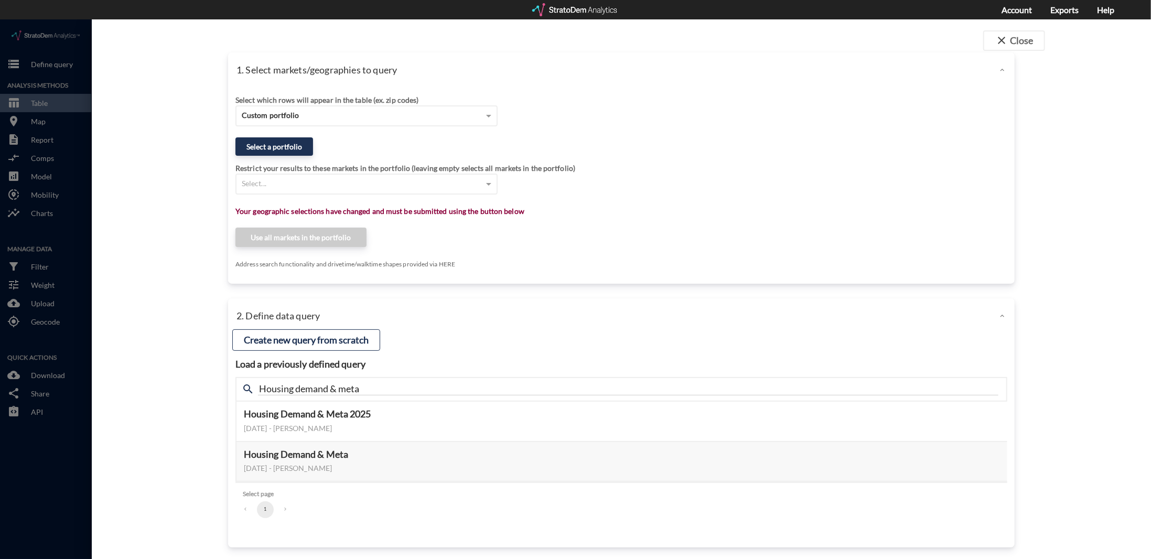
click div
drag, startPoint x: 65, startPoint y: 45, endPoint x: 375, endPoint y: 47, distance: 309.9
click div "close Close 1. Select markets/geographies to query Select which rows will appea…"
click button "close Close"
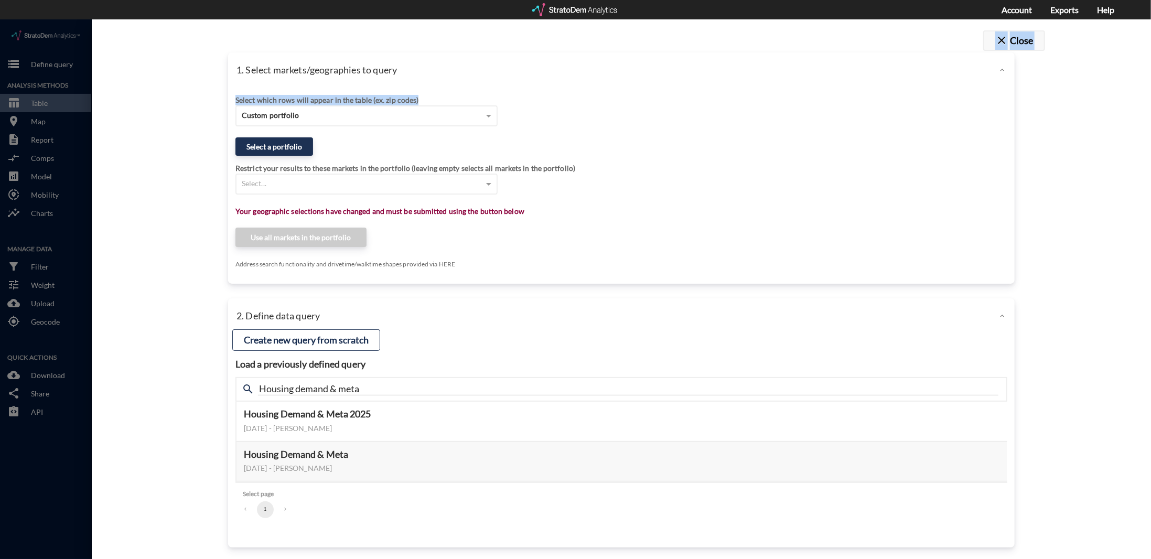
click button "close Close"
drag, startPoint x: 1045, startPoint y: 98, endPoint x: 974, endPoint y: 129, distance: 77.7
click div "1. Select markets/geographies to query Select which rows will appear in the tab…"
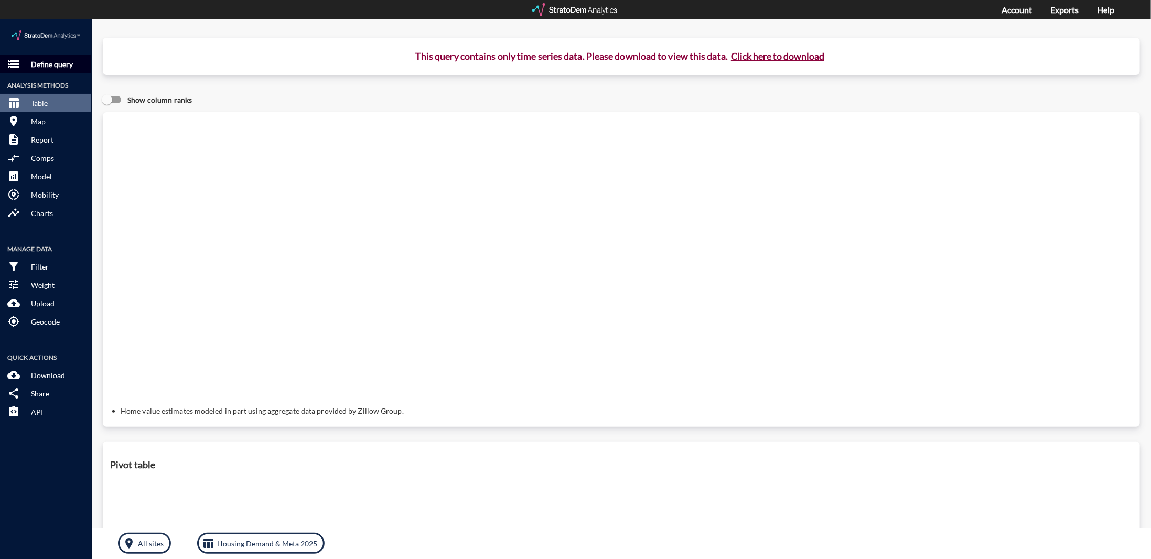
click p "Define query"
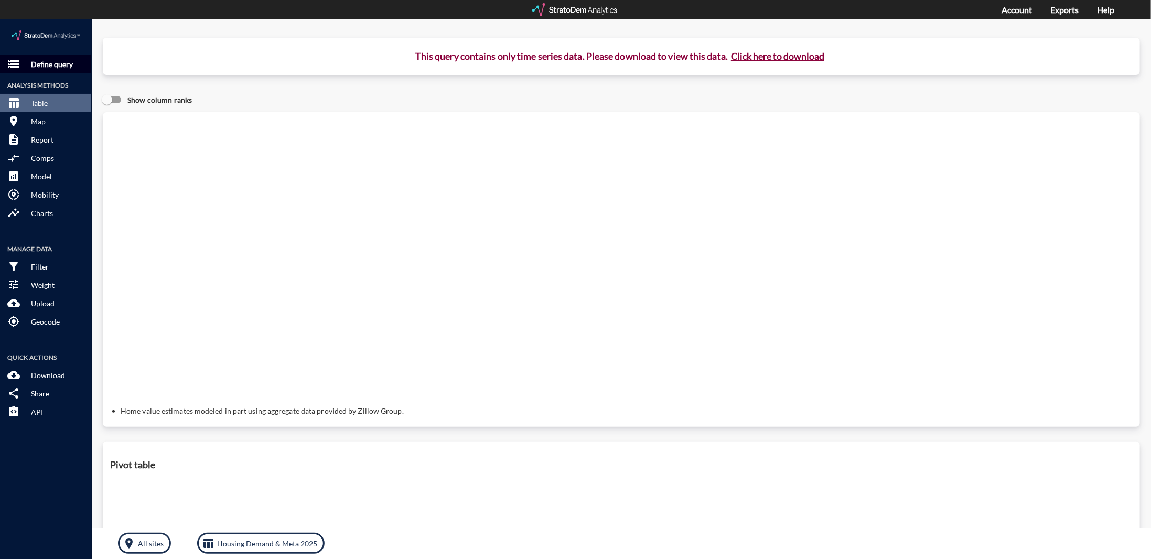
click p "Define query"
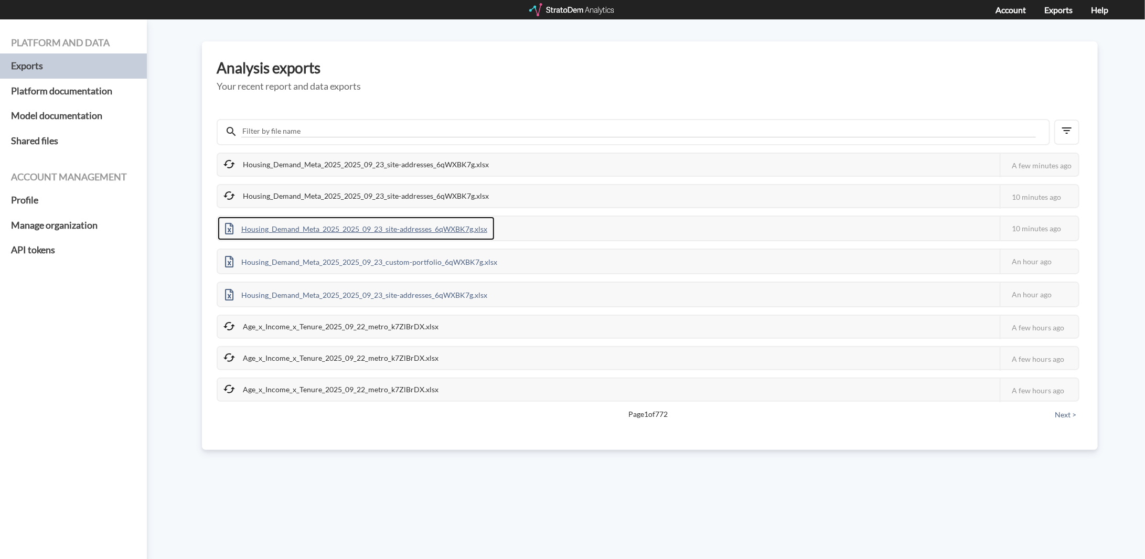
click at [440, 223] on div "Housing_Demand_Meta_2025_2025_09_23_site-addresses_6qWXBK7g.xlsx" at bounding box center [356, 229] width 277 height 24
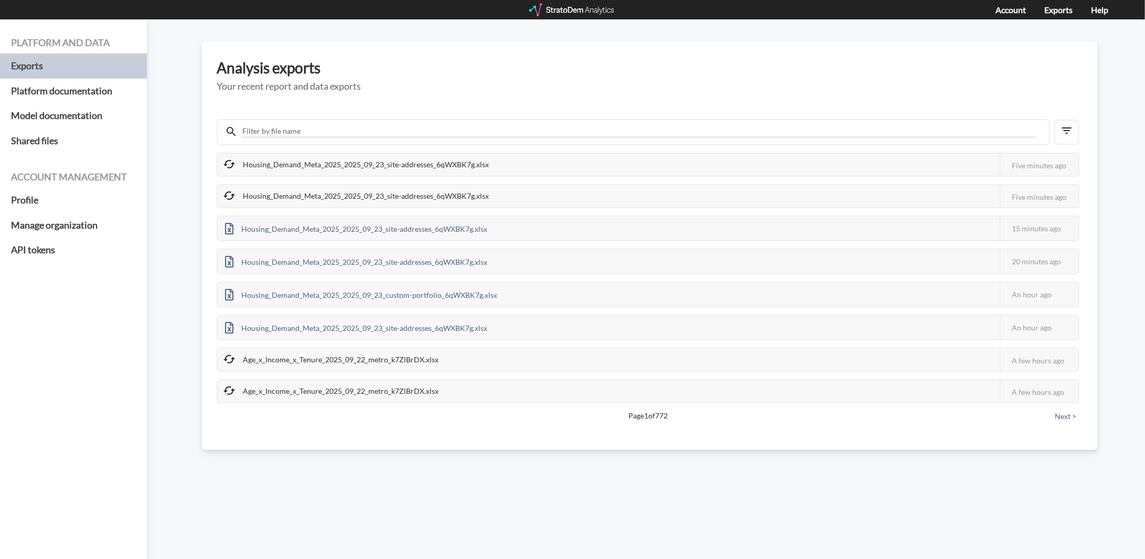
click at [345, 165] on div "Housing_Demand_Meta_2025_2025_09_23_site-addresses_6qWXBK7g.xlsx" at bounding box center [357, 165] width 278 height 22
click at [515, 39] on div "Platform and data Exports Platform documentation Model documentation Shared fil…" at bounding box center [572, 289] width 1145 height 540
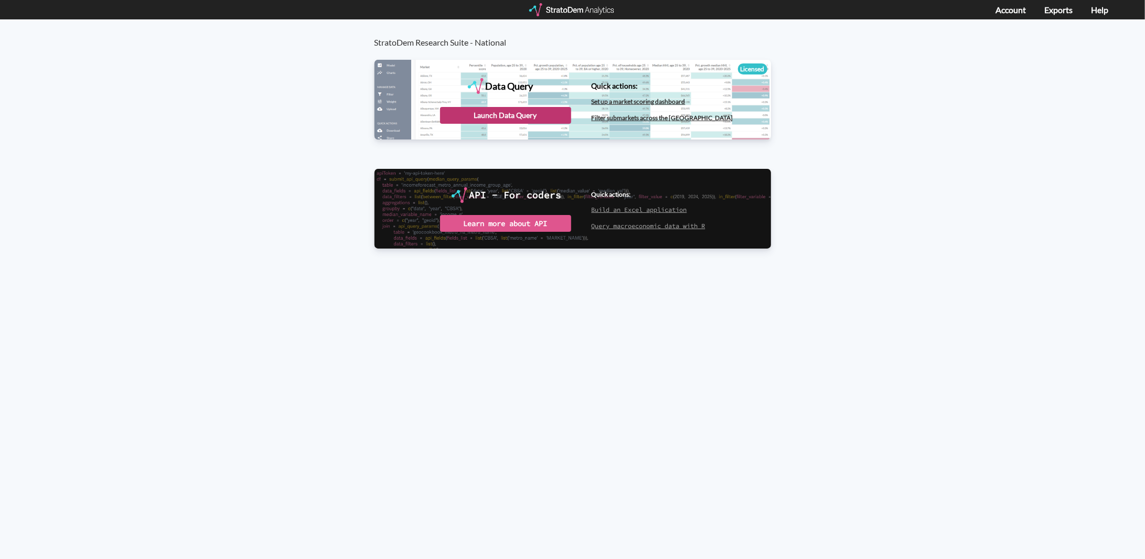
click at [530, 114] on div "Launch Data Query" at bounding box center [505, 115] width 131 height 17
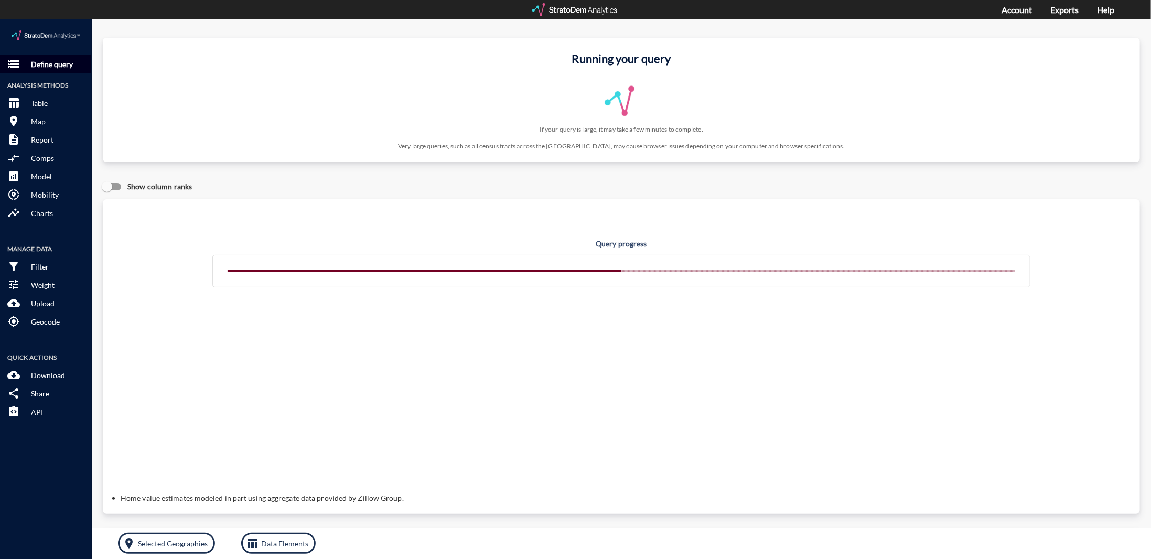
click p "Define query"
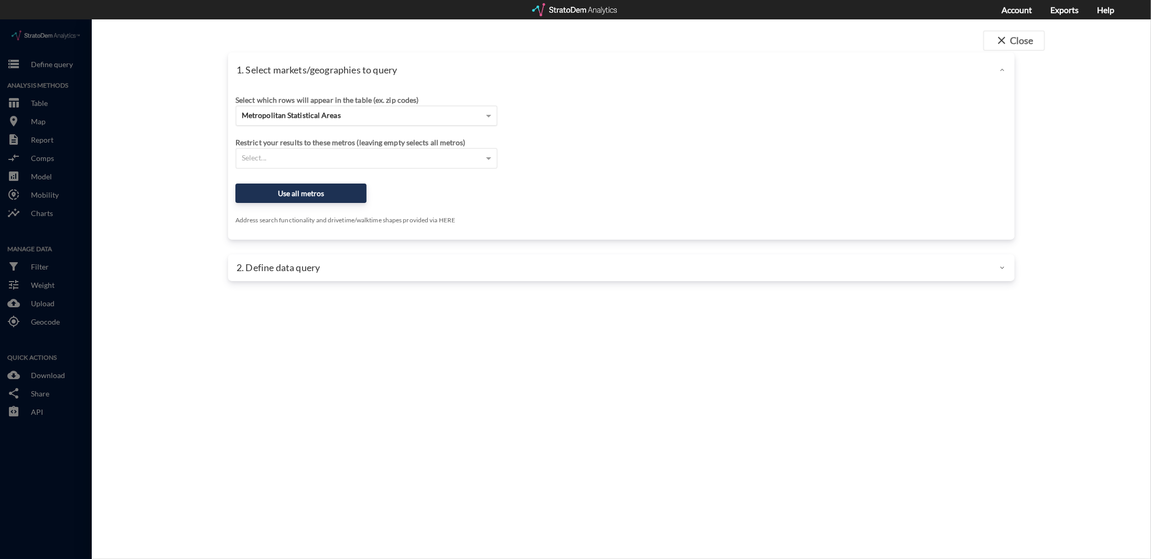
click div "Metropolitan Statistical Areas"
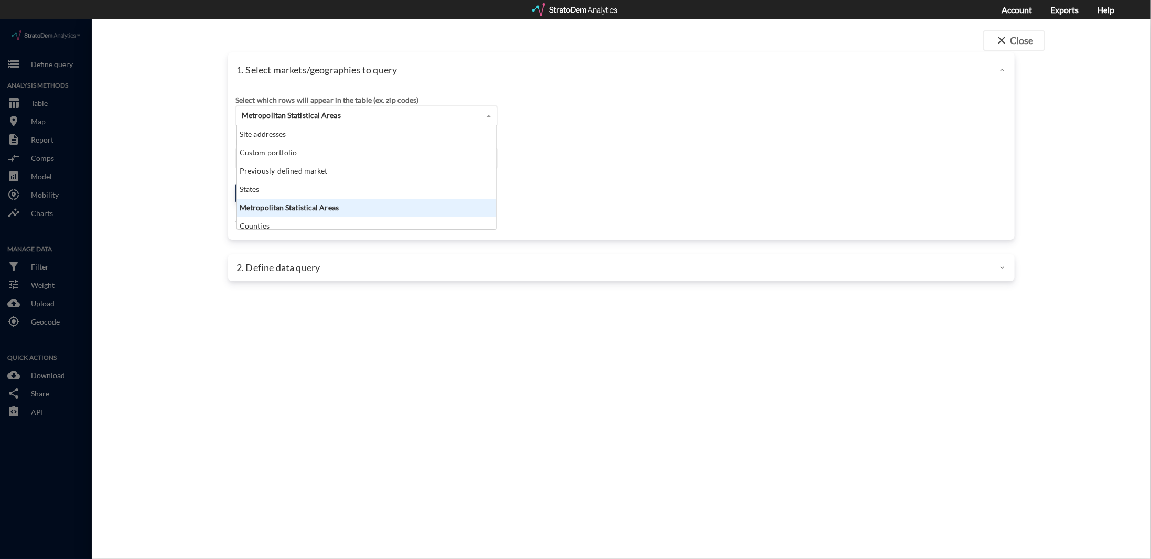
scroll to position [95, 253]
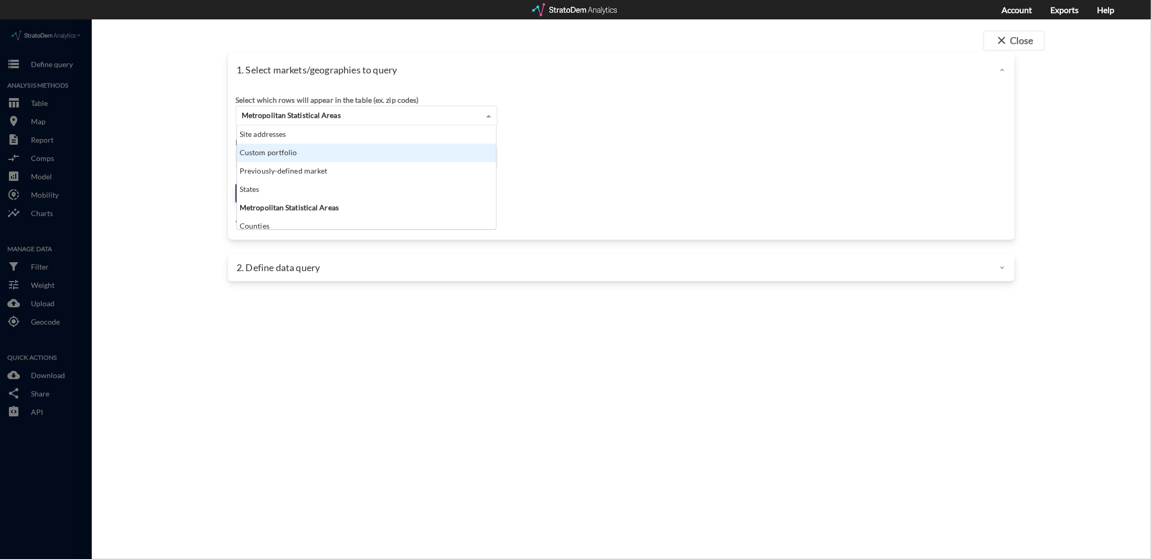
click div "Custom portfolio"
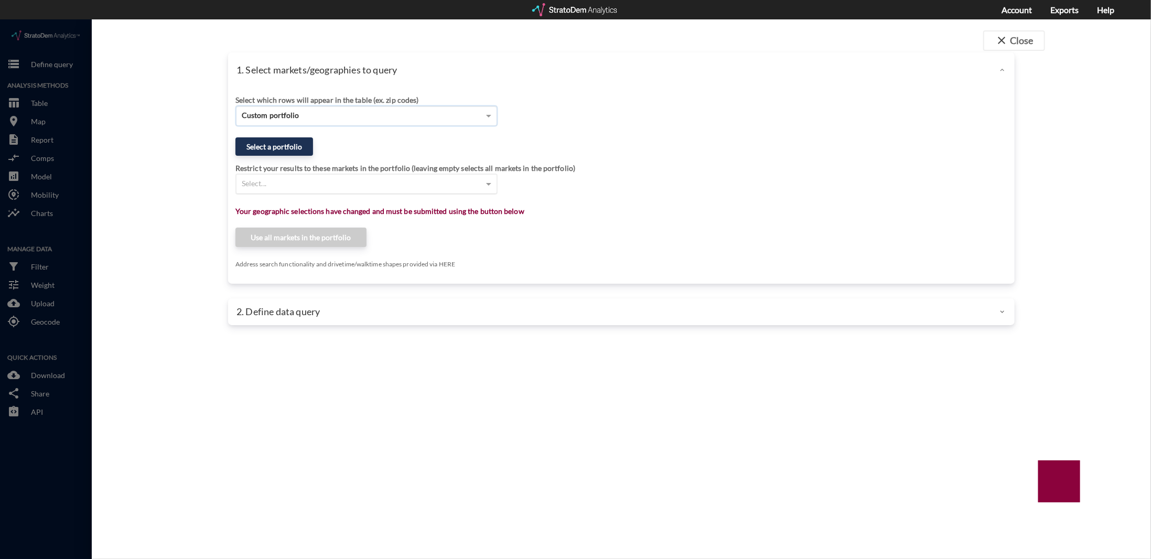
click div "Select..."
click div "long island city center long island city center"
type input "long island city"
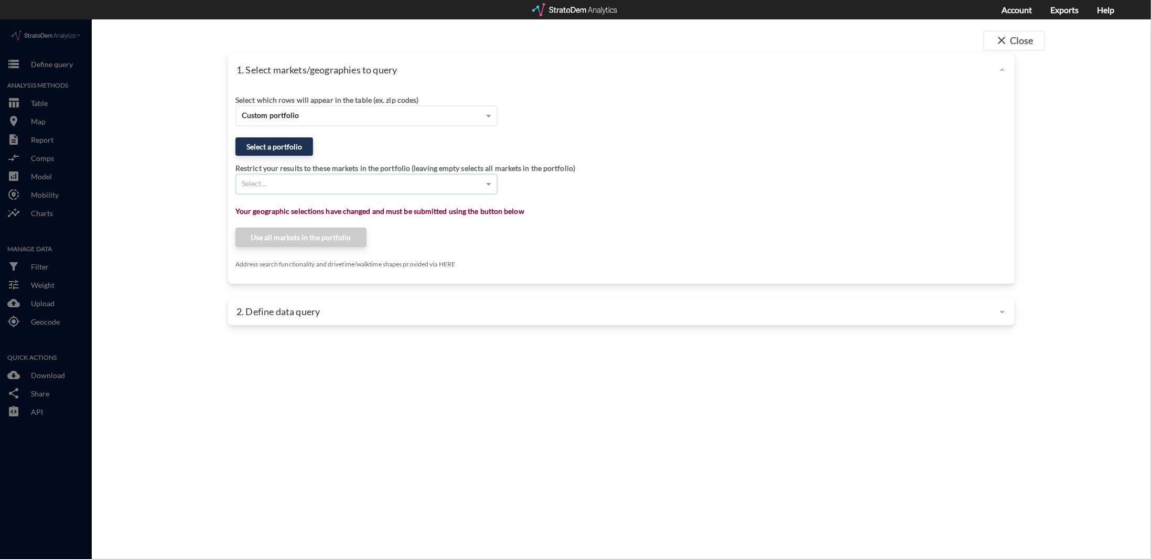
click div "Restrict your results to these markets in the portfolio (leaving empty selects …"
click button "Select a portfolio"
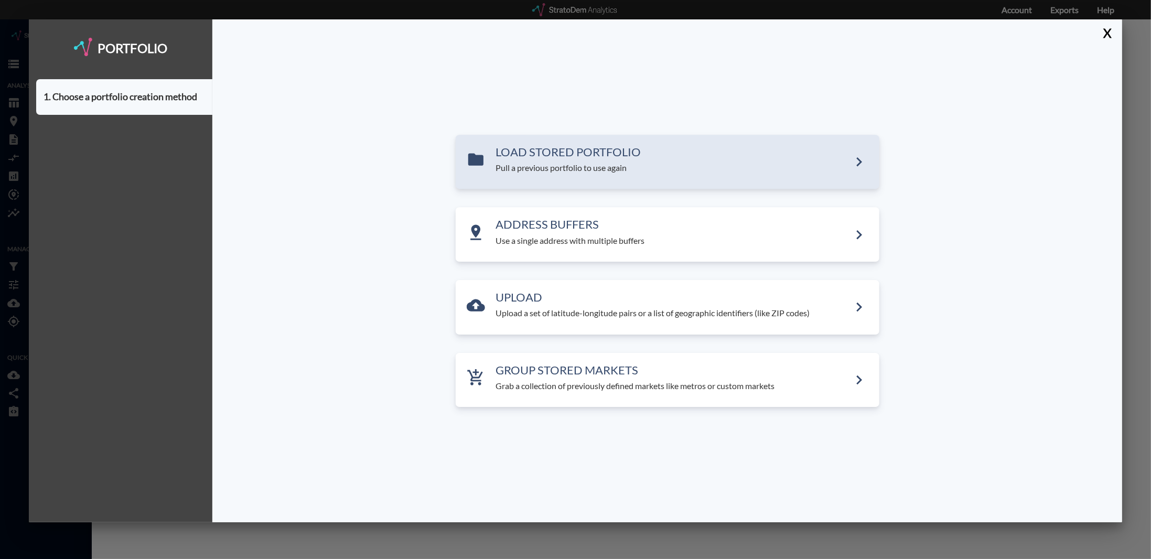
click at [644, 164] on p "Pull a previous portfolio to use again" at bounding box center [673, 168] width 354 height 12
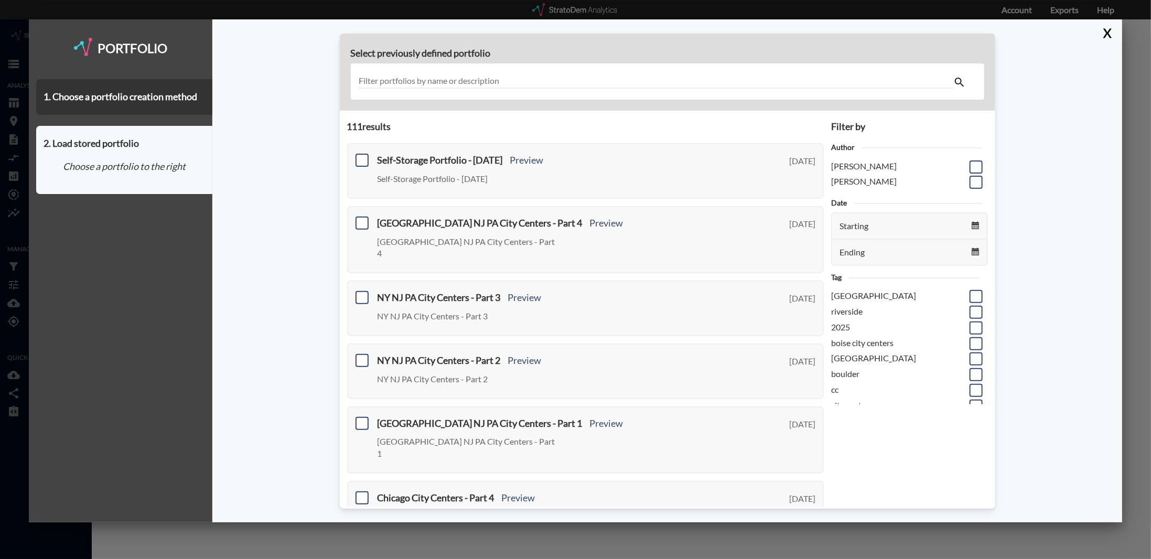
click at [529, 82] on input "text" at bounding box center [655, 81] width 595 height 14
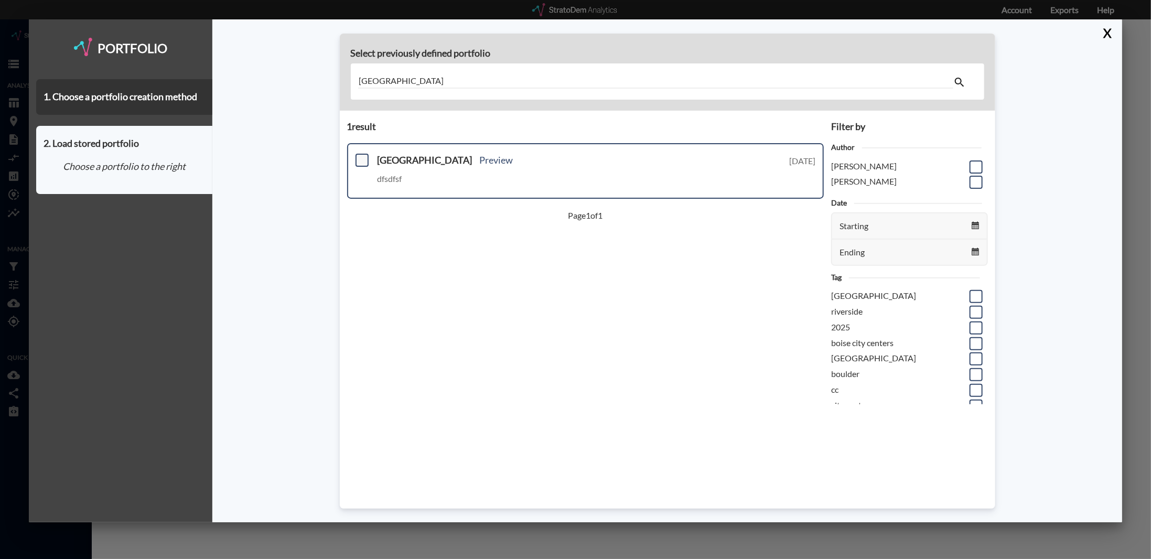
type input "long island"
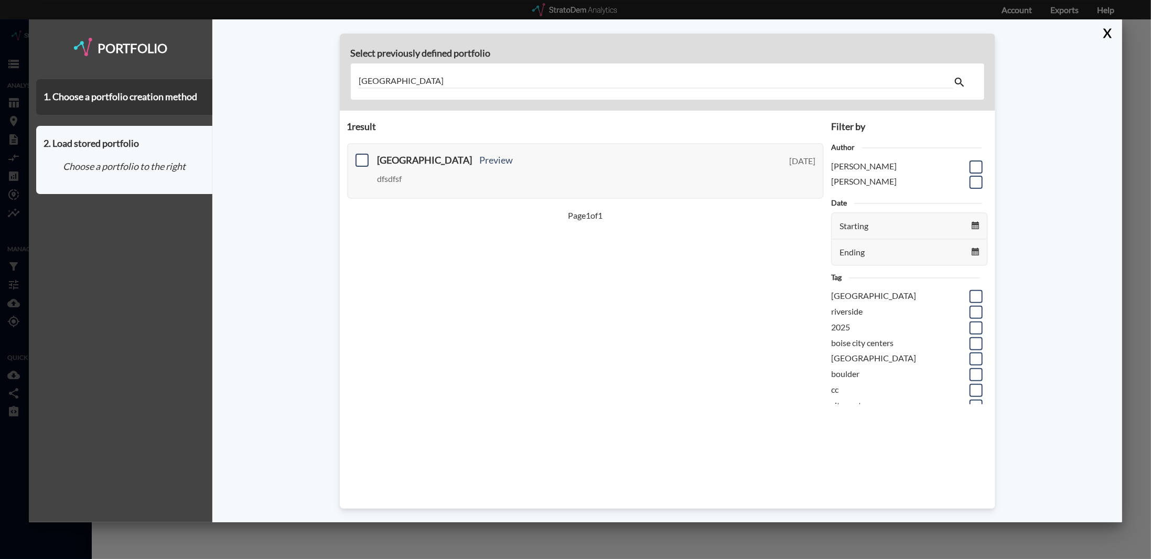
drag, startPoint x: 364, startPoint y: 159, endPoint x: 403, endPoint y: 240, distance: 89.3
click at [364, 160] on span at bounding box center [362, 160] width 13 height 13
click at [361, 156] on input "checkbox" at bounding box center [361, 156] width 0 height 0
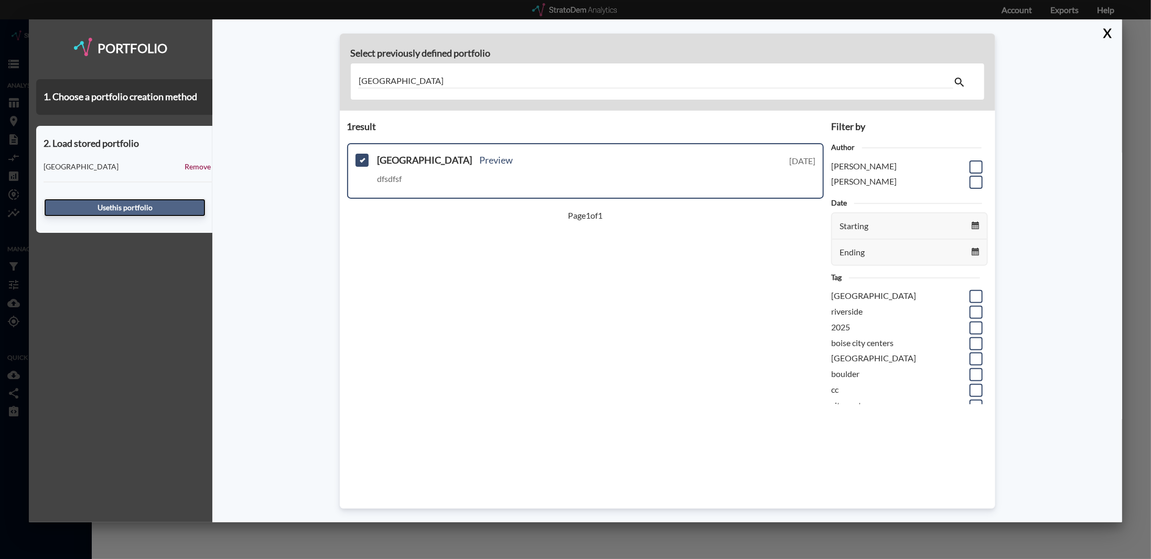
click at [153, 212] on button "Use this portfolio" at bounding box center [125, 208] width 162 height 18
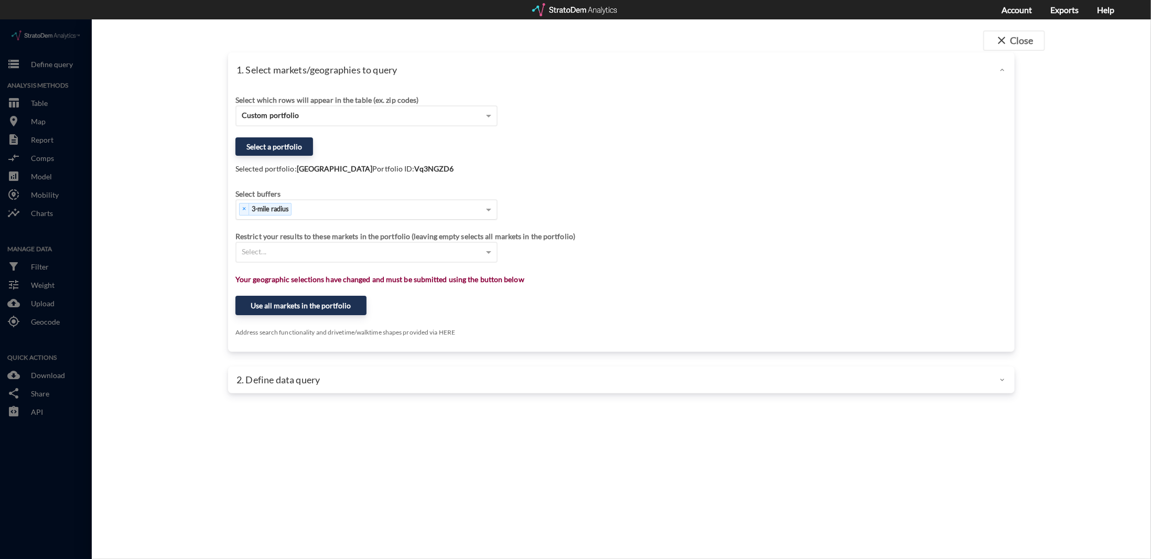
click div "× 3-mile radius"
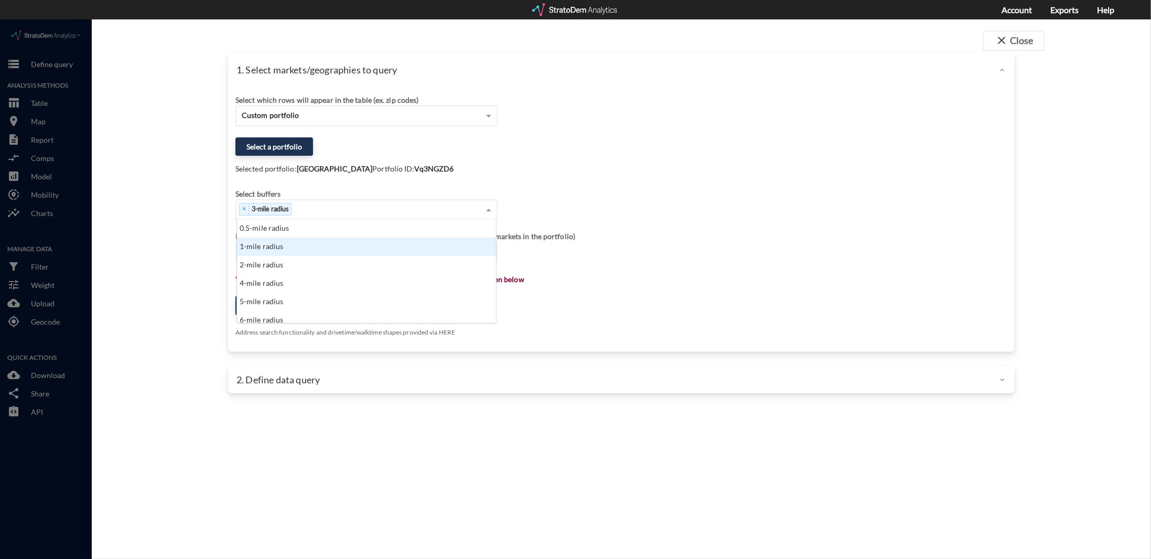
click div "1-mile radius"
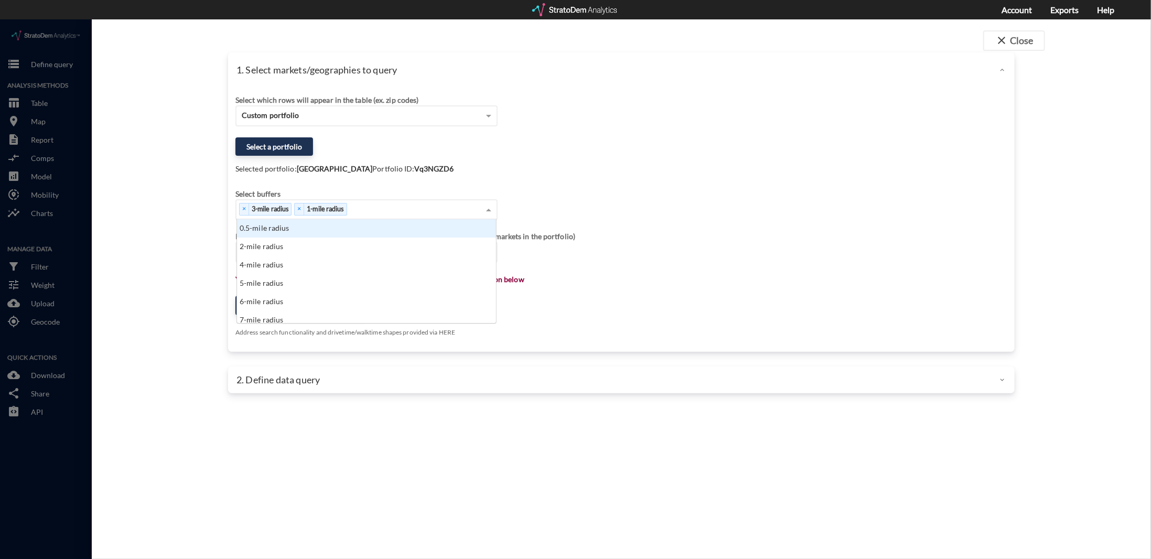
click div "× 3-mile radius × 1-mile radius"
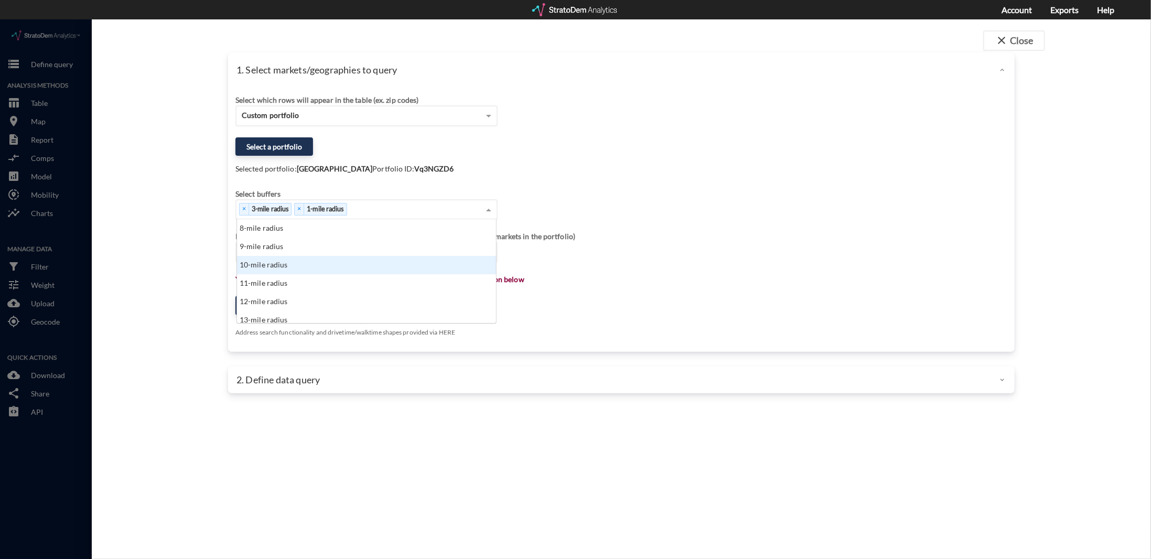
click div "10-mile radius"
drag, startPoint x: 244, startPoint y: 188, endPoint x: 316, endPoint y: 235, distance: 85.7
click div "4-mile radius 5-mile radius 6-mile radius 7-mile radius 8-mile radius 9-mile ra…"
click div "close Close 1. Select markets/geographies to query Select which rows will appea…"
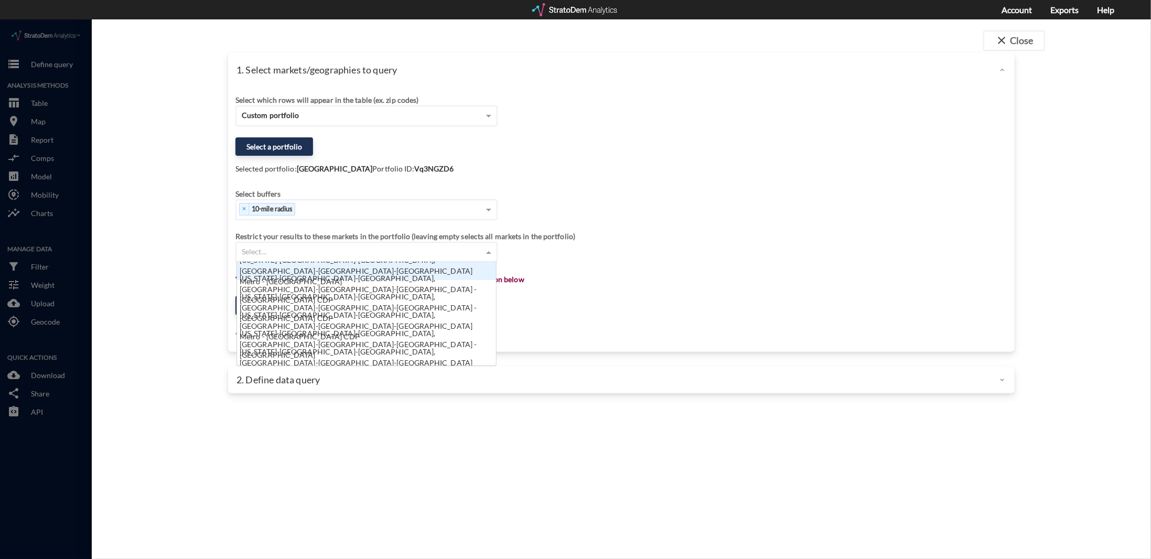
click div "Select..."
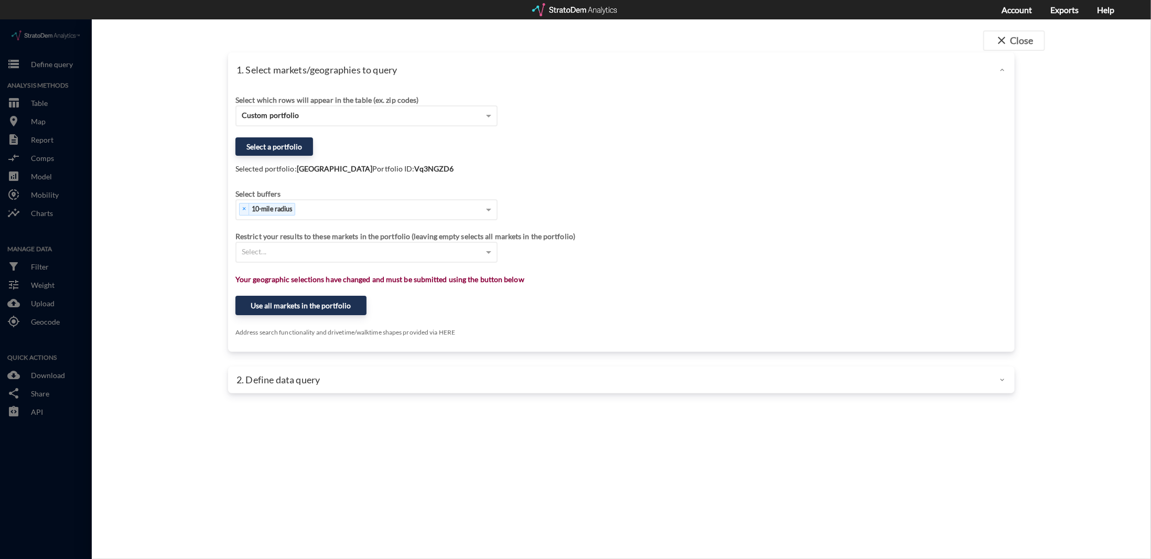
click div "1. Select markets/geographies to query Select which rows will appear in the tab…"
click button "Use all markets in the portfolio"
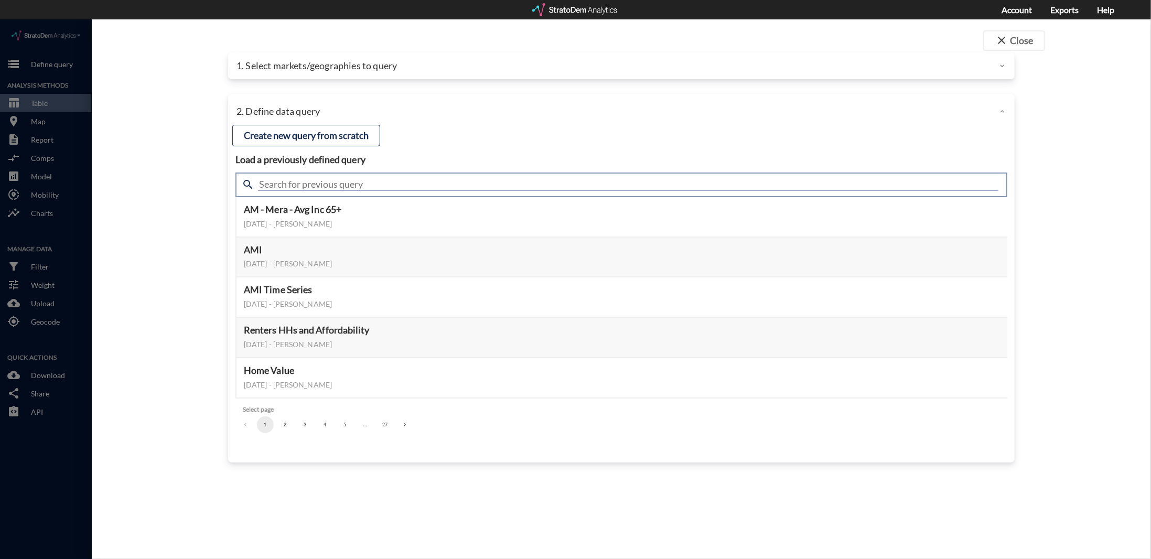
click input "text"
type input "Housing demand & meta"
click input "Housing demand & meta"
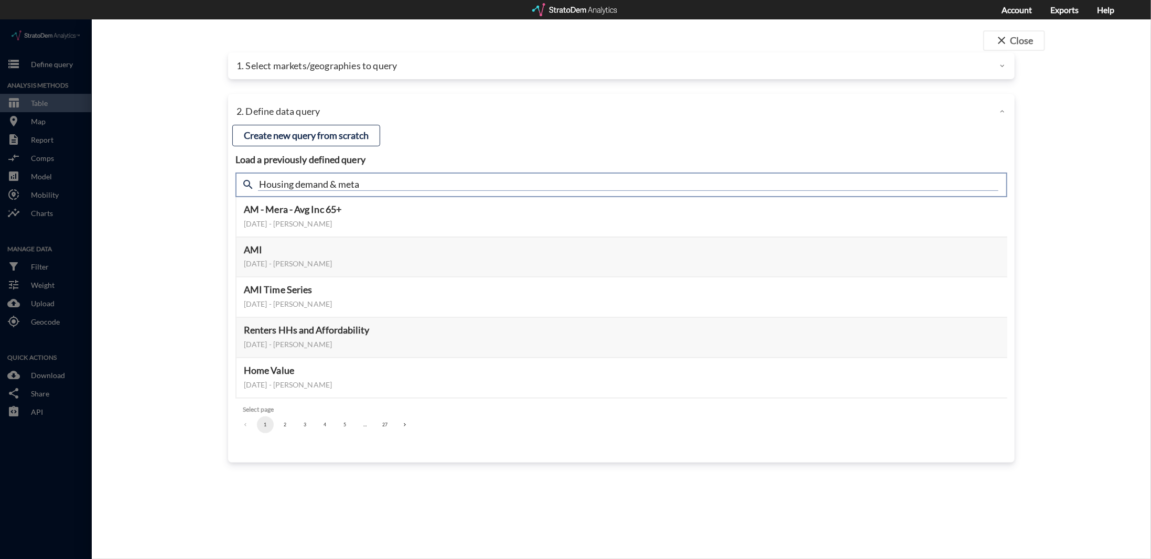
click input "Housing demand & meta"
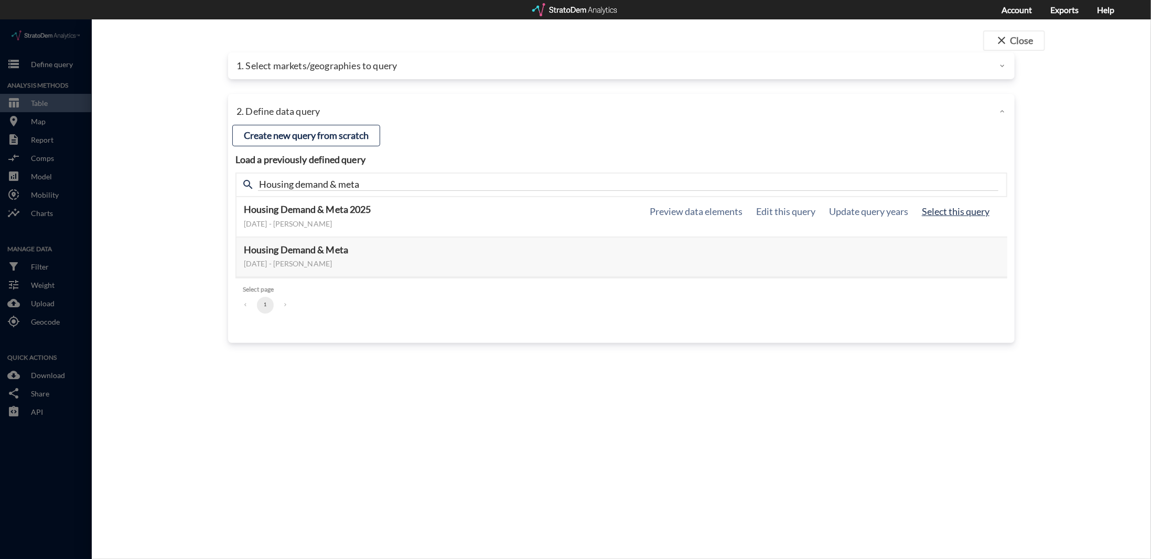
click button "Select this query"
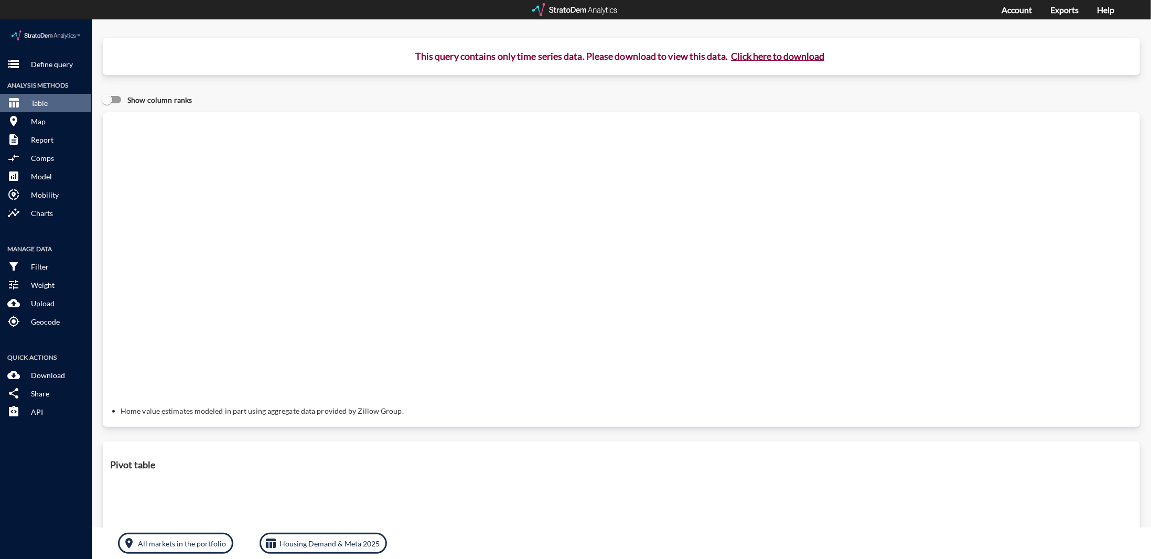
drag, startPoint x: 395, startPoint y: 76, endPoint x: 385, endPoint y: 93, distance: 20.7
click div "Show column ranks"
click button "Click here to download"
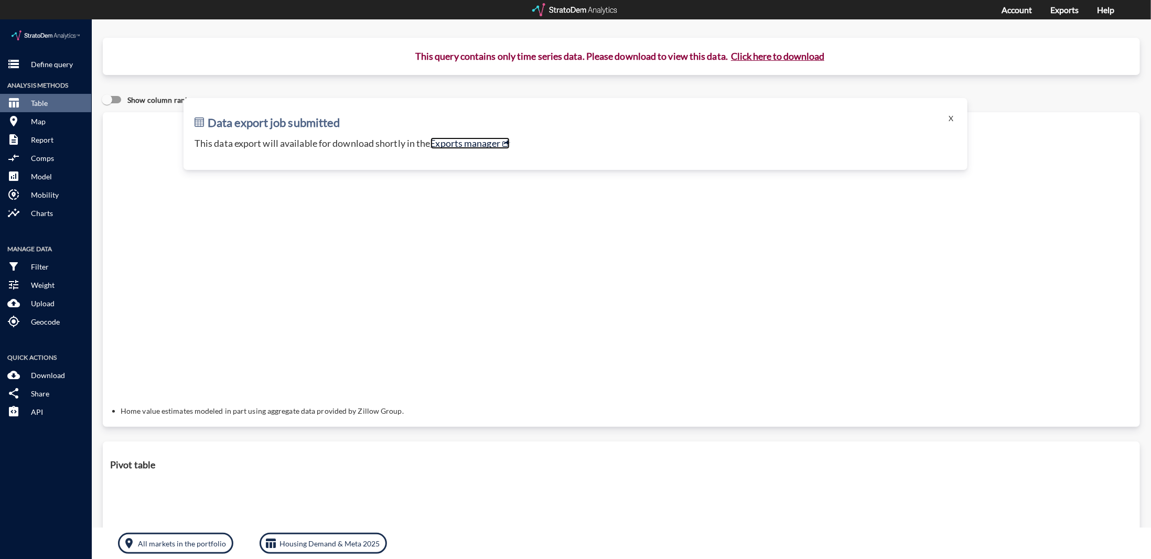
click link "Exports manager"
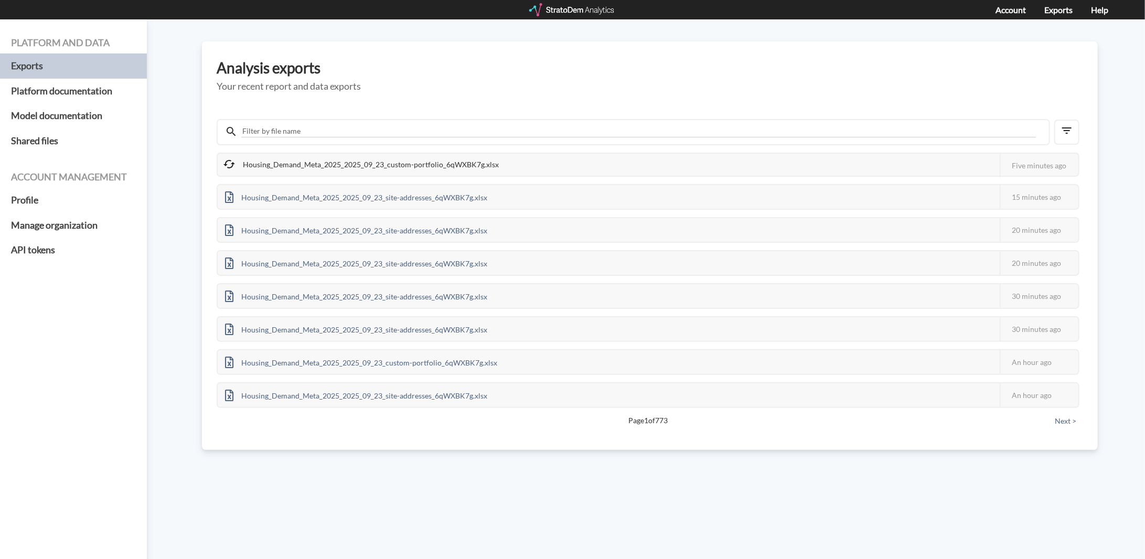
click at [467, 71] on h3 "Analysis exports" at bounding box center [650, 68] width 866 height 16
click at [468, 71] on h3 "Analysis exports" at bounding box center [650, 68] width 866 height 16
click at [493, 80] on div "Analysis exports Your recent report and data exports Housing_Demand_Meta_2025_2…" at bounding box center [650, 245] width 896 height 408
